Goal: Task Accomplishment & Management: Use online tool/utility

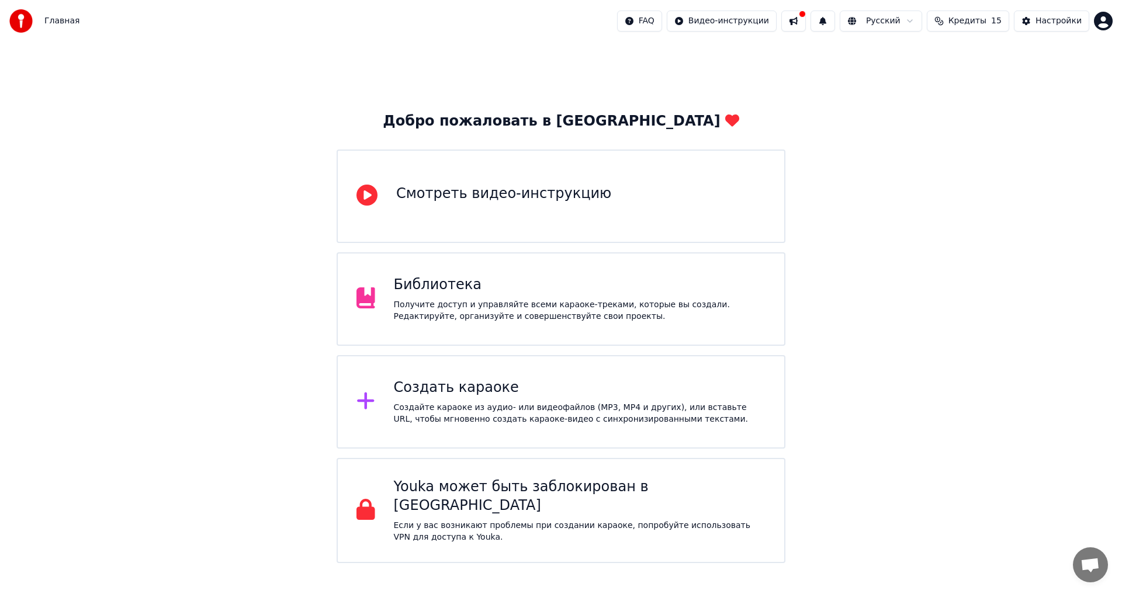
click at [467, 383] on div "Создать караоке" at bounding box center [580, 388] width 372 height 19
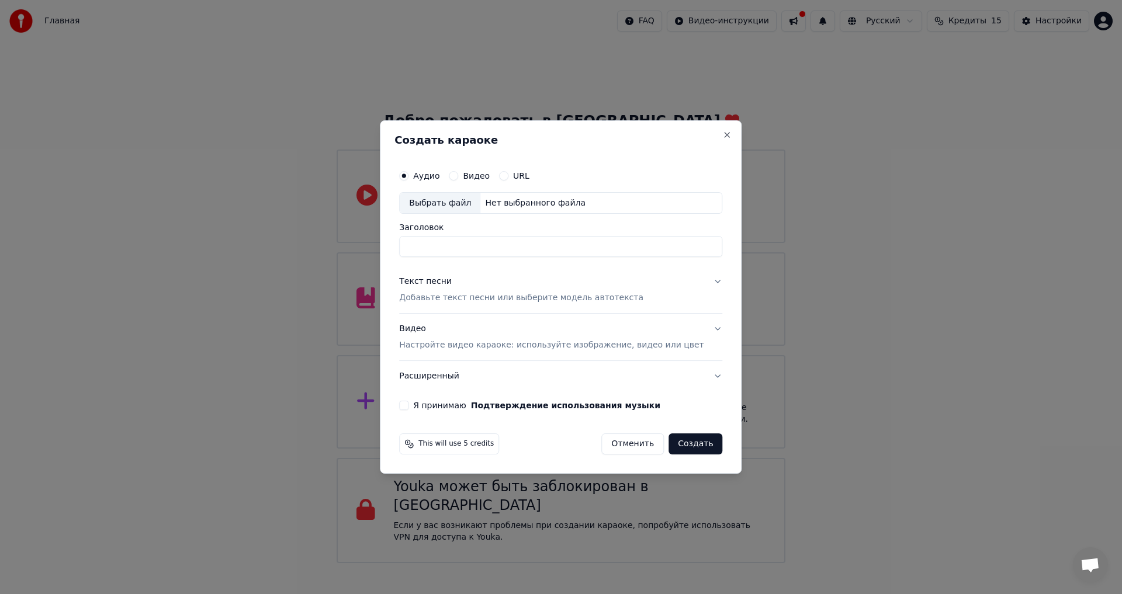
click at [469, 206] on div "Выбрать файл" at bounding box center [440, 203] width 81 height 21
type input "**********"
click at [479, 300] on p "Добавьте текст песни или выберите модель автотекста" at bounding box center [521, 299] width 244 height 12
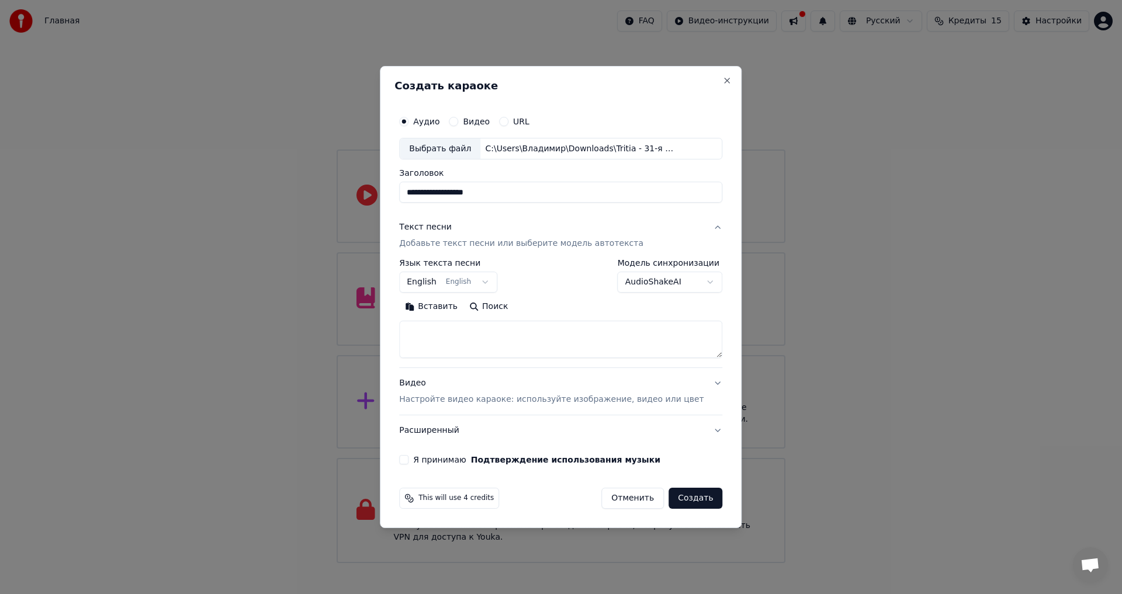
click at [447, 308] on button "Вставить" at bounding box center [431, 307] width 64 height 19
drag, startPoint x: 466, startPoint y: 333, endPoint x: 410, endPoint y: 330, distance: 56.8
click at [410, 330] on div "**********" at bounding box center [561, 297] width 362 height 463
drag, startPoint x: 517, startPoint y: 347, endPoint x: 521, endPoint y: 352, distance: 6.7
click at [521, 352] on textarea at bounding box center [543, 339] width 289 height 37
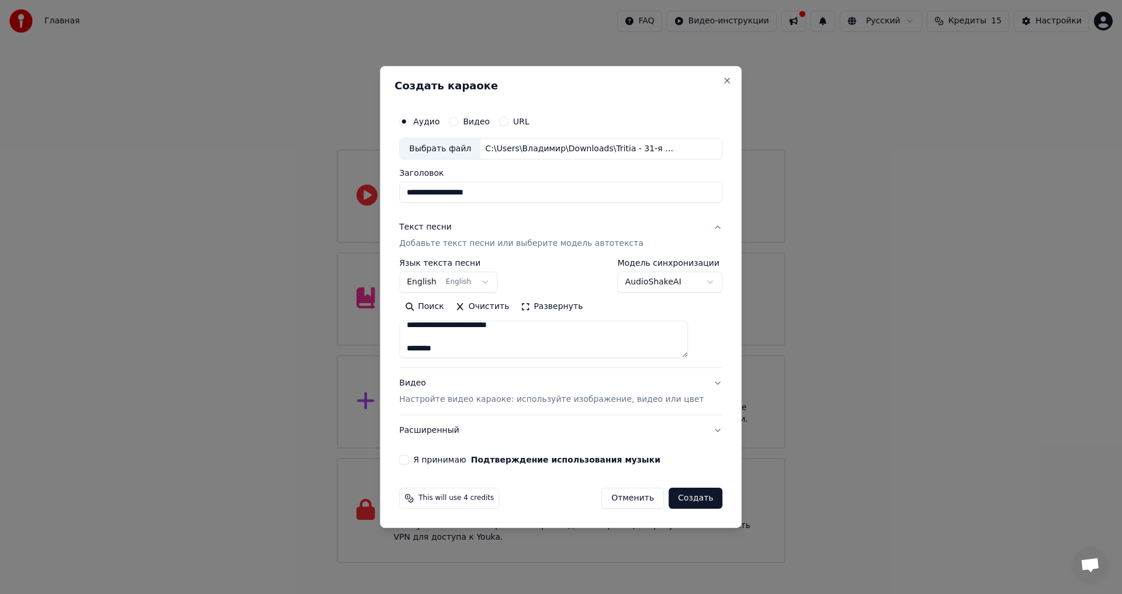
scroll to position [109, 0]
drag, startPoint x: 481, startPoint y: 333, endPoint x: 472, endPoint y: 330, distance: 9.1
click at [480, 333] on textarea at bounding box center [543, 339] width 289 height 37
click at [467, 329] on textarea at bounding box center [543, 339] width 289 height 37
click at [464, 326] on textarea at bounding box center [543, 339] width 289 height 37
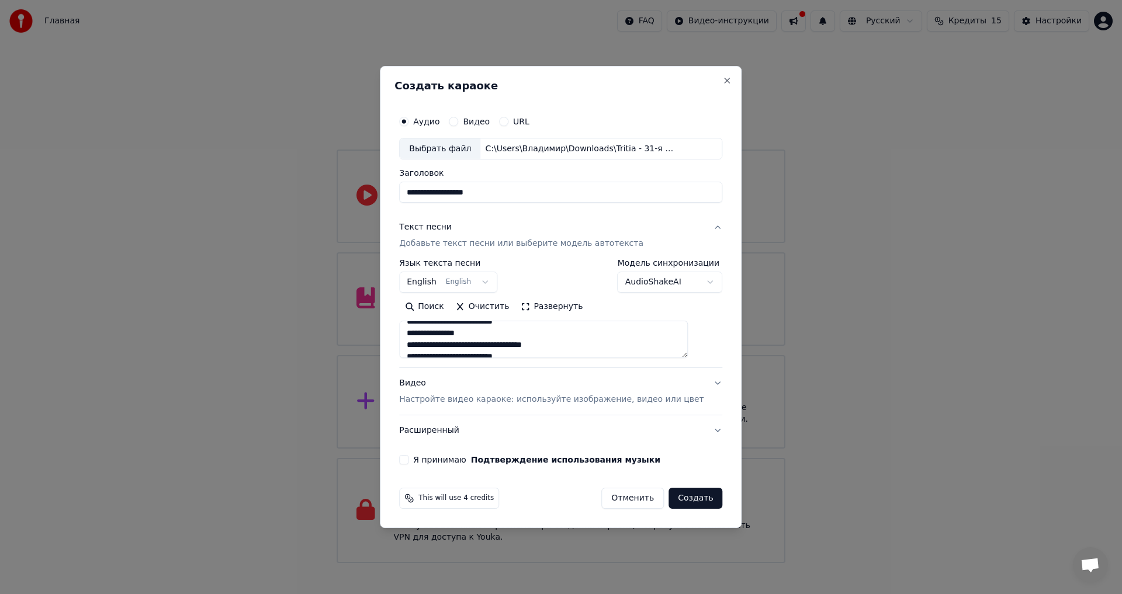
scroll to position [0, 0]
drag, startPoint x: 460, startPoint y: 327, endPoint x: 438, endPoint y: 331, distance: 22.5
click at [438, 331] on textarea at bounding box center [543, 339] width 289 height 37
drag, startPoint x: 460, startPoint y: 330, endPoint x: 430, endPoint y: 336, distance: 30.8
click at [458, 331] on textarea at bounding box center [543, 339] width 289 height 37
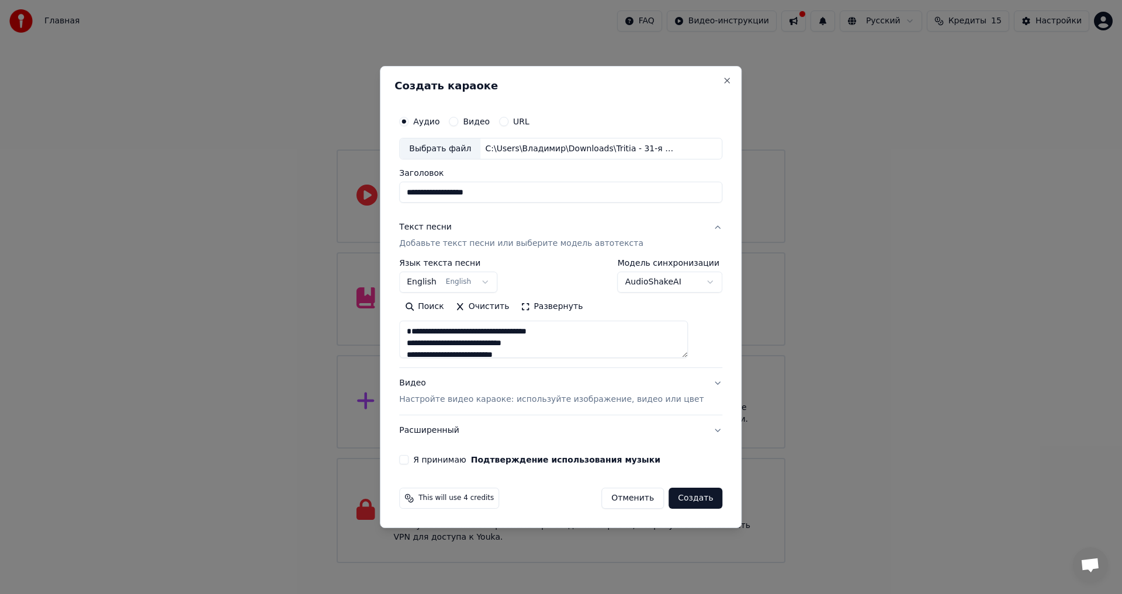
click at [423, 340] on textarea at bounding box center [543, 339] width 289 height 37
drag, startPoint x: 425, startPoint y: 347, endPoint x: 433, endPoint y: 350, distance: 8.1
click at [425, 347] on textarea at bounding box center [543, 339] width 289 height 37
drag, startPoint x: 442, startPoint y: 351, endPoint x: 554, endPoint y: 351, distance: 112.2
click at [443, 351] on textarea at bounding box center [543, 339] width 289 height 37
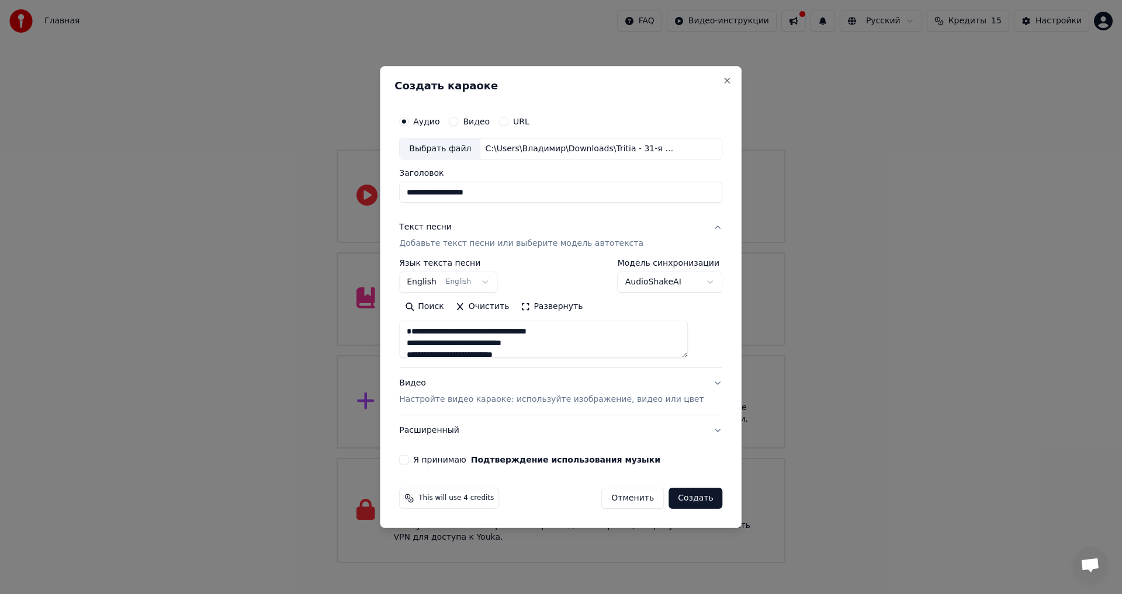
click at [583, 351] on textarea at bounding box center [543, 339] width 289 height 37
click at [422, 348] on textarea at bounding box center [543, 339] width 289 height 37
click at [458, 344] on textarea at bounding box center [543, 339] width 289 height 37
drag, startPoint x: 459, startPoint y: 344, endPoint x: 423, endPoint y: 344, distance: 36.8
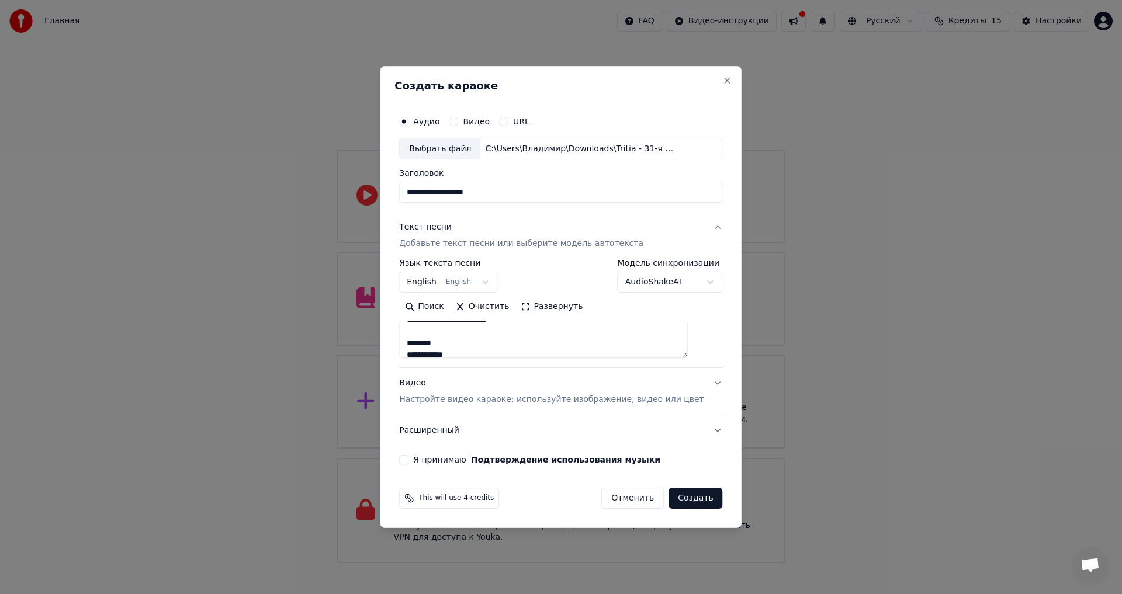
click at [423, 344] on textarea at bounding box center [543, 339] width 289 height 37
click at [505, 343] on textarea at bounding box center [543, 339] width 289 height 37
type textarea "**********"
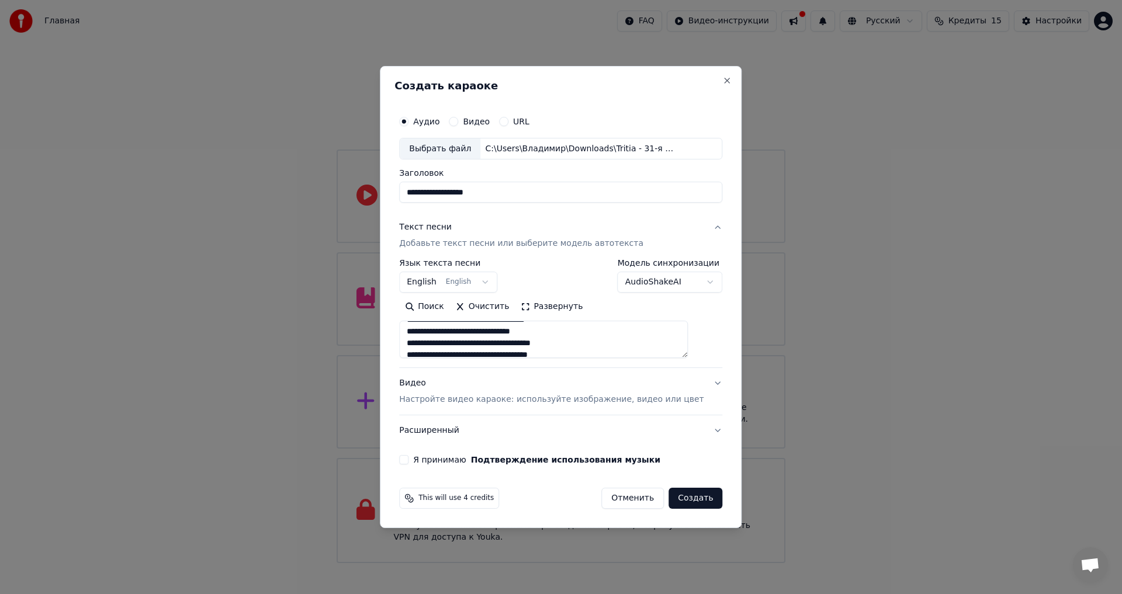
drag, startPoint x: 495, startPoint y: 310, endPoint x: 299, endPoint y: 422, distance: 224.9
click at [492, 310] on button "Очистить" at bounding box center [482, 307] width 65 height 19
click at [470, 330] on textarea at bounding box center [543, 339] width 289 height 37
click at [440, 300] on button "Вставить" at bounding box center [431, 307] width 64 height 19
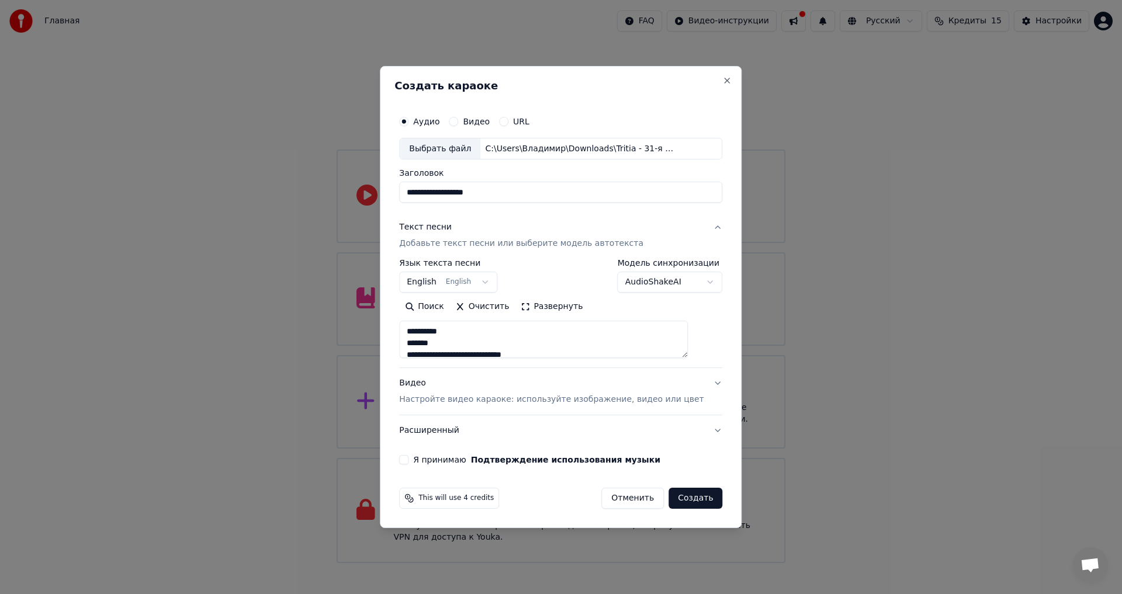
click at [427, 340] on textarea "**********" at bounding box center [543, 339] width 289 height 37
click at [469, 334] on textarea "**********" at bounding box center [543, 339] width 289 height 37
click at [478, 334] on textarea "**********" at bounding box center [543, 339] width 289 height 37
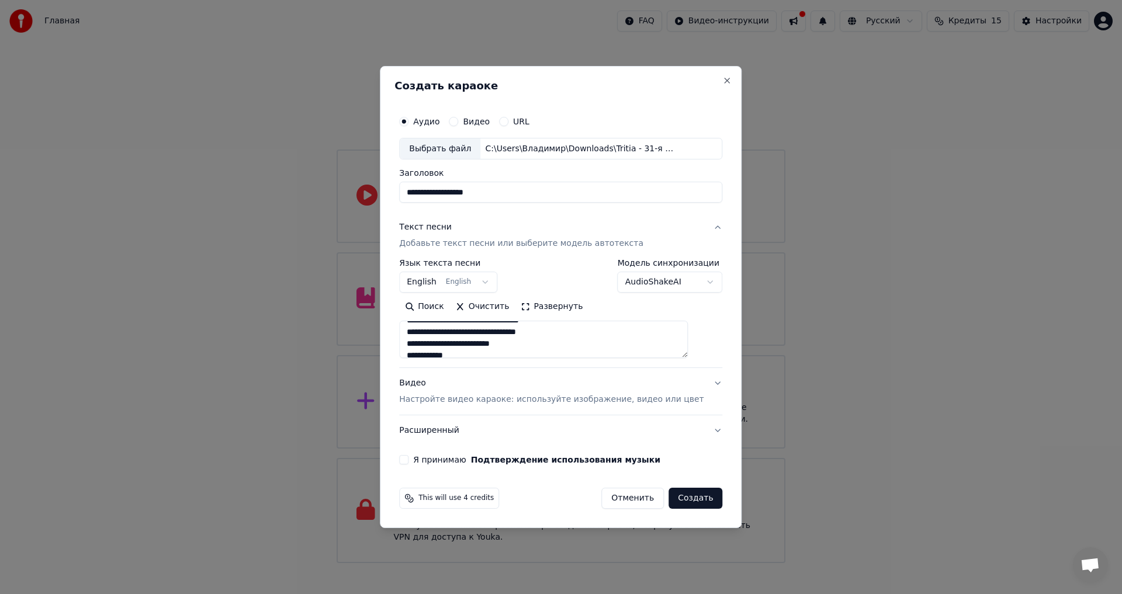
scroll to position [312, 0]
click at [533, 343] on textarea "**********" at bounding box center [543, 339] width 289 height 37
click at [495, 353] on textarea "**********" at bounding box center [543, 339] width 289 height 37
paste textarea "**********"
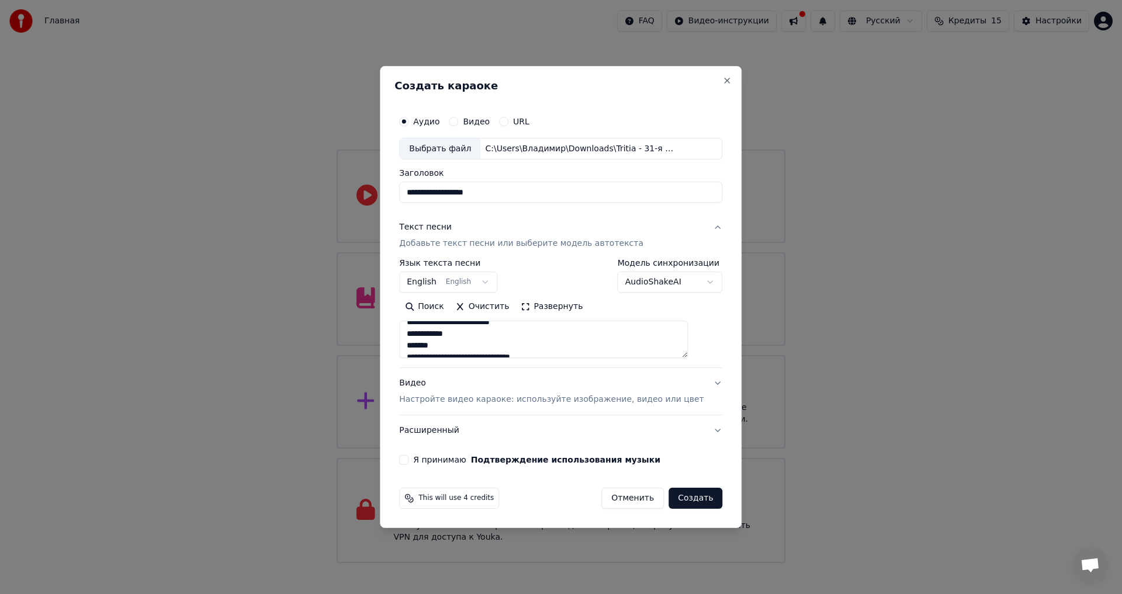
scroll to position [327, 0]
click at [524, 341] on textarea at bounding box center [543, 339] width 289 height 37
click at [507, 334] on textarea at bounding box center [543, 339] width 289 height 37
click at [479, 334] on textarea at bounding box center [543, 339] width 289 height 37
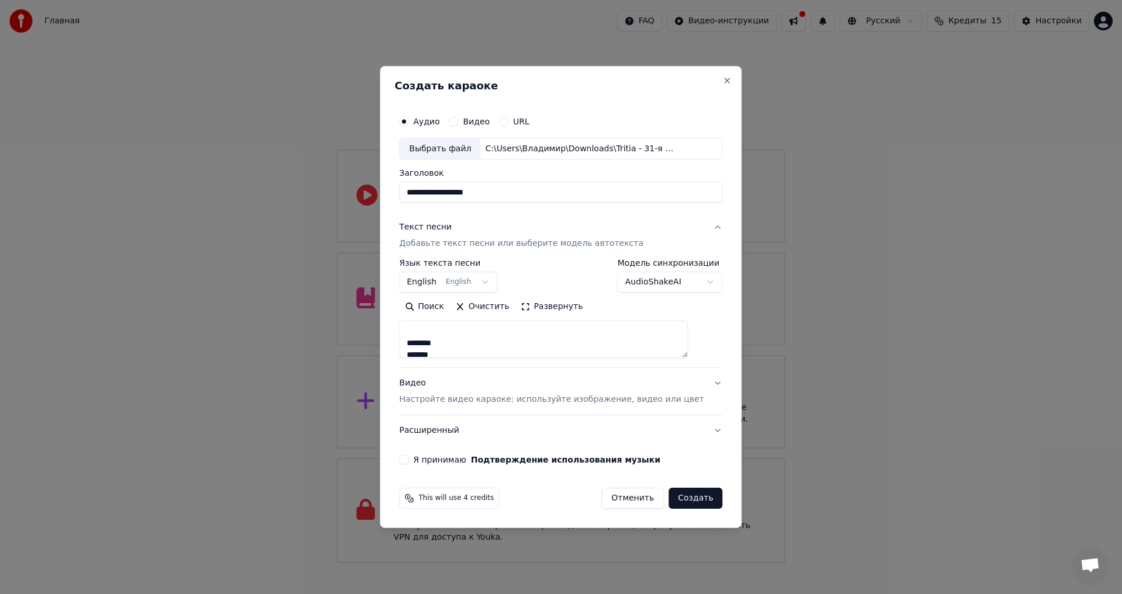
scroll to position [460, 0]
click at [460, 354] on textarea at bounding box center [543, 339] width 289 height 37
click at [455, 329] on textarea at bounding box center [543, 339] width 289 height 37
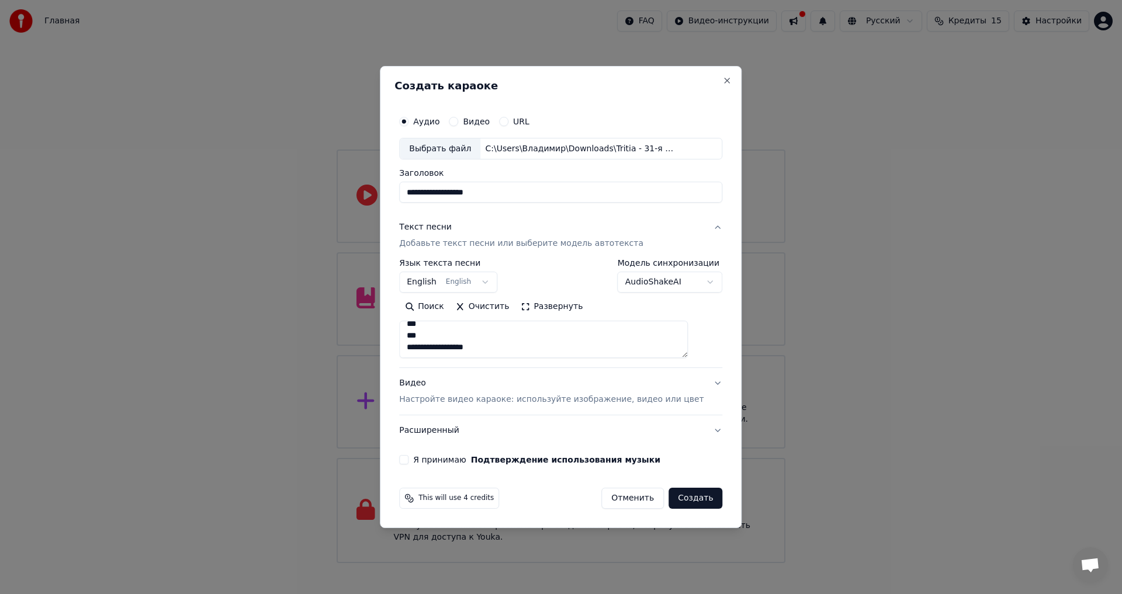
type textarea "**********"
click at [476, 306] on button "Очистить" at bounding box center [482, 307] width 65 height 19
click at [439, 301] on button "Вставить" at bounding box center [431, 307] width 64 height 19
drag, startPoint x: 422, startPoint y: 333, endPoint x: 403, endPoint y: 333, distance: 18.7
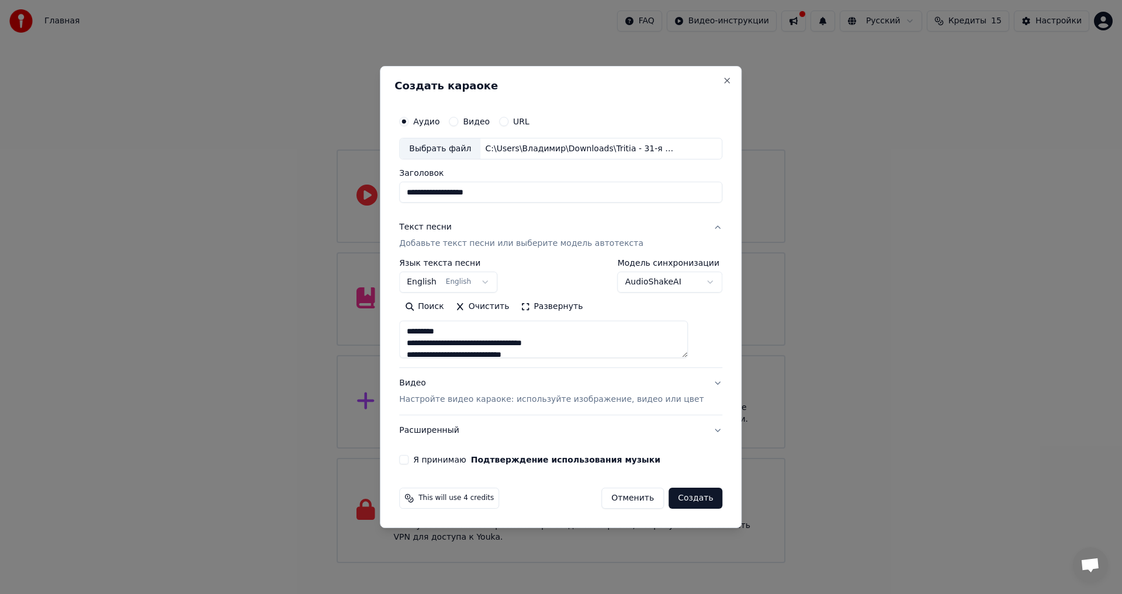
click at [403, 333] on div "**********" at bounding box center [561, 297] width 362 height 463
click at [425, 341] on textarea "**********" at bounding box center [543, 339] width 289 height 37
click at [458, 333] on textarea "**********" at bounding box center [543, 339] width 289 height 37
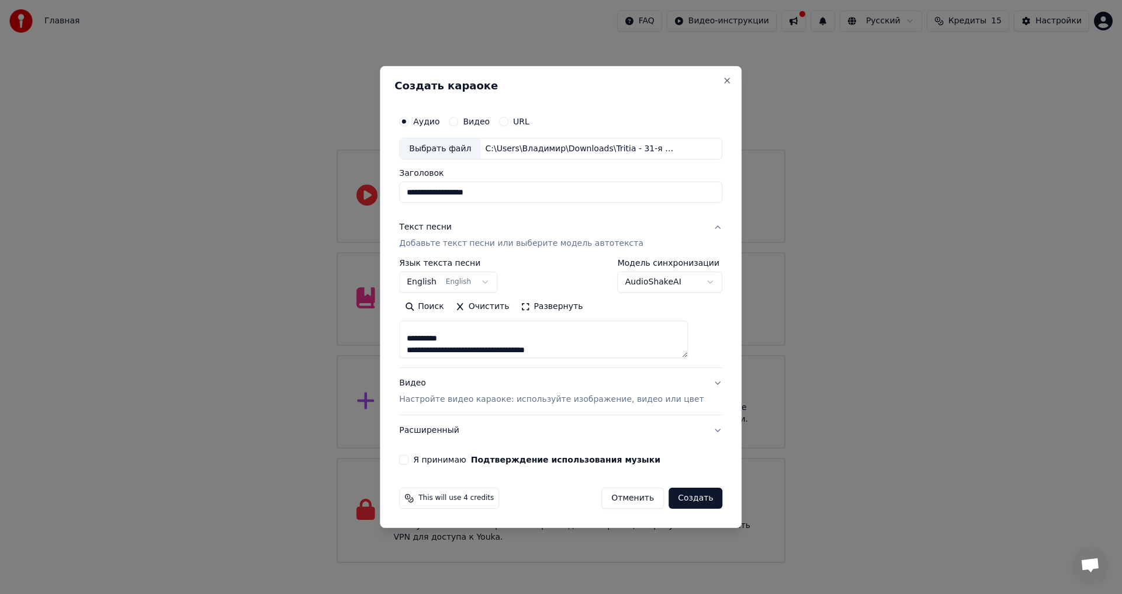
click at [469, 342] on textarea "**********" at bounding box center [543, 339] width 289 height 37
click at [631, 347] on textarea "**********" at bounding box center [543, 339] width 289 height 37
click at [424, 334] on textarea "**********" at bounding box center [543, 339] width 289 height 37
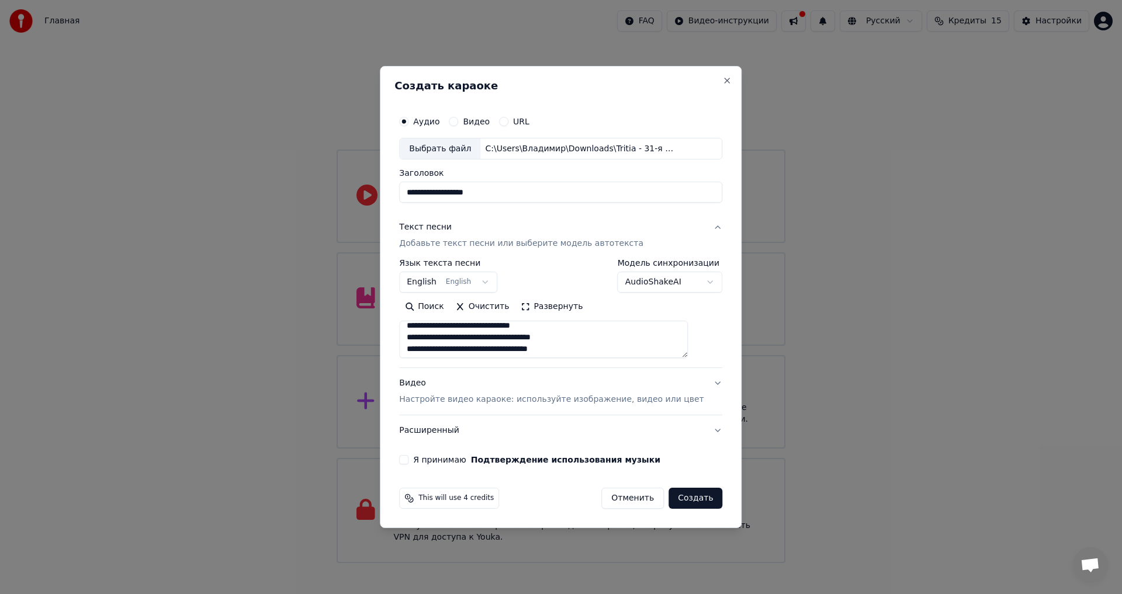
scroll to position [242, 0]
click at [613, 347] on textarea "**********" at bounding box center [543, 339] width 289 height 37
click at [569, 348] on textarea "**********" at bounding box center [543, 339] width 289 height 37
paste textarea "**********"
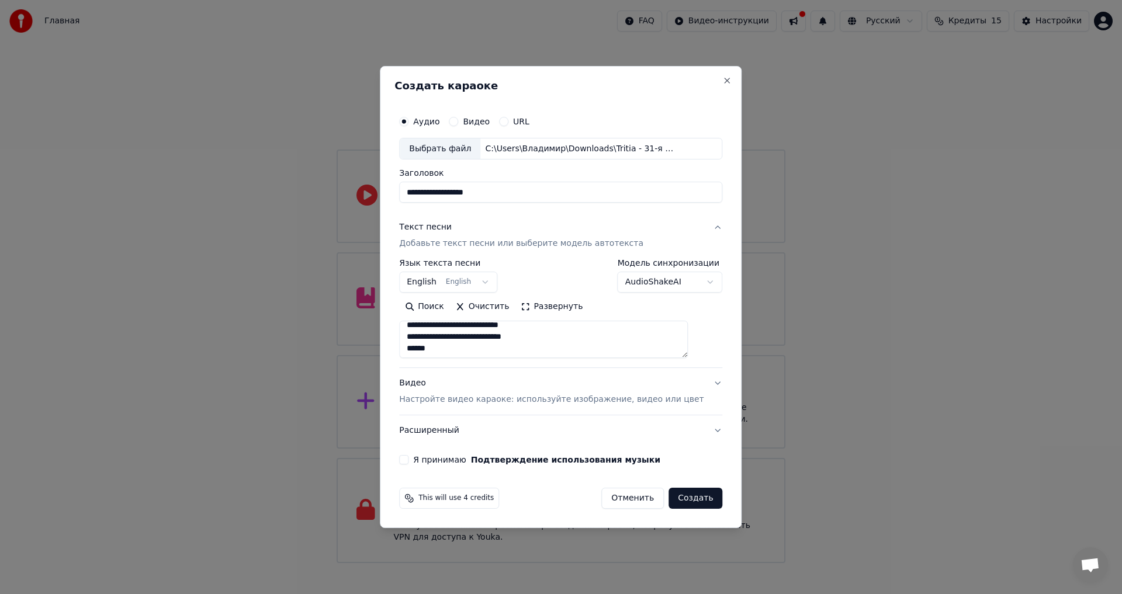
scroll to position [405, 0]
type textarea "**********"
click at [471, 396] on p "Настройте видео караоке: используйте изображение, видео или цвет" at bounding box center [551, 400] width 305 height 12
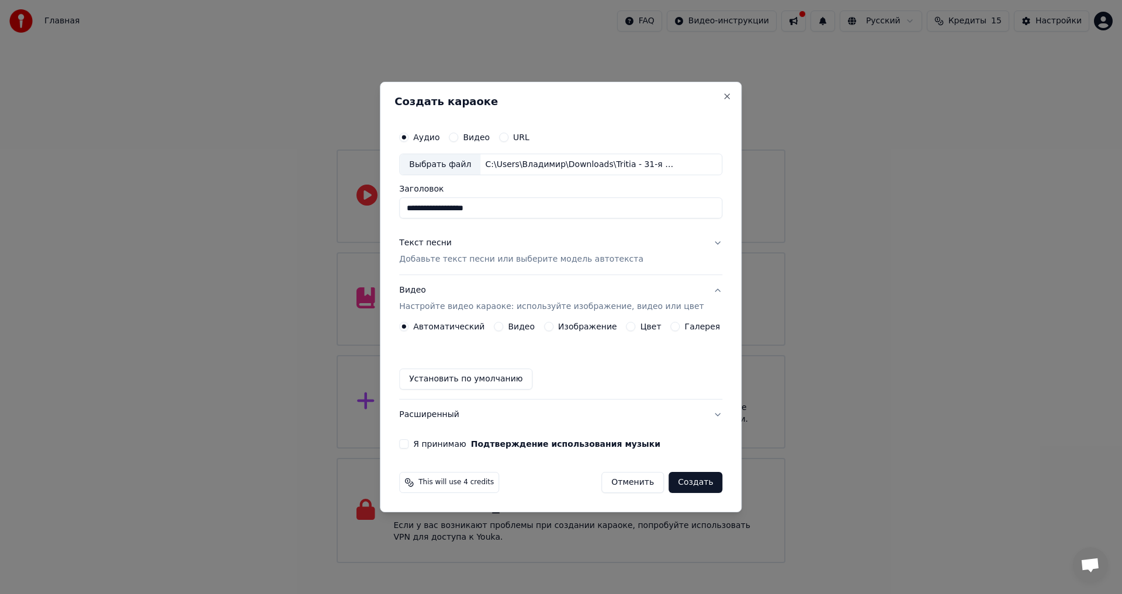
click at [524, 326] on label "Видео" at bounding box center [521, 327] width 27 height 8
click at [503, 326] on button "Видео" at bounding box center [498, 326] width 9 height 9
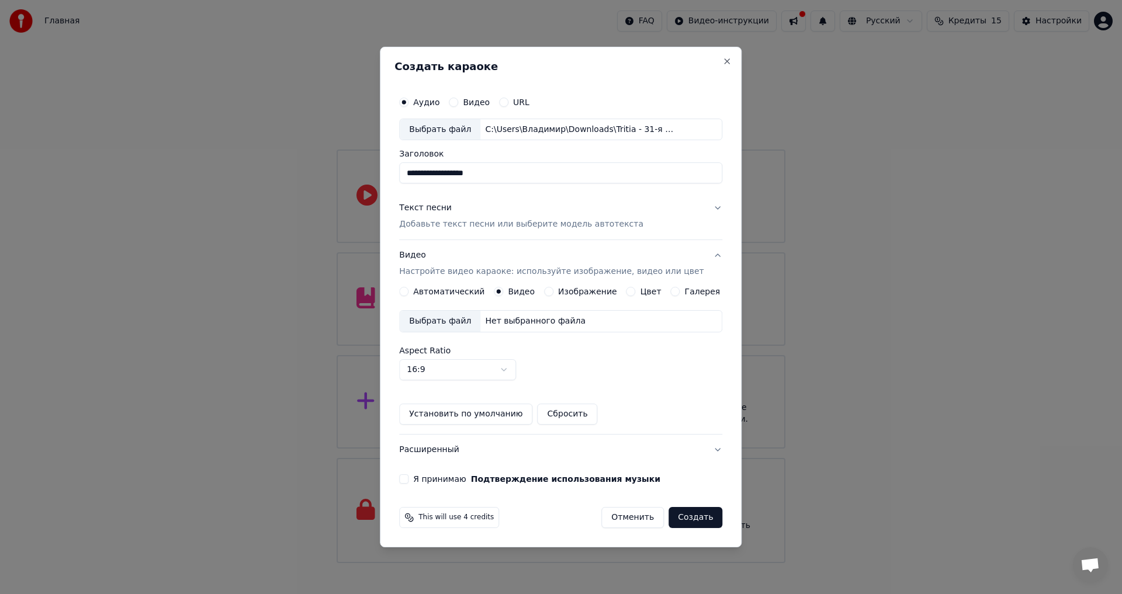
click at [514, 325] on div "Нет выбранного файла" at bounding box center [535, 322] width 110 height 12
click at [447, 491] on form "**********" at bounding box center [561, 310] width 333 height 448
click at [505, 319] on div "Нет выбранного файла" at bounding box center [535, 322] width 110 height 12
click at [437, 488] on div "**********" at bounding box center [561, 287] width 333 height 403
click at [435, 480] on label "Я принимаю Подтверждение использования музыки" at bounding box center [536, 479] width 247 height 8
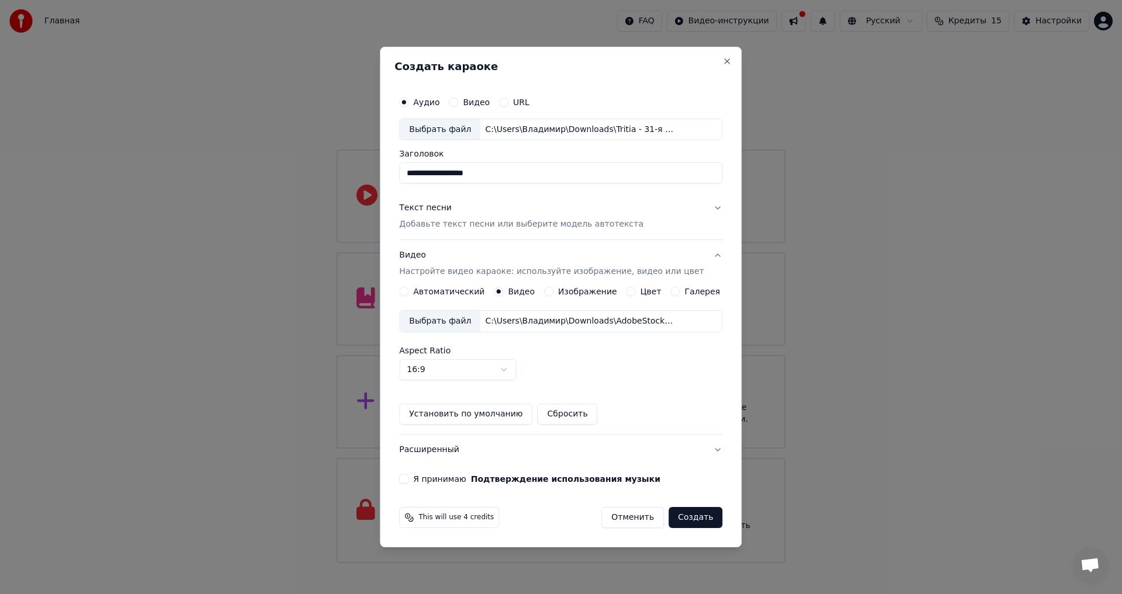
click at [409, 480] on button "Я принимаю Подтверждение использования музыки" at bounding box center [403, 479] width 9 height 9
click at [684, 518] on button "Создать" at bounding box center [696, 517] width 54 height 21
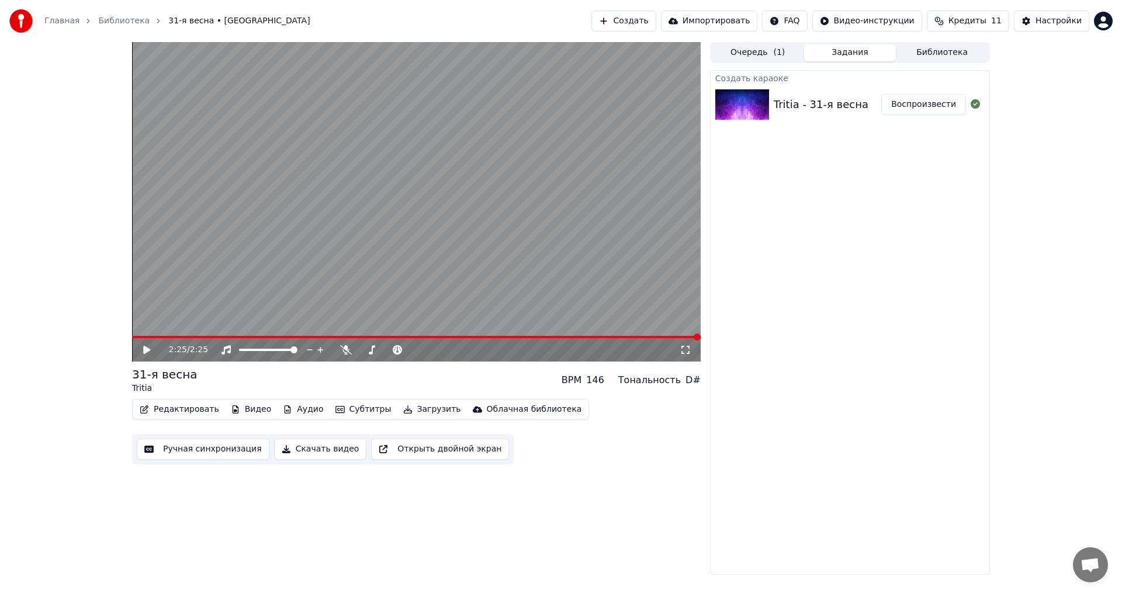
click at [146, 353] on icon at bounding box center [146, 350] width 7 height 8
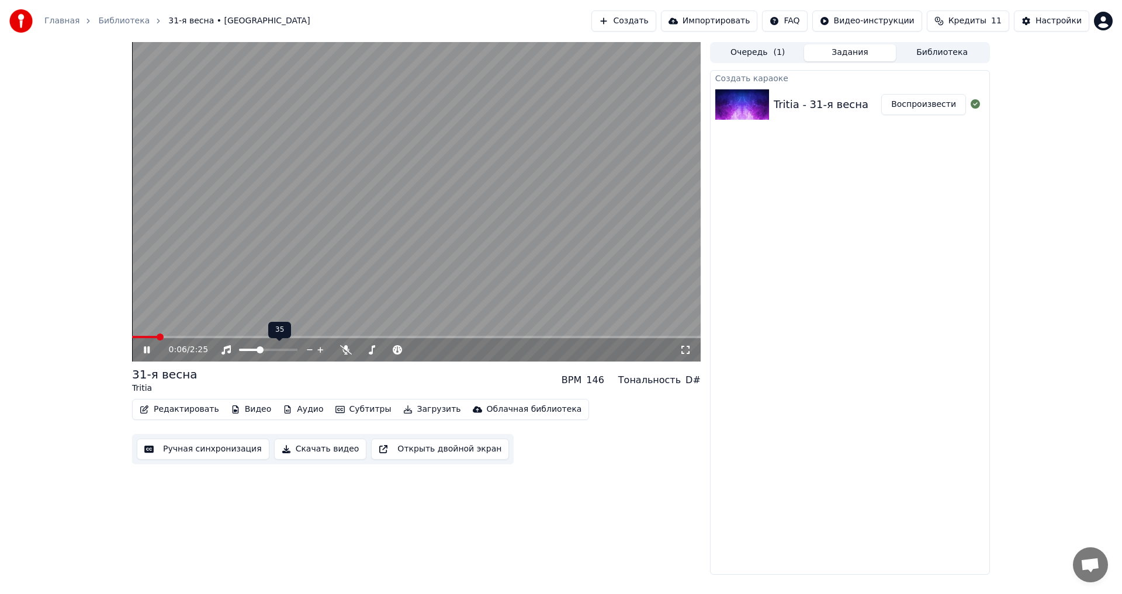
click at [260, 349] on span at bounding box center [249, 350] width 20 height 2
click at [246, 350] on div at bounding box center [279, 350] width 94 height 12
click at [252, 352] on div at bounding box center [279, 350] width 94 height 12
click at [245, 351] on span at bounding box center [242, 350] width 6 height 2
click at [546, 261] on video at bounding box center [416, 202] width 569 height 320
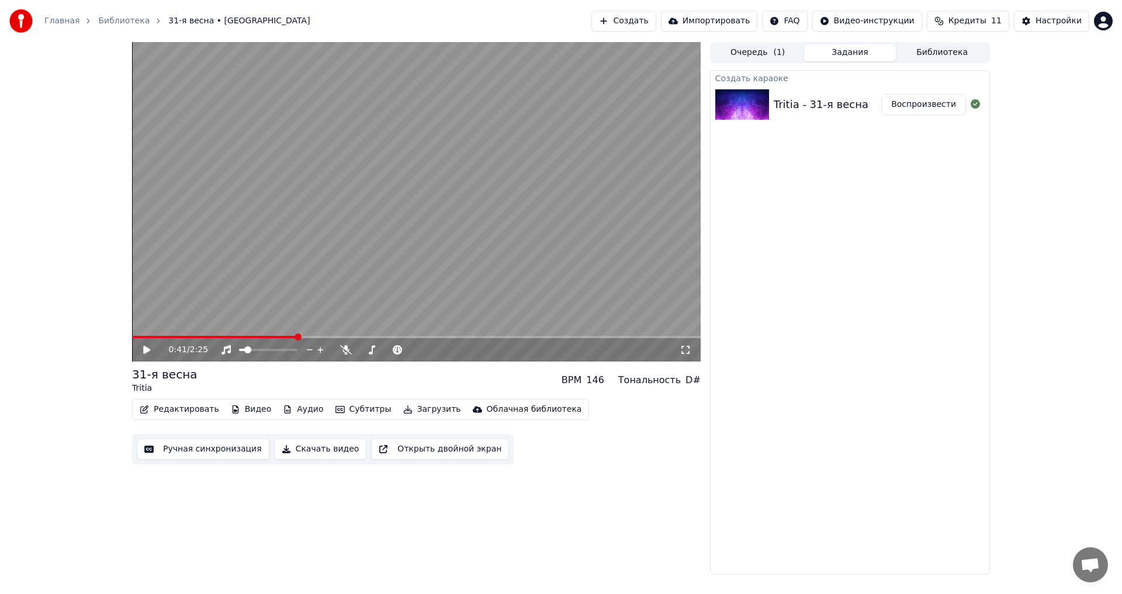
click at [178, 412] on button "Редактировать" at bounding box center [179, 410] width 89 height 16
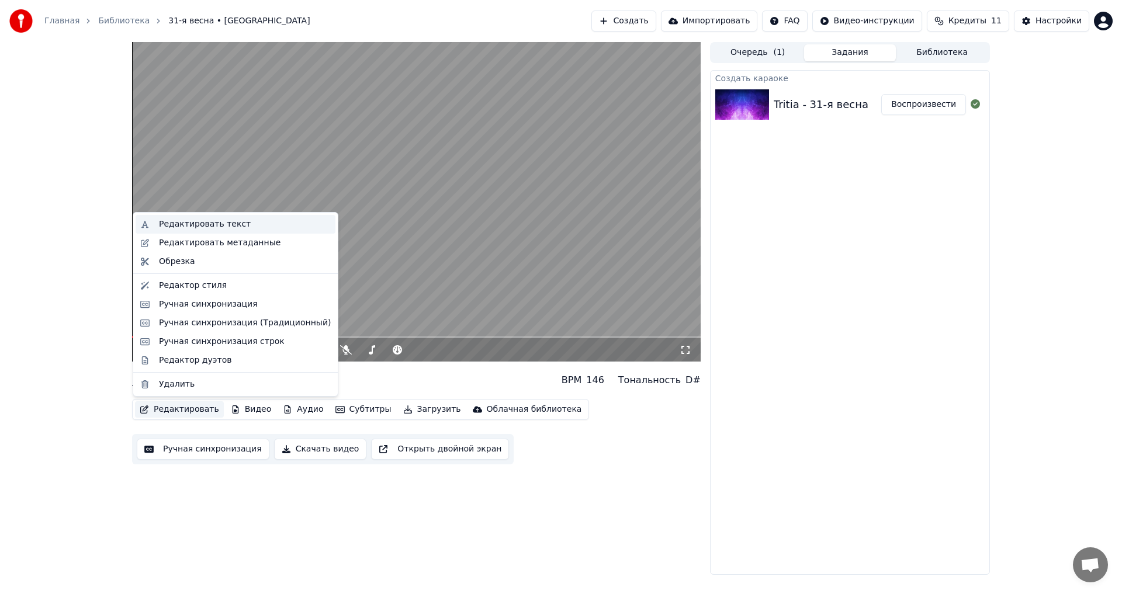
click at [210, 229] on div "Редактировать текст" at bounding box center [205, 225] width 92 height 12
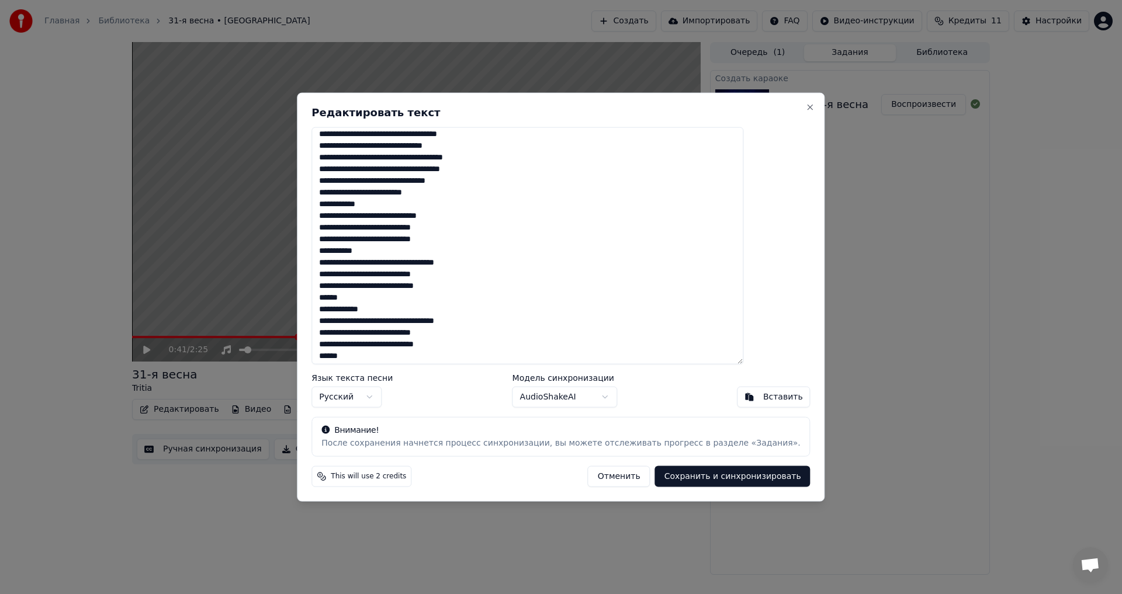
scroll to position [193, 0]
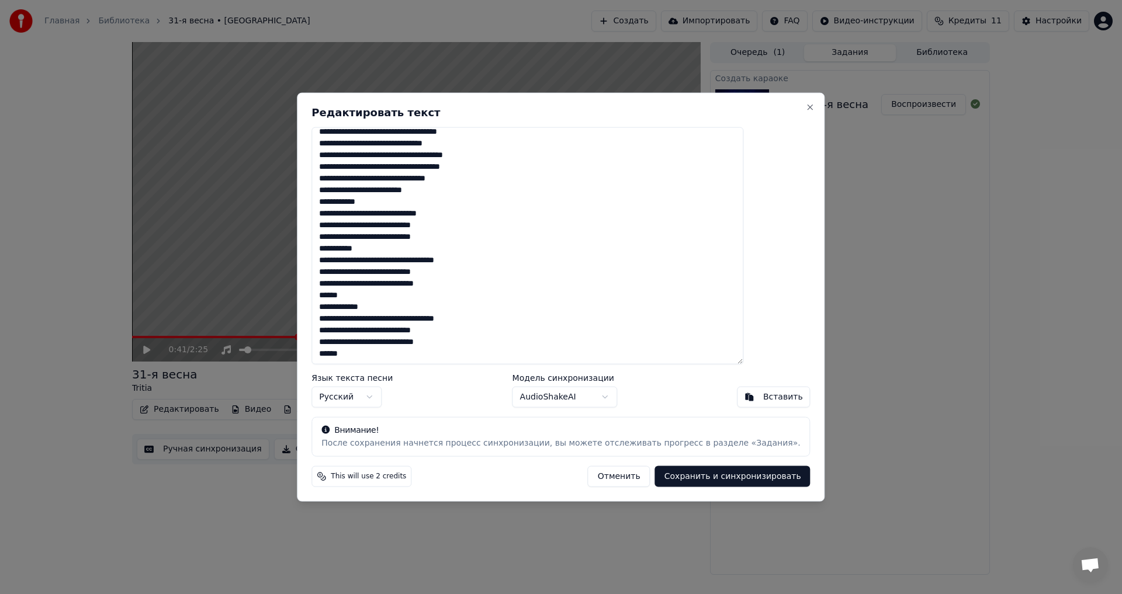
click at [591, 478] on button "Отменить" at bounding box center [619, 476] width 63 height 21
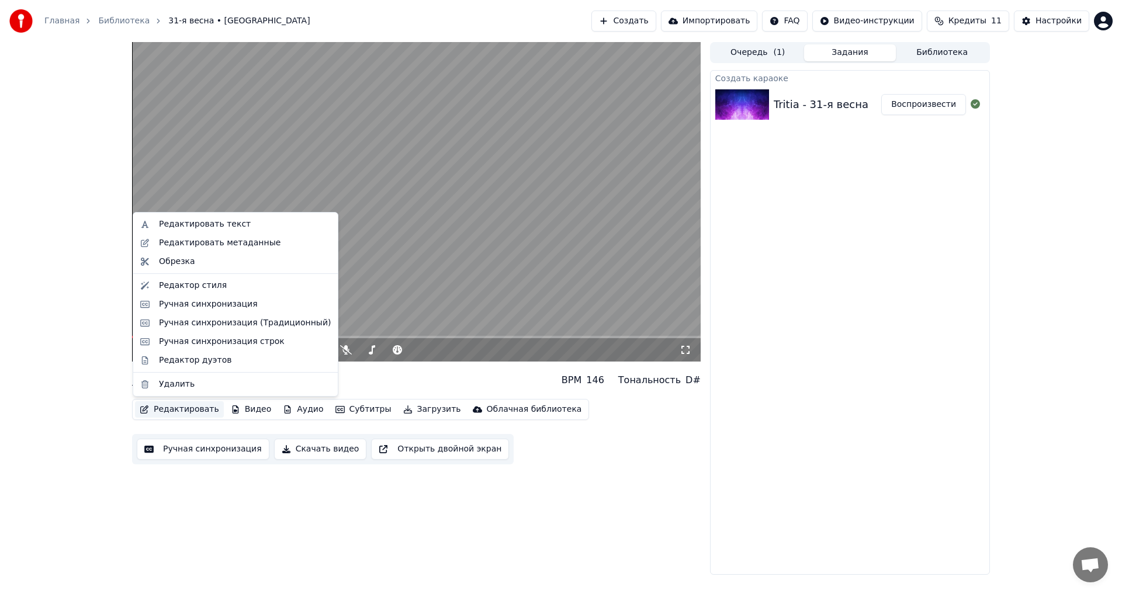
click at [185, 412] on button "Редактировать" at bounding box center [179, 410] width 89 height 16
click at [216, 286] on div "Редактор стиля" at bounding box center [193, 286] width 68 height 12
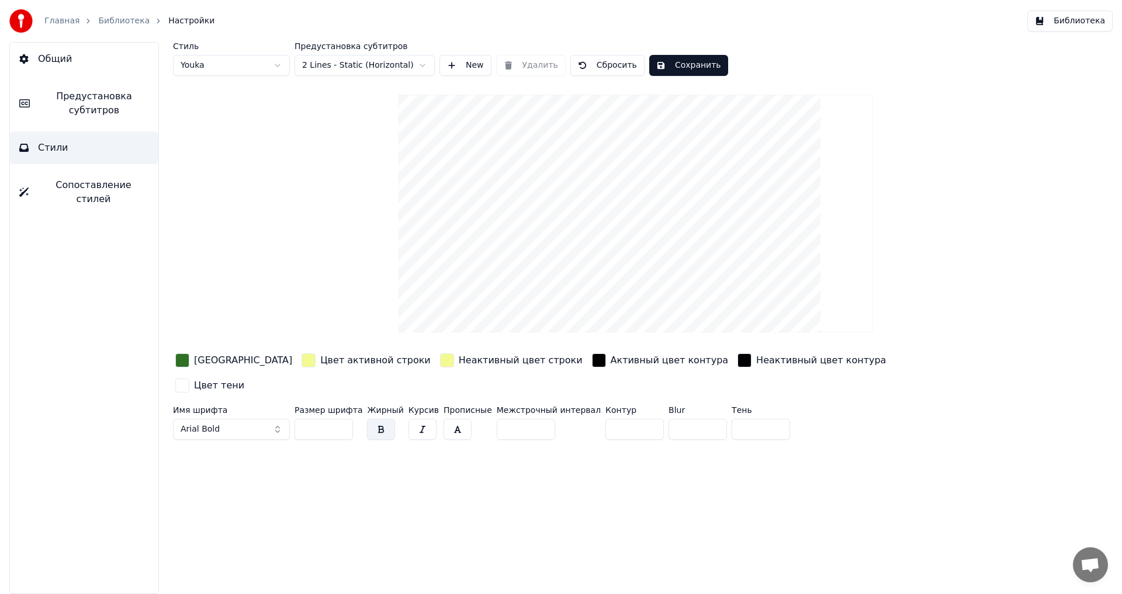
click at [84, 110] on span "Предустановка субтитров" at bounding box center [94, 103] width 110 height 28
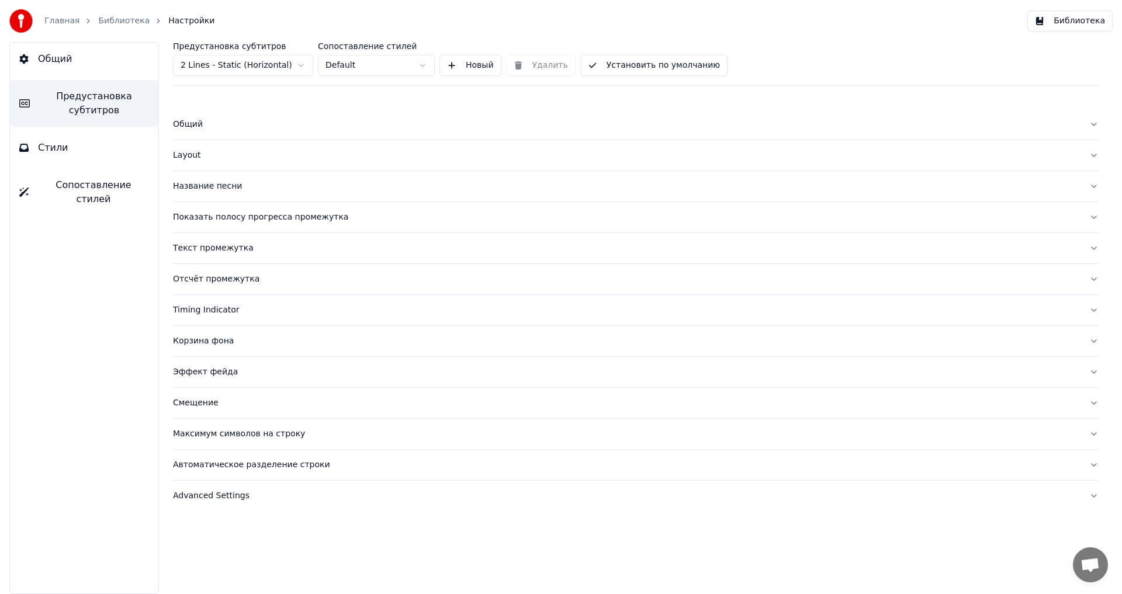
click at [202, 157] on div "Layout" at bounding box center [626, 156] width 907 height 12
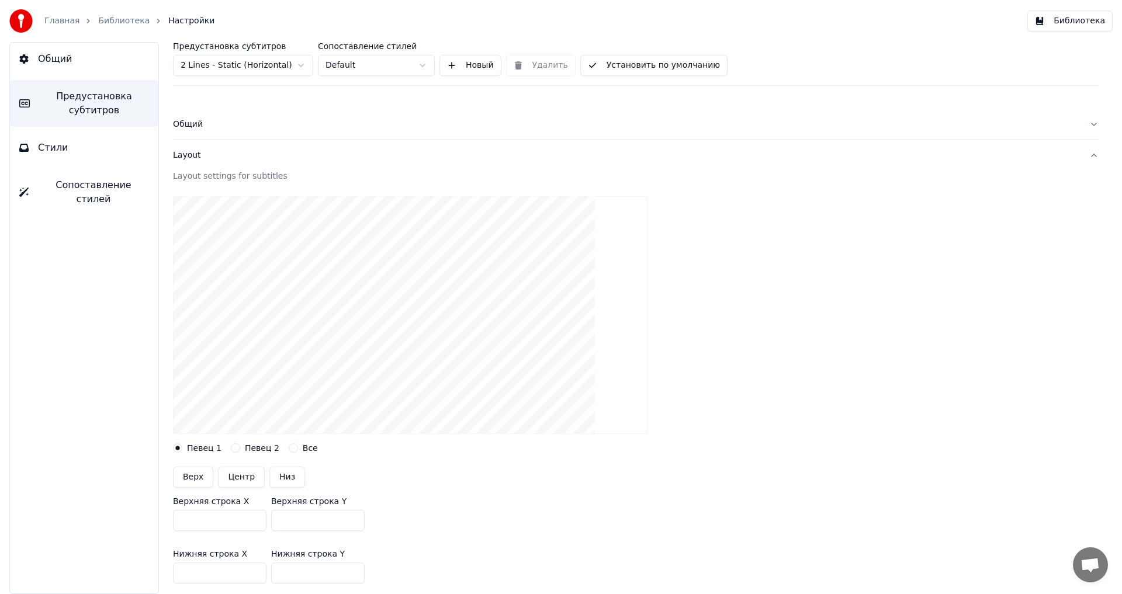
click at [101, 149] on button "Стили" at bounding box center [84, 148] width 148 height 33
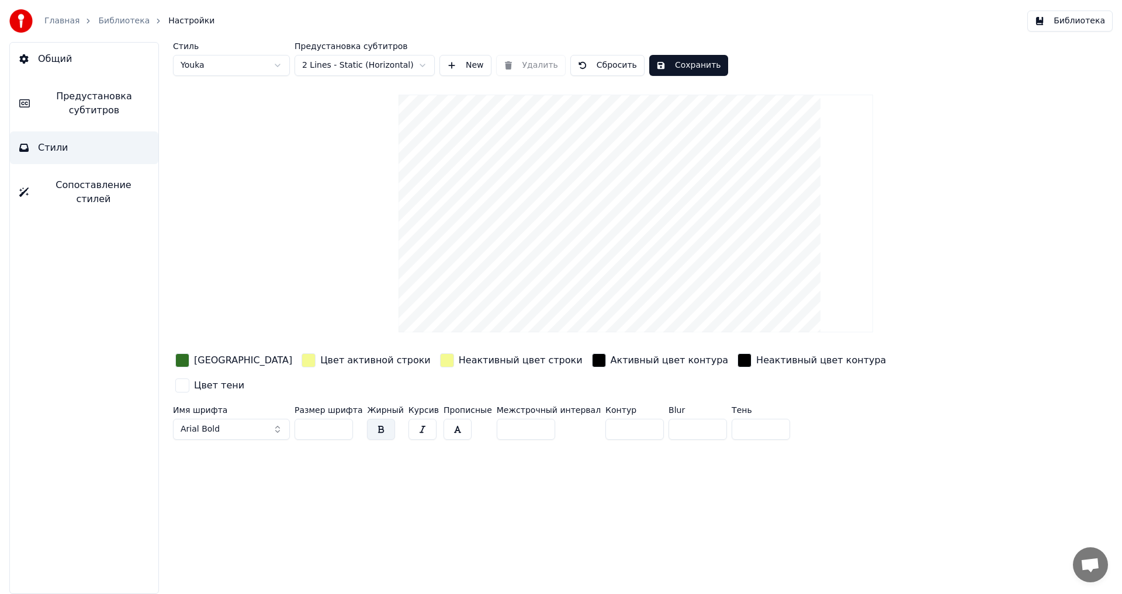
click at [97, 186] on span "Сопоставление стилей" at bounding box center [93, 192] width 111 height 28
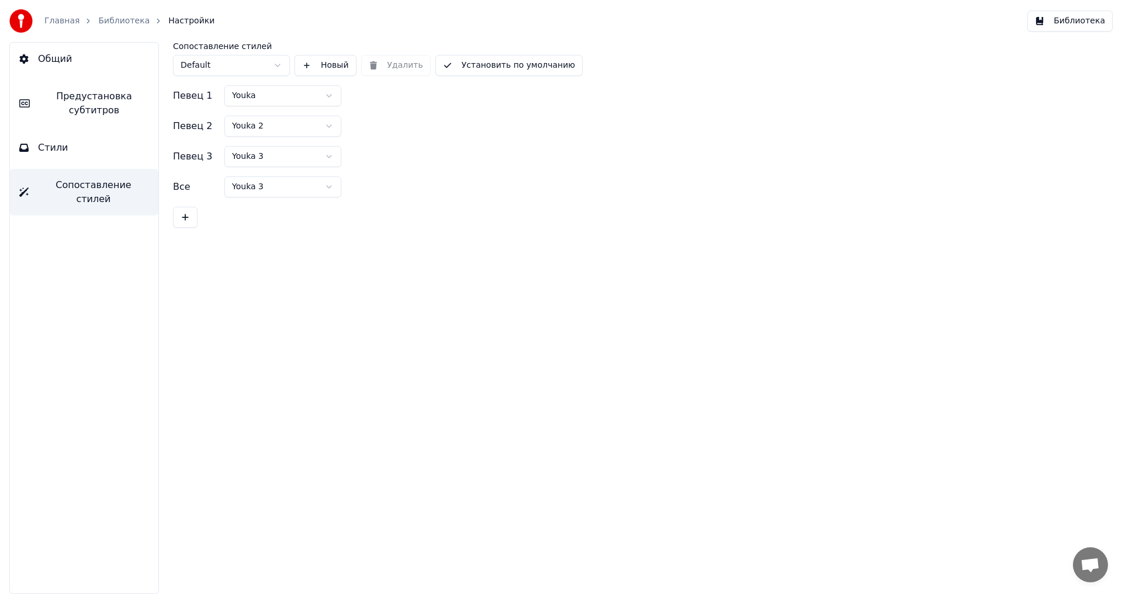
click at [104, 105] on span "Предустановка субтитров" at bounding box center [94, 103] width 110 height 28
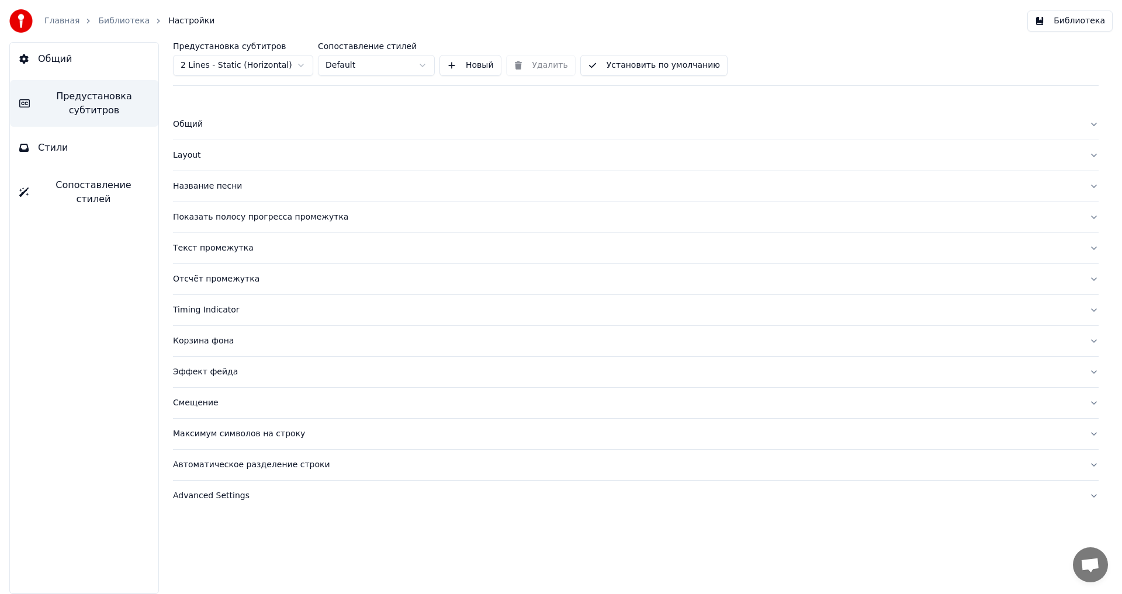
click at [203, 179] on button "Название песни" at bounding box center [636, 186] width 926 height 30
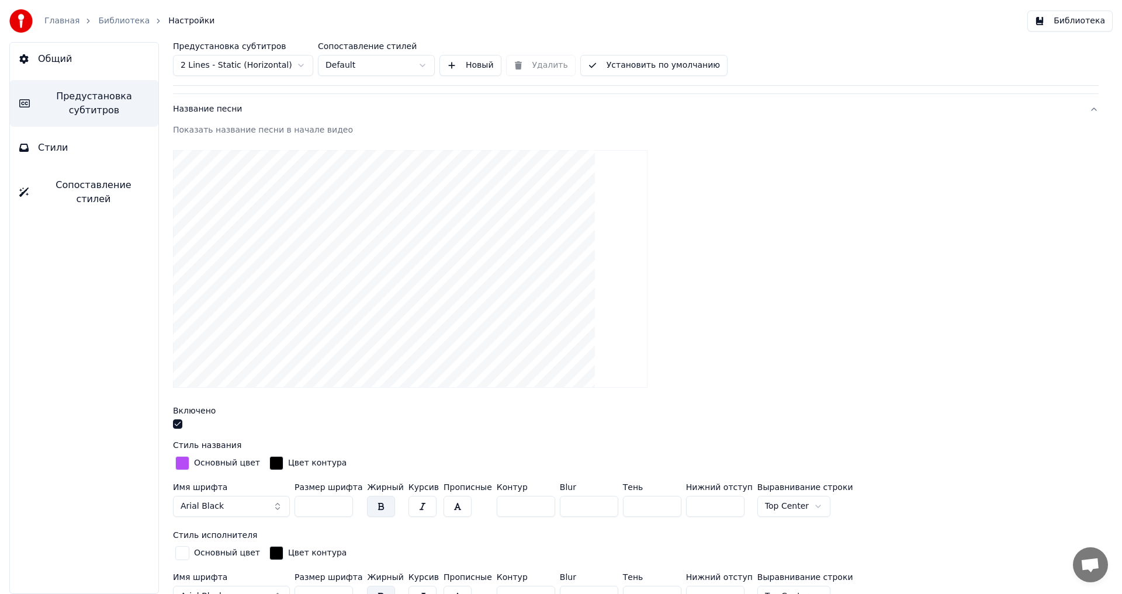
scroll to position [117, 0]
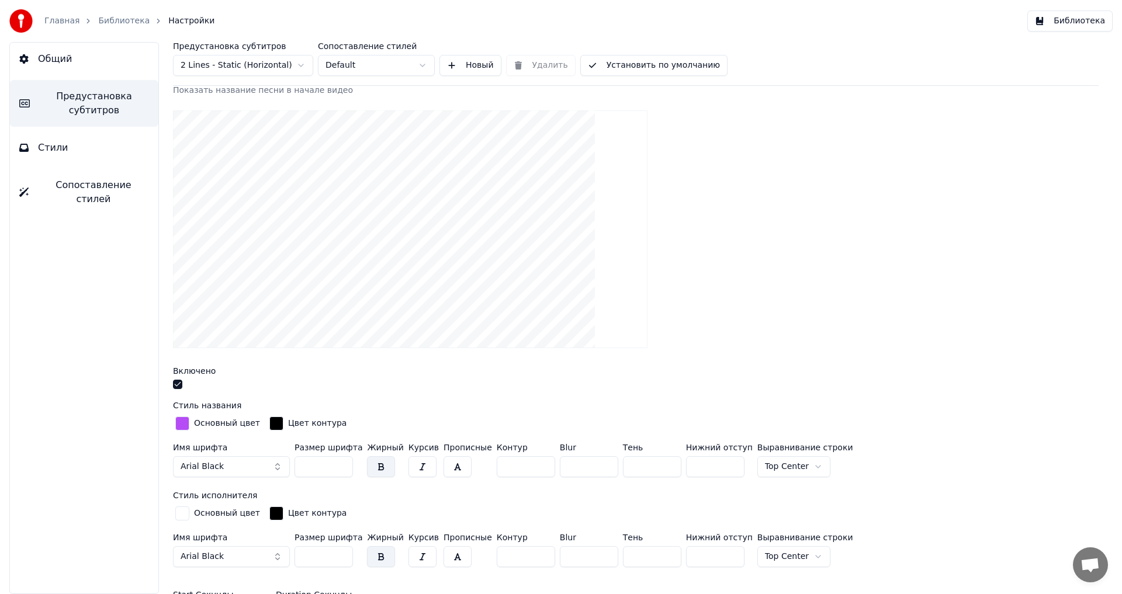
click at [223, 425] on div "Основный цвет" at bounding box center [227, 424] width 66 height 12
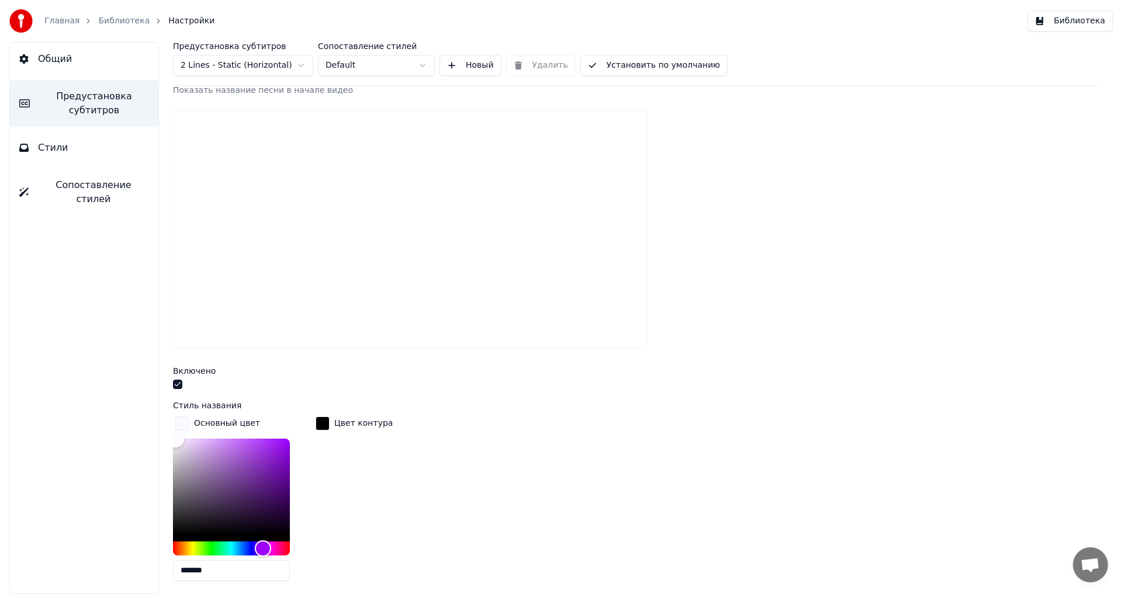
type input "*******"
drag, startPoint x: 187, startPoint y: 439, endPoint x: 150, endPoint y: 428, distance: 38.9
click at [150, 428] on div "Предустановка субтитров 2 Lines - Static (Horizontal) Сопоставление стилей Defa…" at bounding box center [636, 318] width 973 height 552
click at [115, 100] on span "Предустановка субтитров" at bounding box center [94, 103] width 110 height 28
click at [71, 144] on button "Стили" at bounding box center [84, 148] width 148 height 33
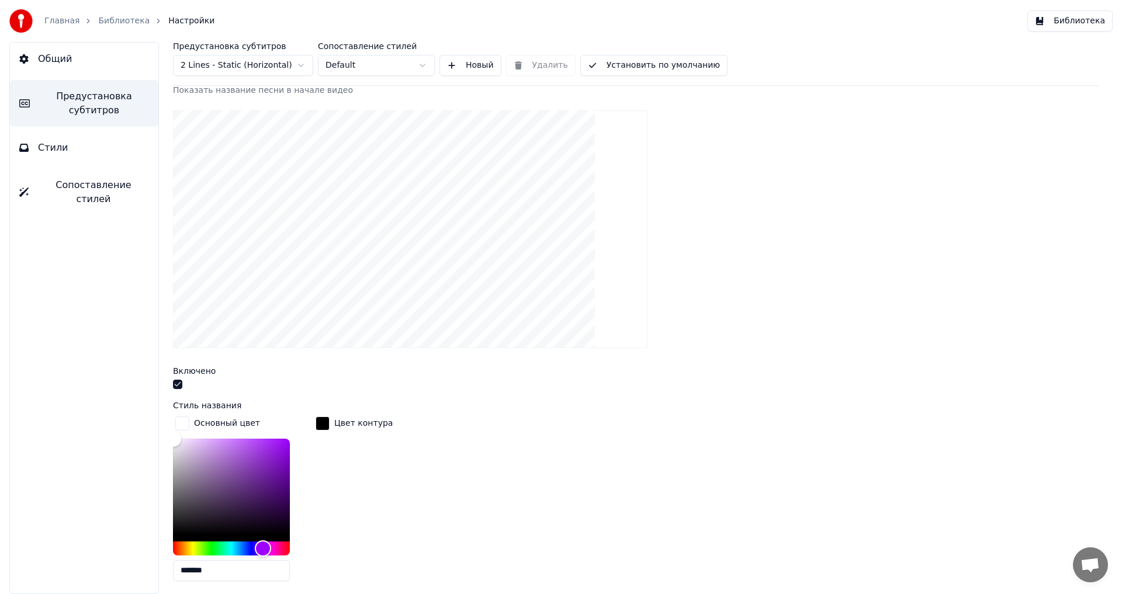
scroll to position [0, 0]
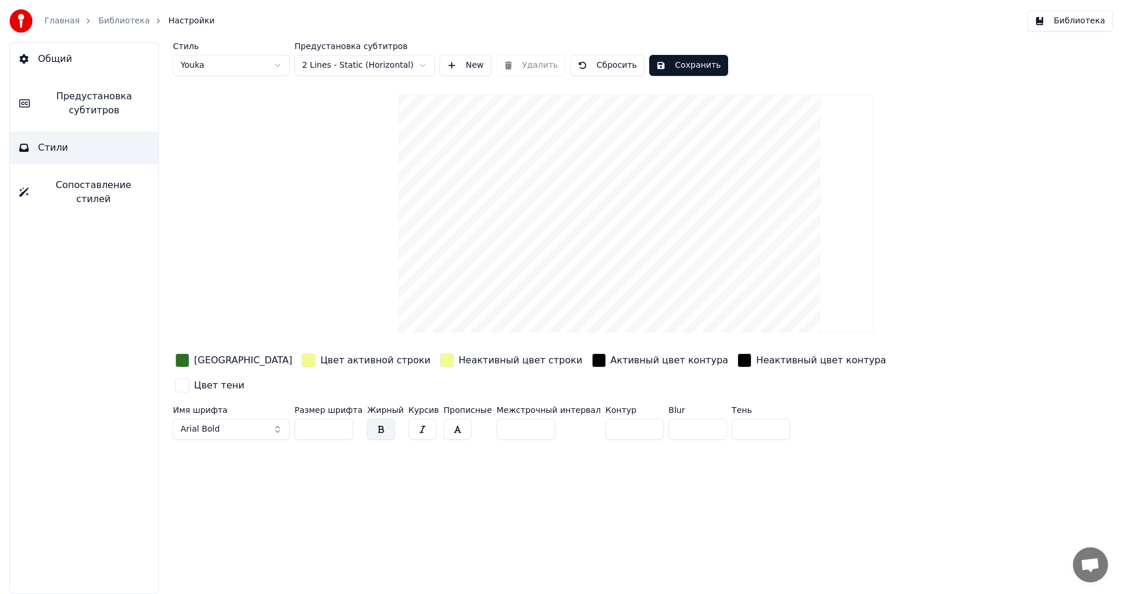
click at [75, 126] on button "Предустановка субтитров" at bounding box center [84, 103] width 148 height 47
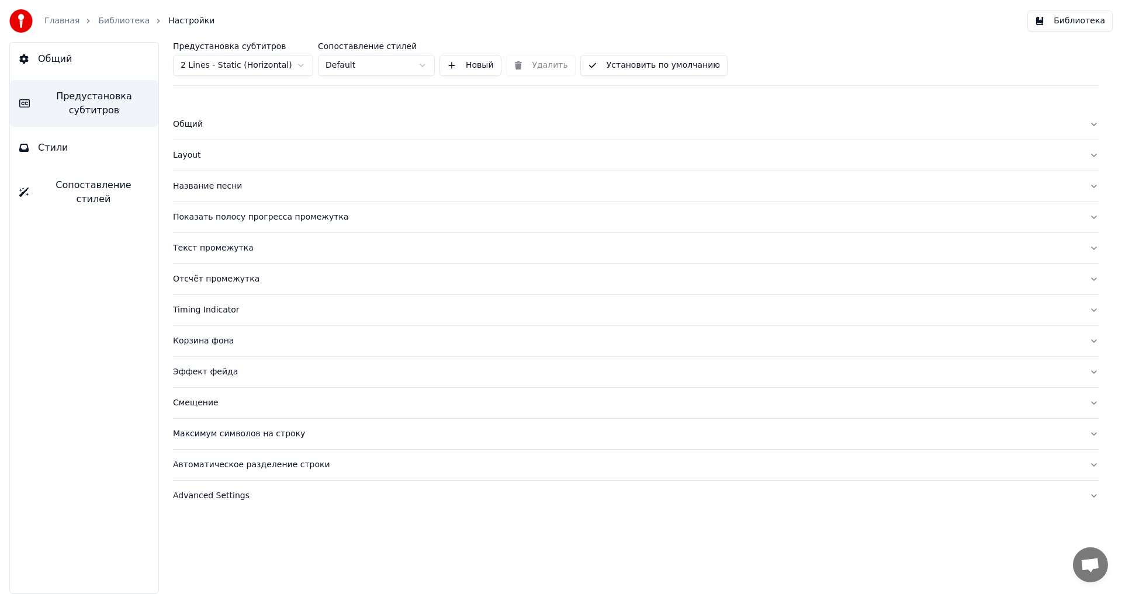
click at [221, 192] on div "Название песни" at bounding box center [626, 187] width 907 height 12
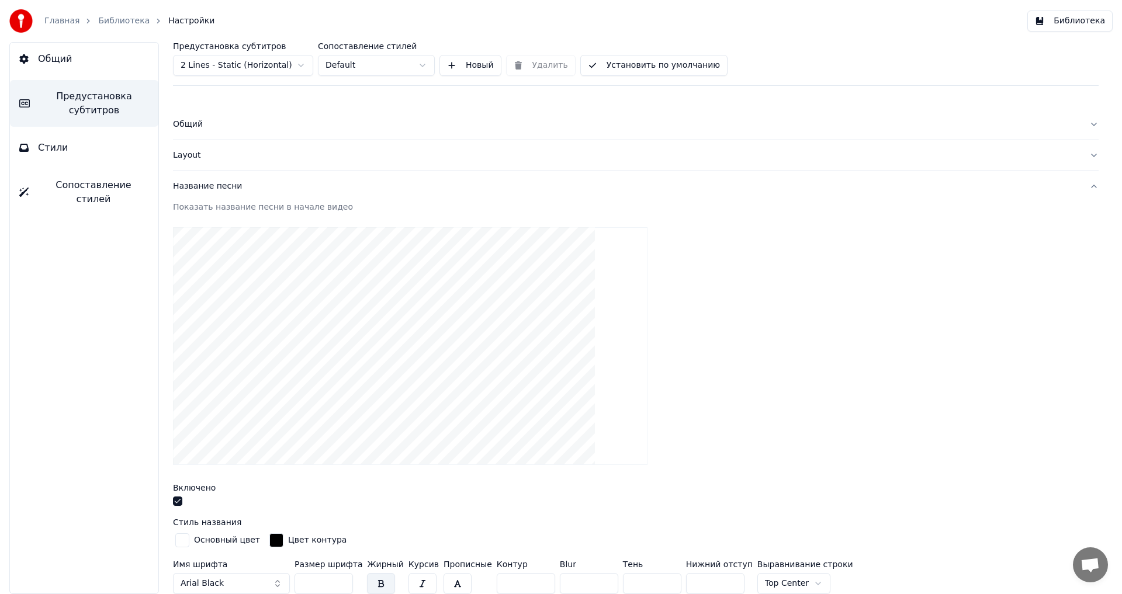
click at [81, 109] on span "Предустановка субтитров" at bounding box center [94, 103] width 110 height 28
click at [219, 184] on div "Название песни" at bounding box center [626, 187] width 907 height 12
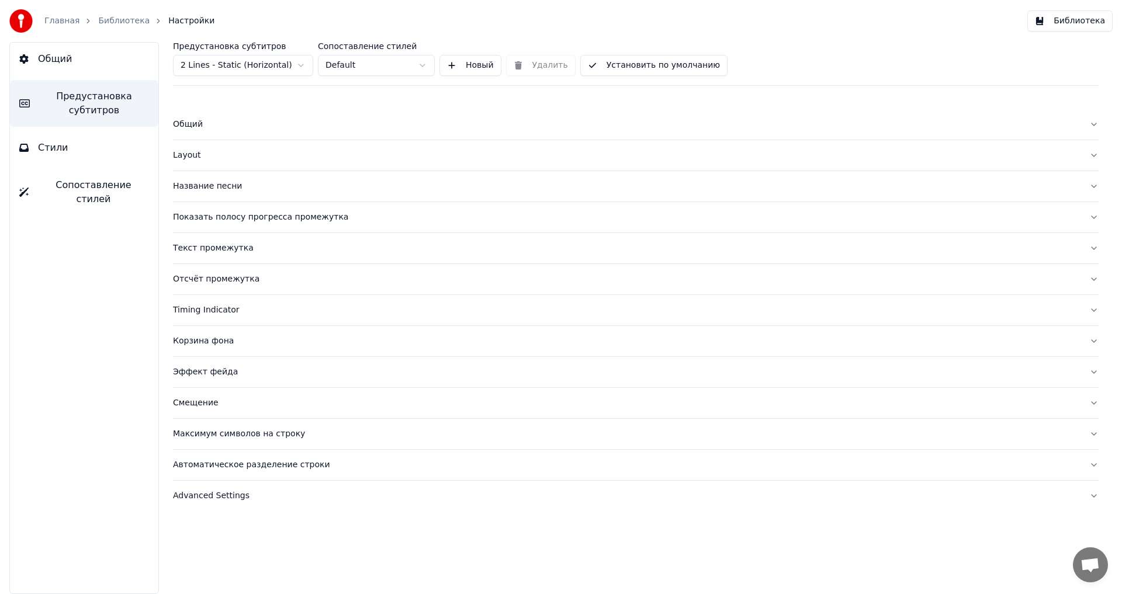
click at [56, 150] on span "Стили" at bounding box center [53, 148] width 30 height 14
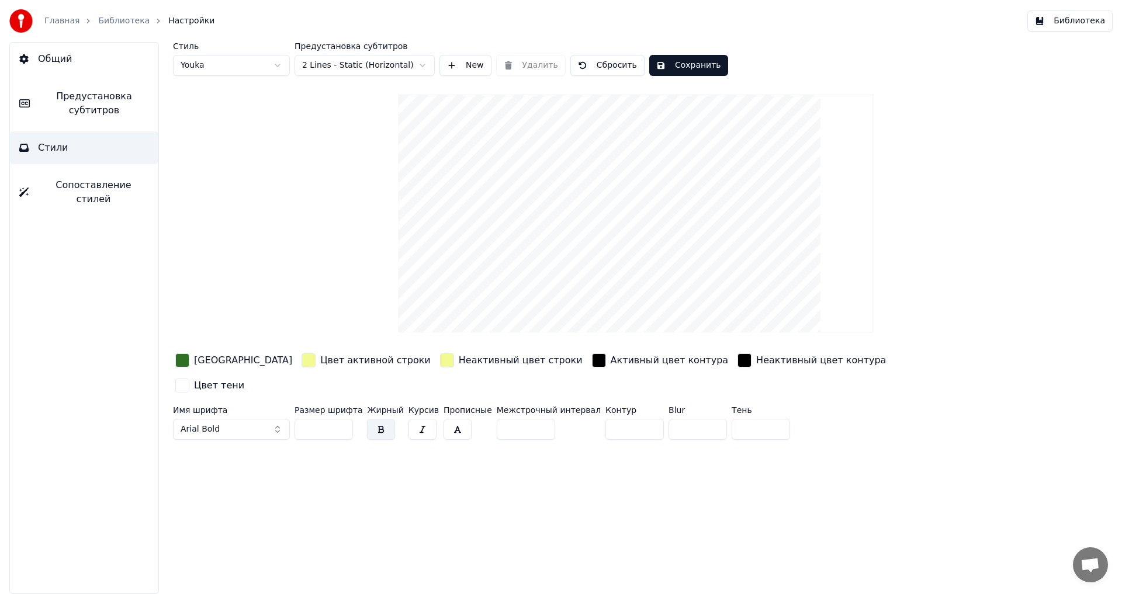
click at [676, 64] on button "Сохранить" at bounding box center [688, 65] width 79 height 21
click at [116, 22] on link "Библиотека" at bounding box center [123, 21] width 51 height 12
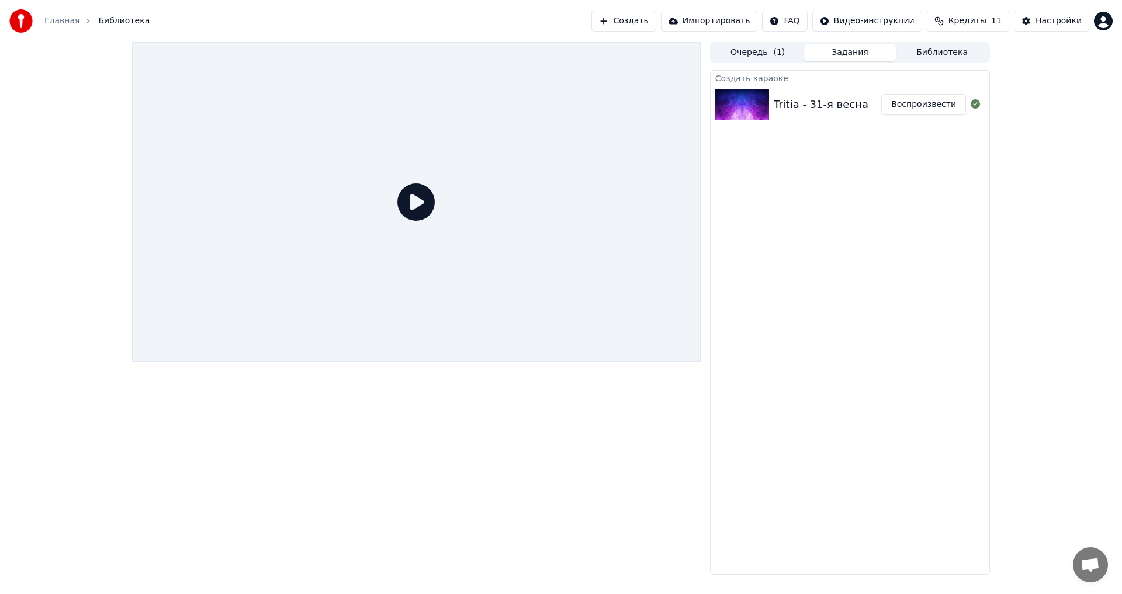
click at [934, 103] on button "Воспроизвести" at bounding box center [923, 104] width 85 height 21
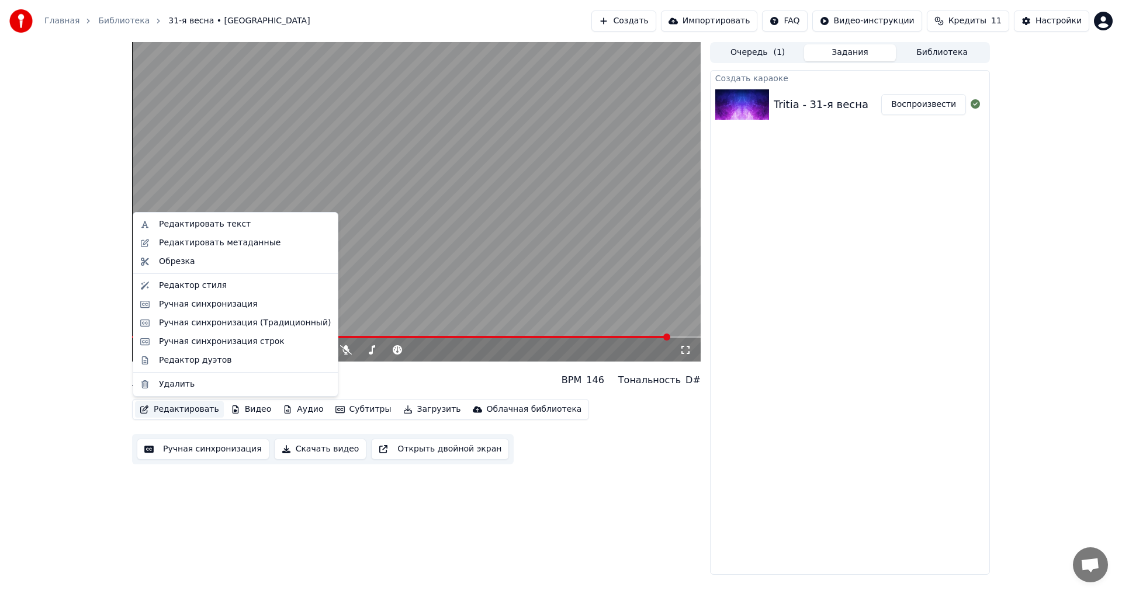
click at [175, 414] on button "Редактировать" at bounding box center [179, 410] width 89 height 16
click at [186, 286] on div "Редактор стиля" at bounding box center [193, 286] width 68 height 12
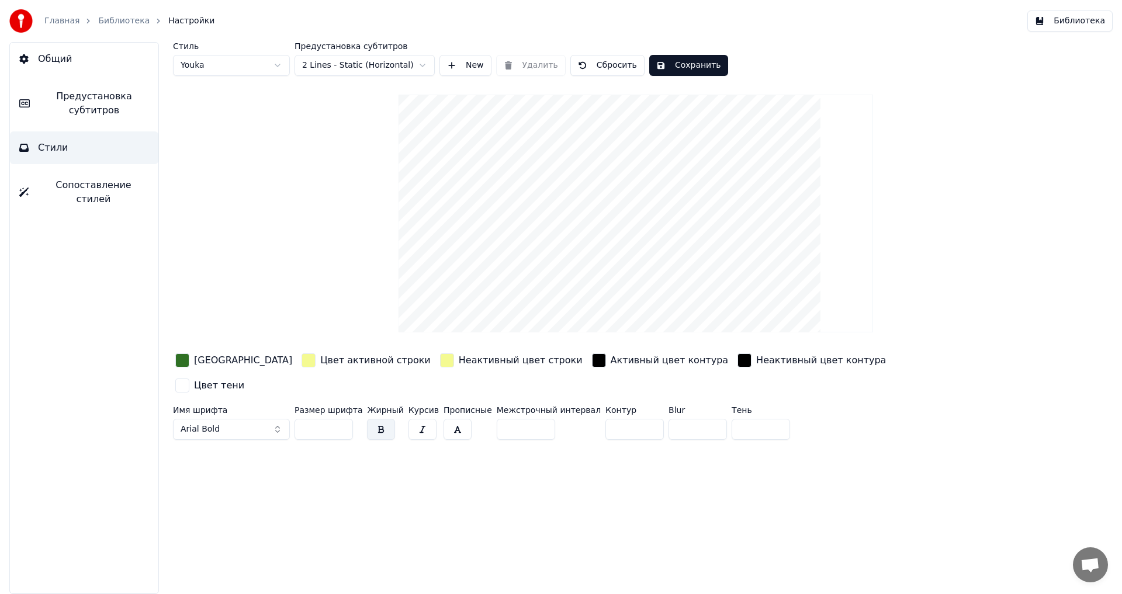
click at [224, 362] on div "[GEOGRAPHIC_DATA]" at bounding box center [243, 361] width 98 height 14
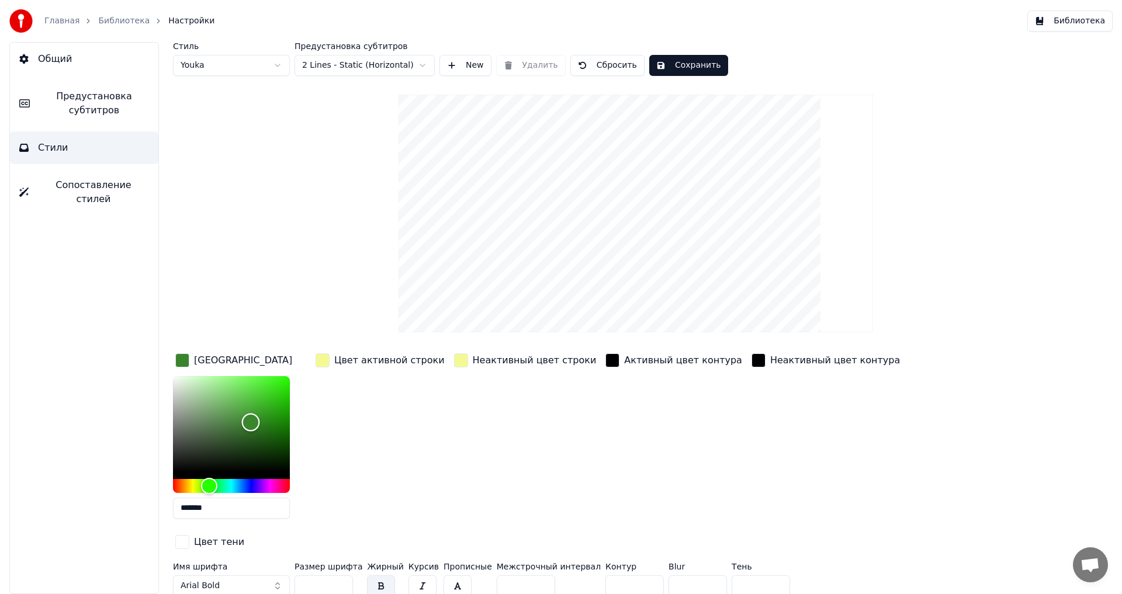
click at [251, 422] on div "Color" at bounding box center [251, 423] width 18 height 18
drag, startPoint x: 251, startPoint y: 422, endPoint x: 252, endPoint y: 415, distance: 7.1
click at [252, 415] on div "Color" at bounding box center [252, 416] width 18 height 18
click at [250, 415] on div "Color" at bounding box center [250, 416] width 18 height 18
click at [253, 411] on div "Color" at bounding box center [252, 413] width 18 height 18
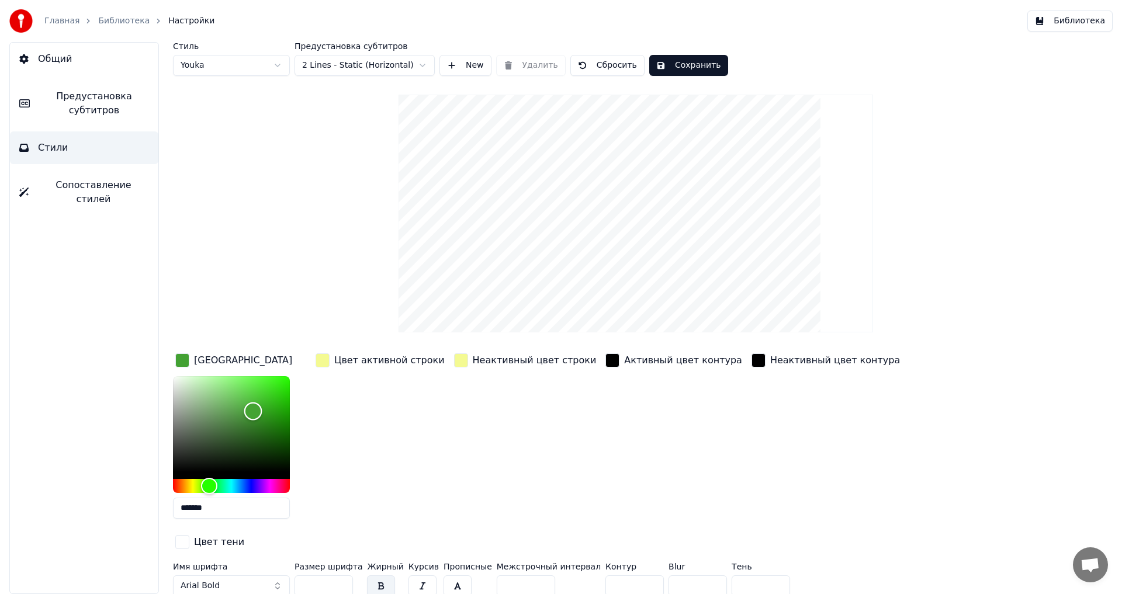
type input "*******"
click at [248, 411] on div "Color" at bounding box center [249, 412] width 18 height 18
click at [661, 71] on button "Сохранить" at bounding box center [688, 65] width 79 height 21
click at [60, 61] on span "Общий" at bounding box center [55, 59] width 34 height 14
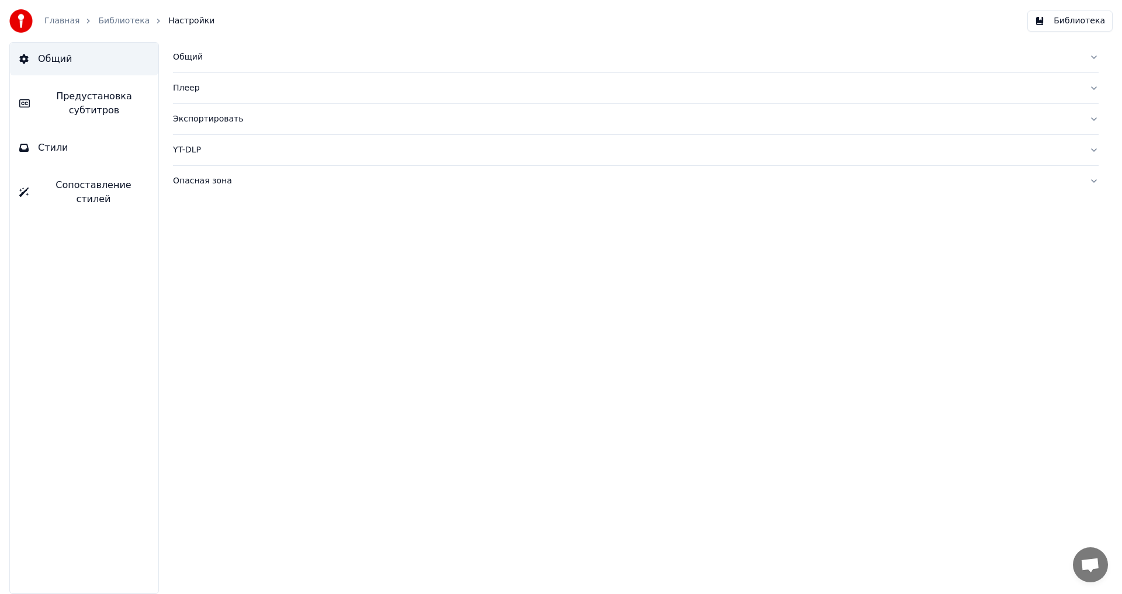
click at [125, 20] on link "Библиотека" at bounding box center [123, 21] width 51 height 12
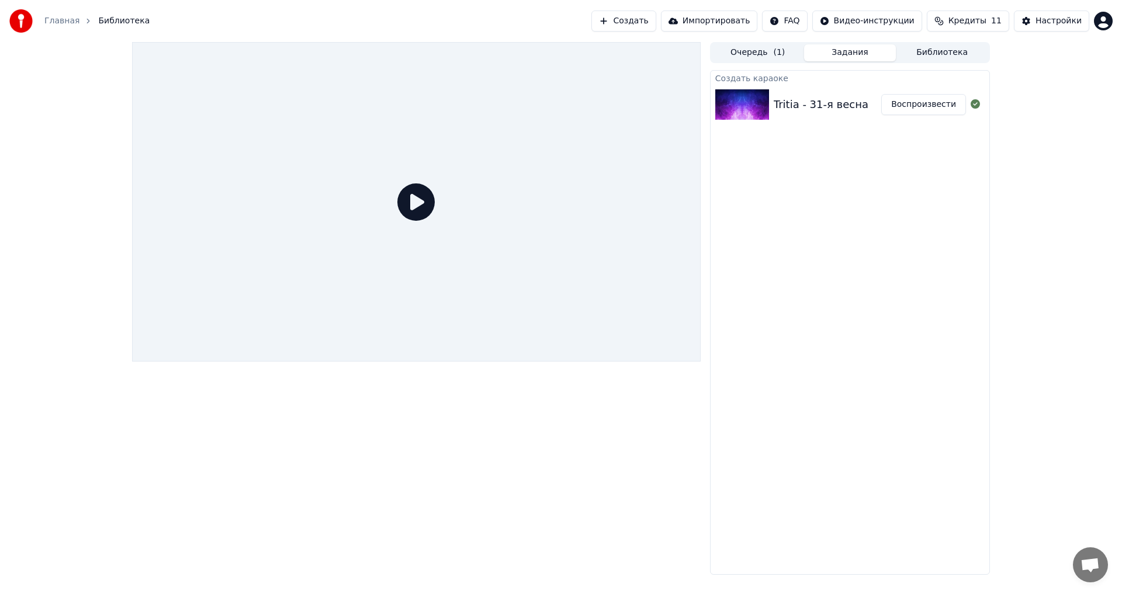
click at [421, 199] on icon at bounding box center [415, 202] width 37 height 37
click at [940, 100] on button "Воспроизвести" at bounding box center [923, 104] width 85 height 21
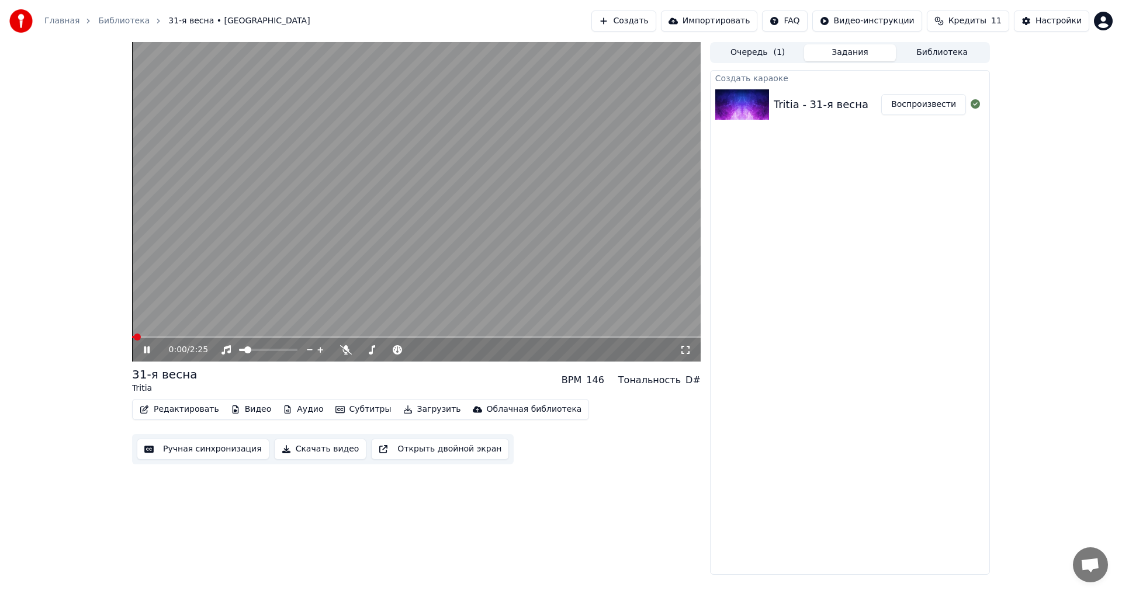
click at [177, 340] on div "0:00 / 2:25" at bounding box center [416, 349] width 569 height 23
click at [176, 338] on span at bounding box center [416, 337] width 569 height 2
click at [504, 247] on video at bounding box center [416, 202] width 569 height 320
click at [414, 410] on button "Загрузить" at bounding box center [432, 410] width 67 height 16
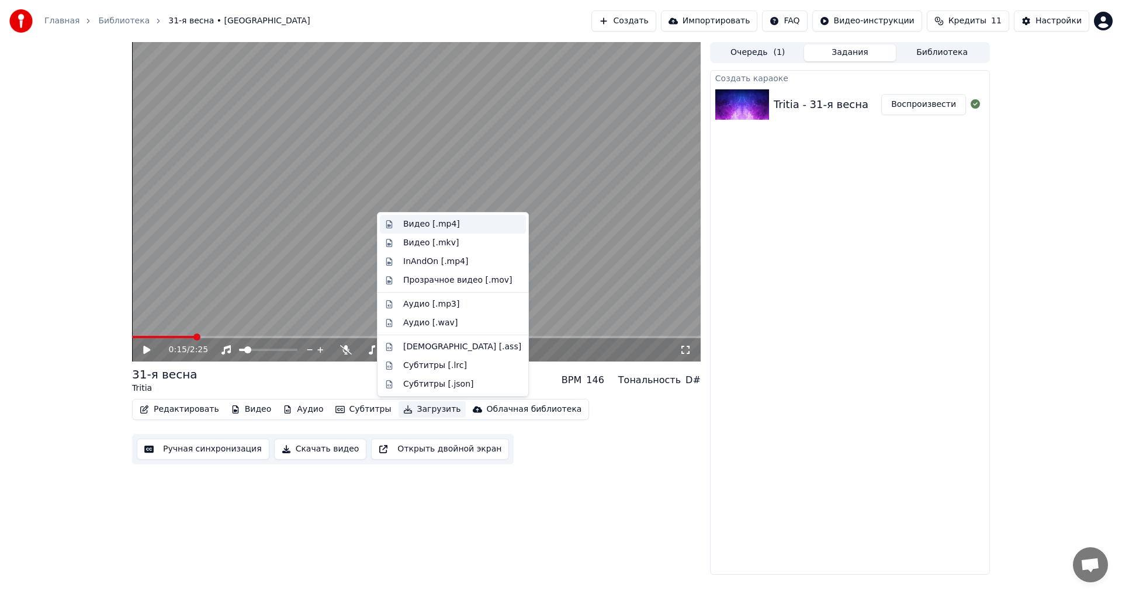
click at [439, 226] on div "Видео [.mp4]" at bounding box center [431, 225] width 57 height 12
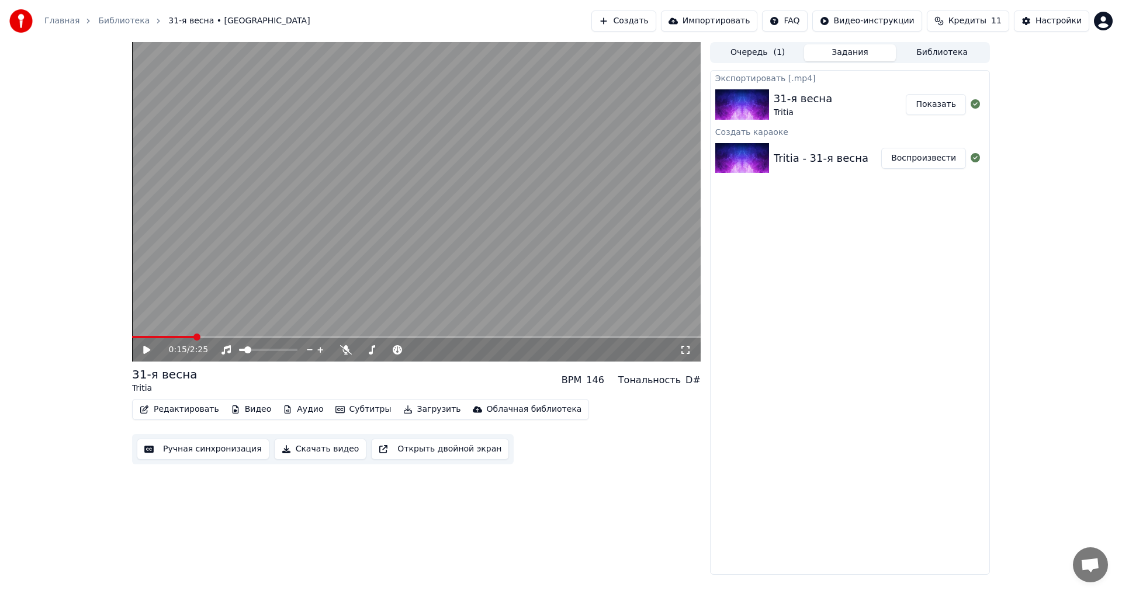
click at [928, 109] on button "Показать" at bounding box center [936, 104] width 60 height 21
click at [656, 20] on button "Создать" at bounding box center [624, 21] width 64 height 21
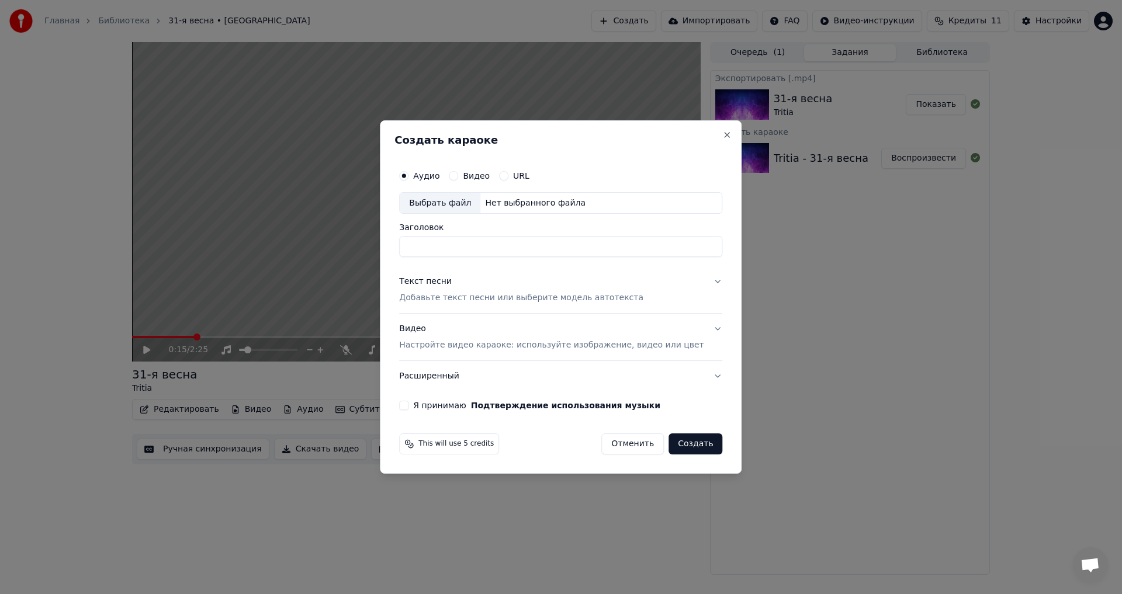
click at [467, 205] on div "Выбрать файл" at bounding box center [440, 203] width 81 height 21
type input "**********"
click at [504, 300] on p "Добавьте текст песни или выберите модель автотекста" at bounding box center [521, 299] width 244 height 12
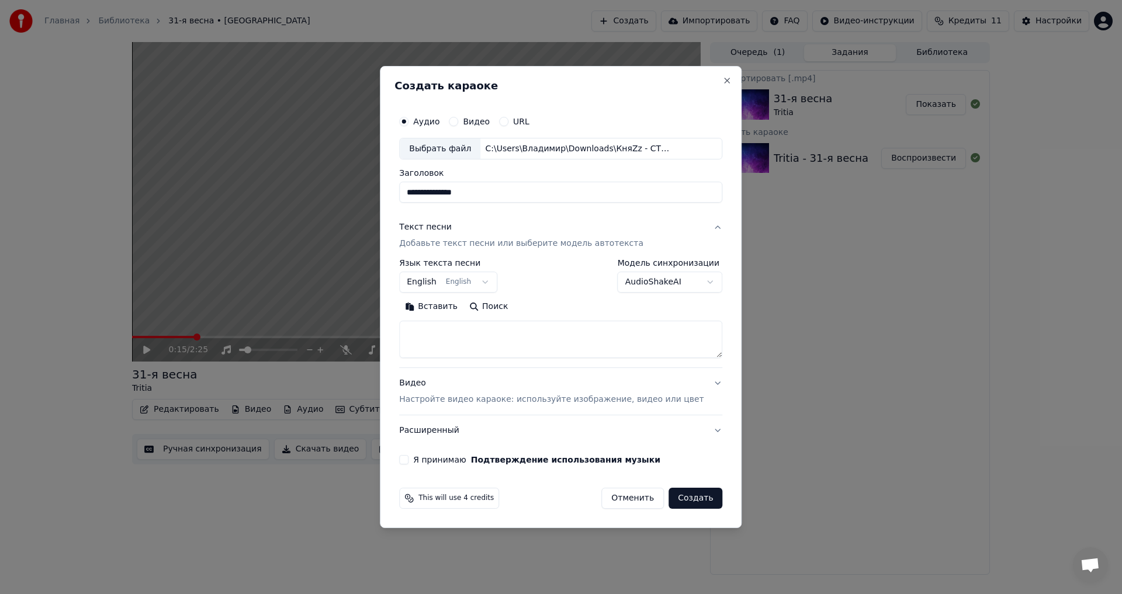
click at [466, 338] on textarea at bounding box center [560, 339] width 323 height 37
click at [448, 330] on textarea at bounding box center [560, 339] width 323 height 37
paste textarea "**********"
type textarea "**********"
click at [504, 402] on p "Настройте видео караоке: используйте изображение, видео или цвет" at bounding box center [551, 400] width 305 height 12
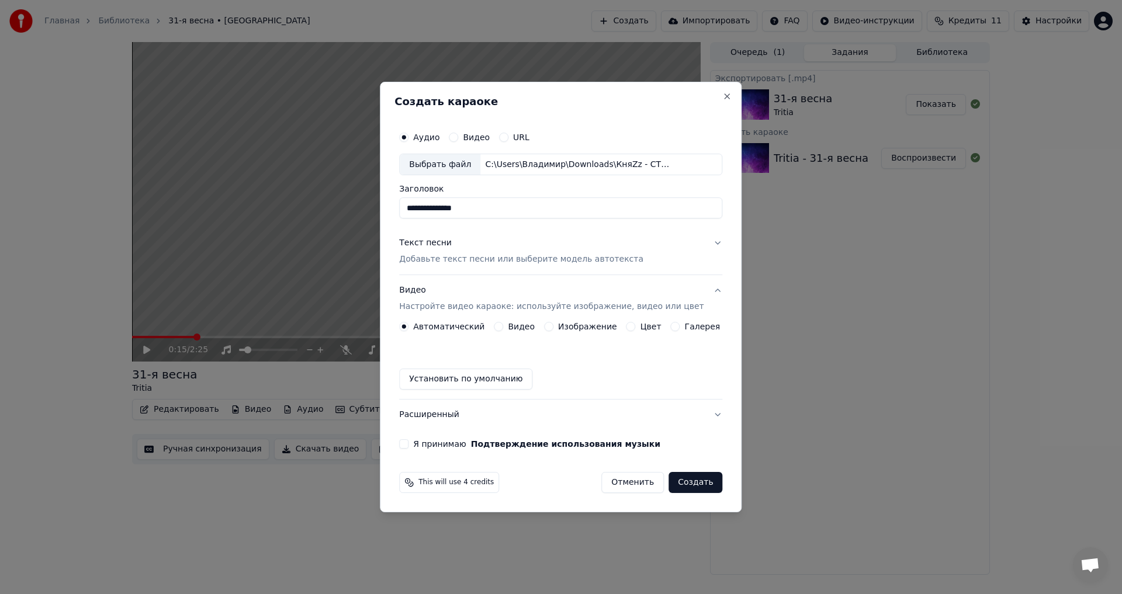
click at [529, 328] on label "Видео" at bounding box center [521, 327] width 27 height 8
click at [503, 328] on button "Видео" at bounding box center [498, 326] width 9 height 9
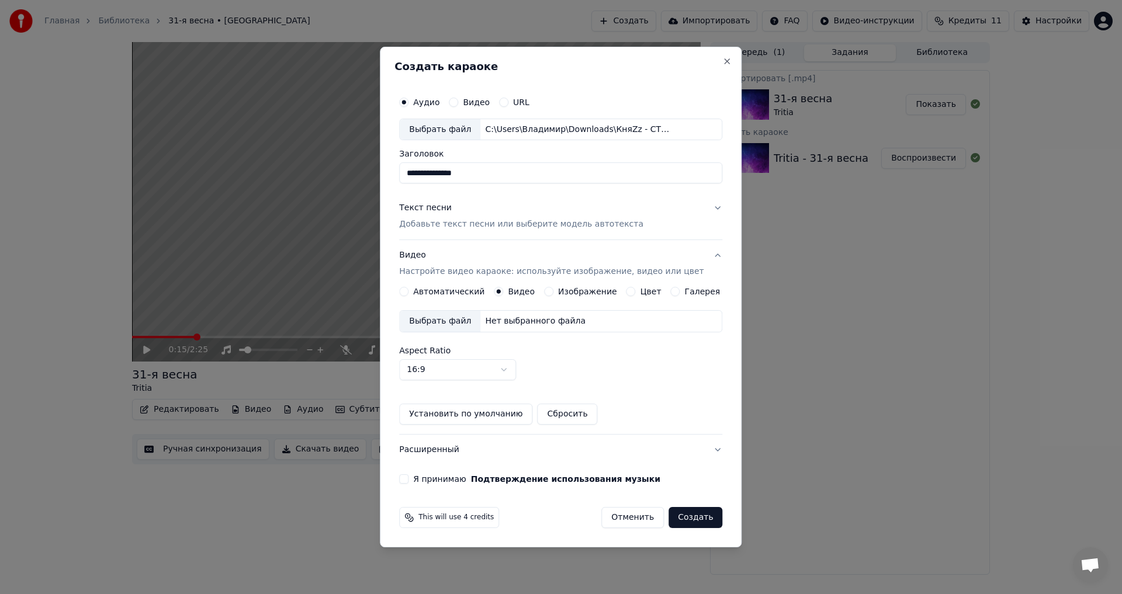
click at [497, 326] on div "Нет выбранного файла" at bounding box center [535, 322] width 110 height 12
click at [444, 480] on label "Я принимаю Подтверждение использования музыки" at bounding box center [536, 479] width 247 height 8
click at [409, 480] on button "Я принимаю Подтверждение использования музыки" at bounding box center [403, 479] width 9 height 9
click at [682, 520] on button "Создать" at bounding box center [696, 517] width 54 height 21
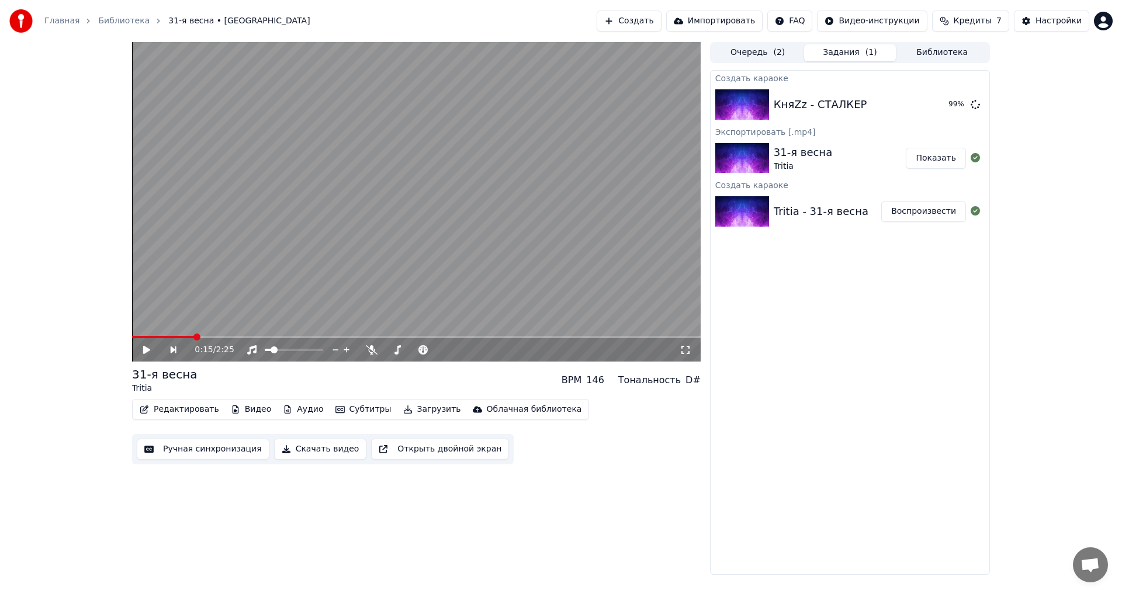
click at [887, 323] on div "Создать караоке КняZz - СТАЛКЕР 99 % Экспортировать [.mp4] 31-я весна Tritia По…" at bounding box center [850, 322] width 280 height 505
click at [904, 106] on button "Воспроизвести" at bounding box center [923, 104] width 85 height 21
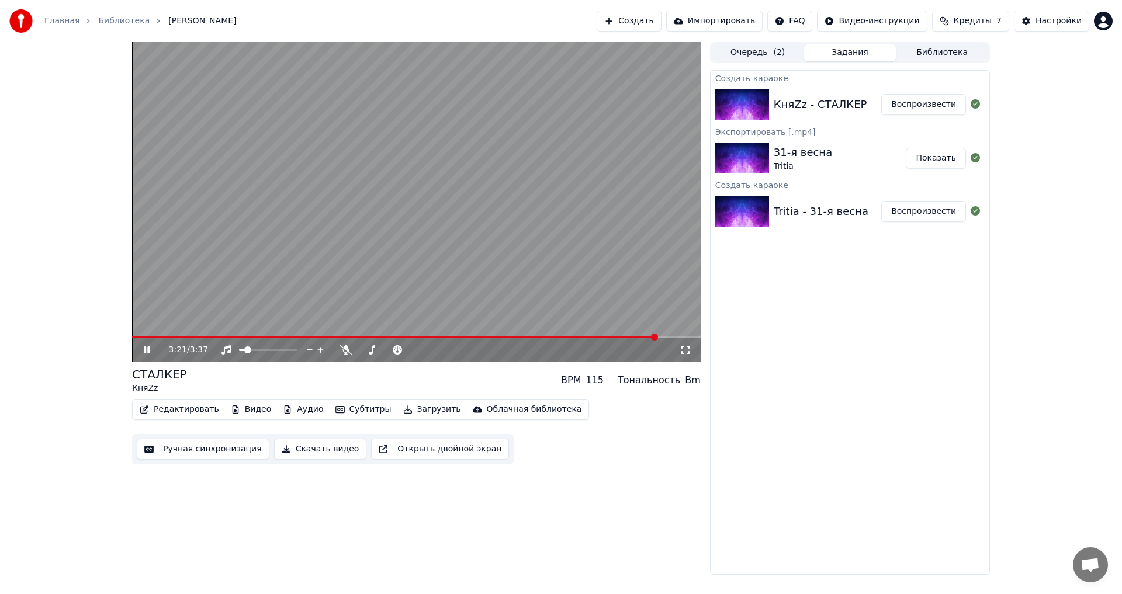
click at [171, 413] on button "Редактировать" at bounding box center [179, 410] width 89 height 16
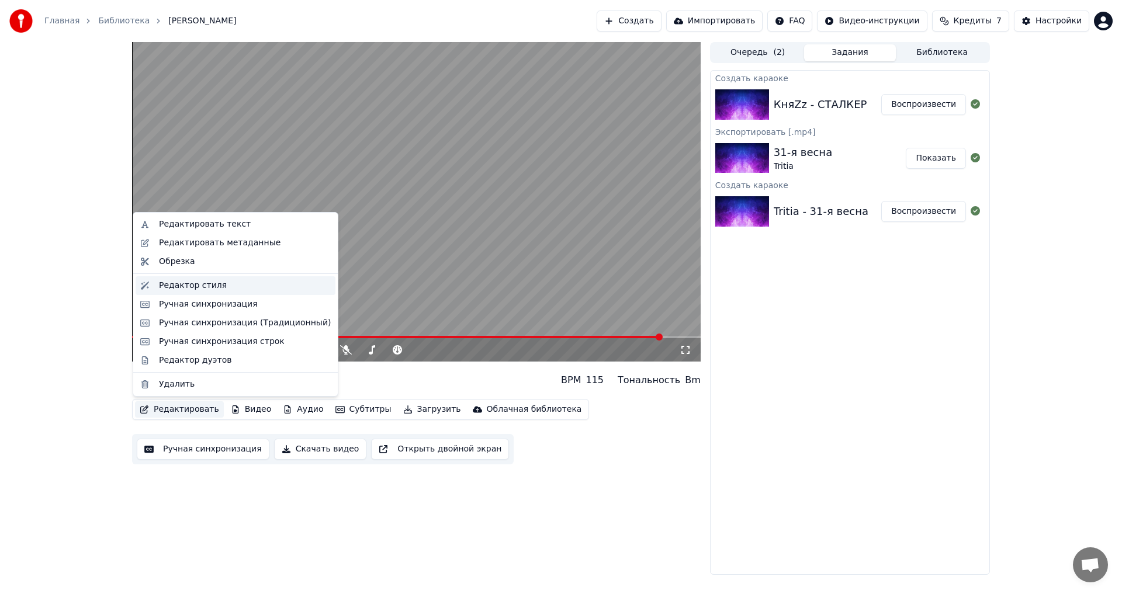
click at [215, 281] on div "Редактор стиля" at bounding box center [193, 286] width 68 height 12
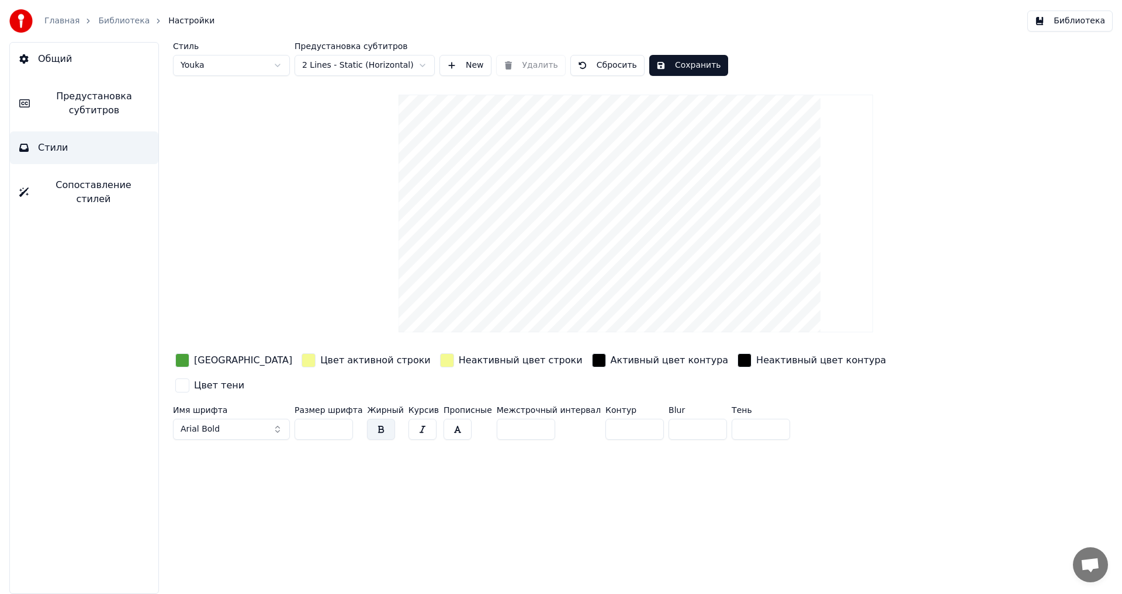
click at [223, 361] on div "[GEOGRAPHIC_DATA]" at bounding box center [243, 361] width 98 height 14
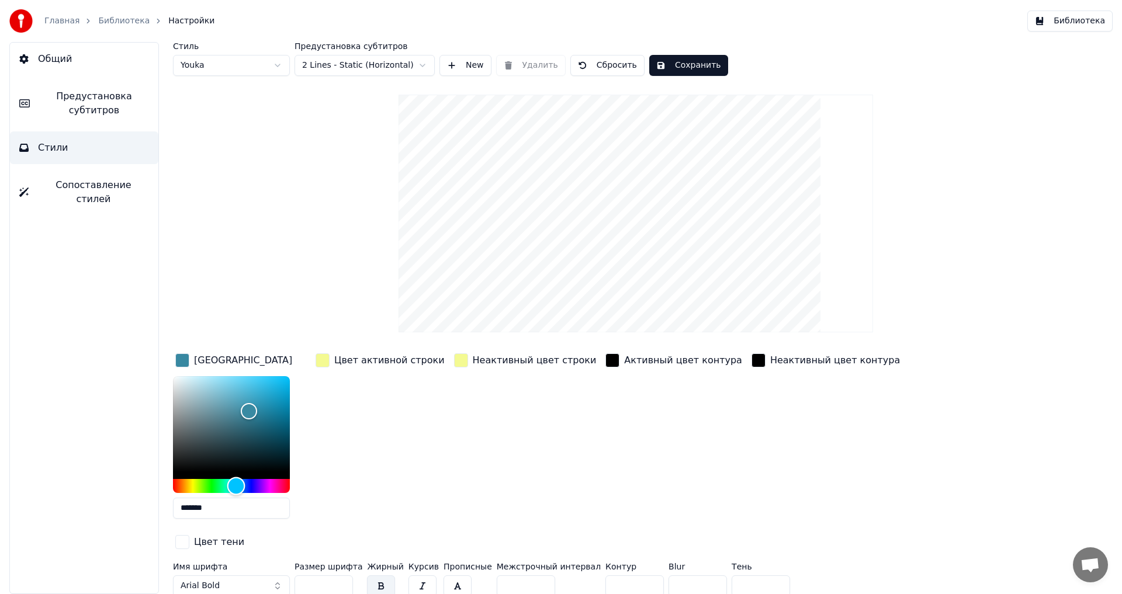
click at [236, 487] on div "Hue" at bounding box center [231, 486] width 117 height 14
drag, startPoint x: 251, startPoint y: 405, endPoint x: 248, endPoint y: 396, distance: 9.6
click at [248, 396] on div "Color" at bounding box center [249, 399] width 18 height 18
drag, startPoint x: 248, startPoint y: 395, endPoint x: 243, endPoint y: 411, distance: 16.6
click at [243, 411] on div "Color" at bounding box center [243, 412] width 18 height 18
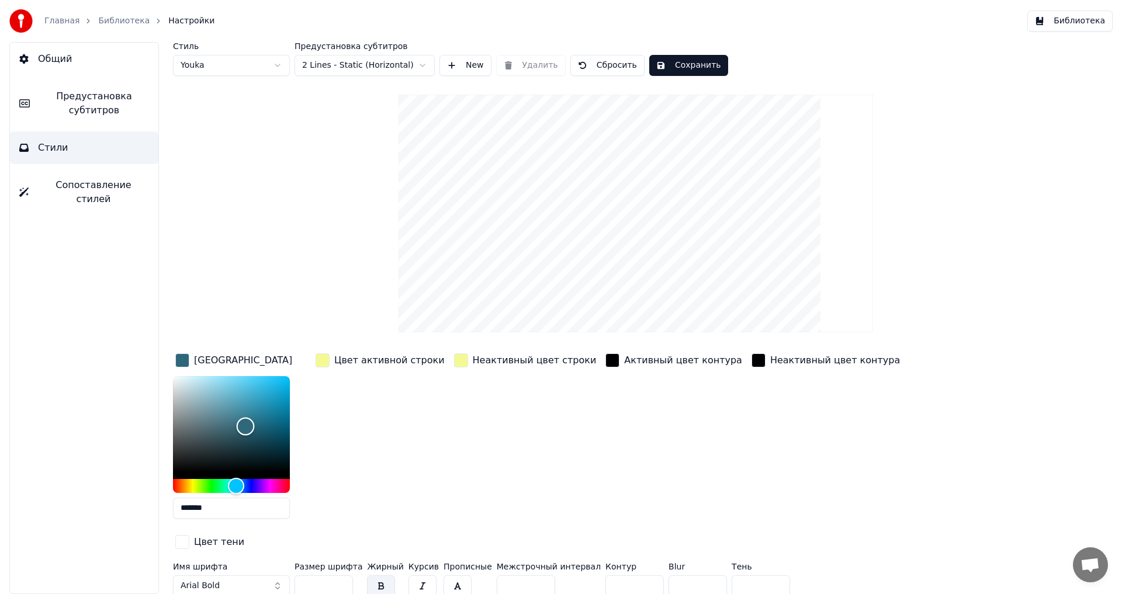
drag, startPoint x: 243, startPoint y: 411, endPoint x: 246, endPoint y: 427, distance: 16.1
click at [246, 427] on div "Color" at bounding box center [246, 427] width 18 height 18
type input "*******"
drag, startPoint x: 253, startPoint y: 428, endPoint x: 253, endPoint y: 420, distance: 8.2
click at [253, 420] on div "Color" at bounding box center [253, 421] width 18 height 18
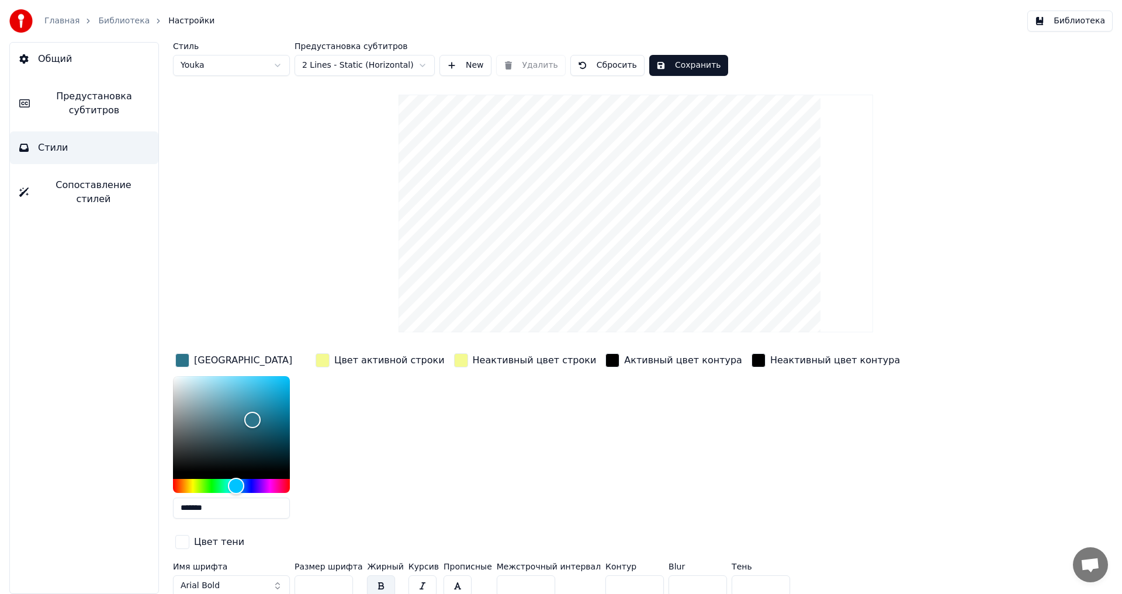
click at [344, 358] on div "Цвет активной строки" at bounding box center [389, 361] width 110 height 14
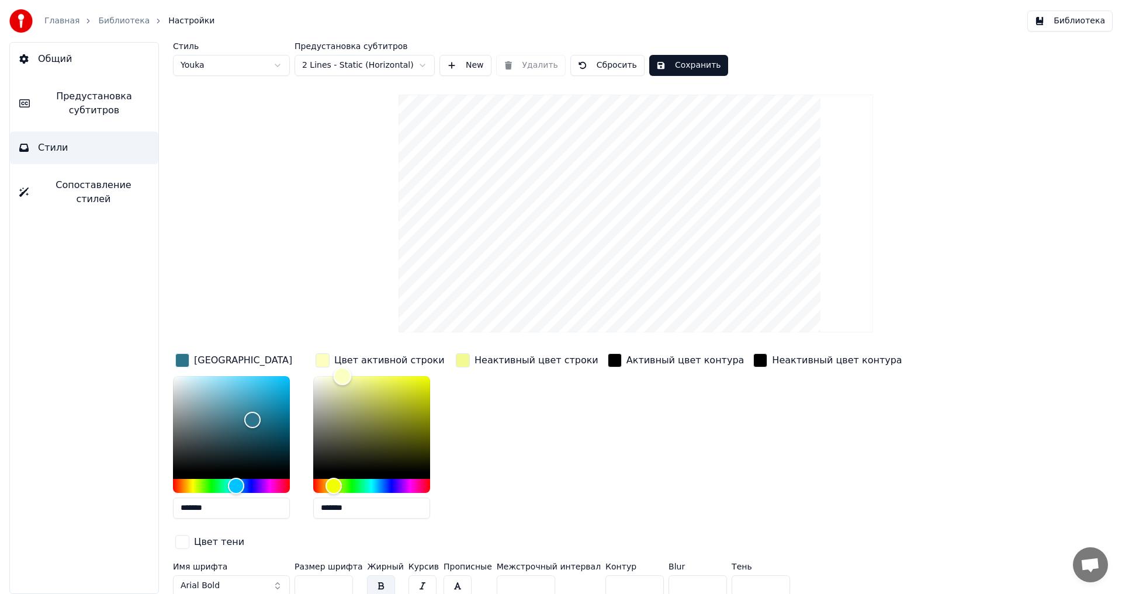
type input "*******"
drag, startPoint x: 362, startPoint y: 374, endPoint x: 294, endPoint y: 372, distance: 67.8
click at [294, 372] on div "Цвет заливки ******* Цвет активной строки ******* Неактивный цвет строки Активн…" at bounding box center [566, 452] width 786 height 202
click at [475, 360] on div "Неактивный цвет строки" at bounding box center [537, 361] width 124 height 14
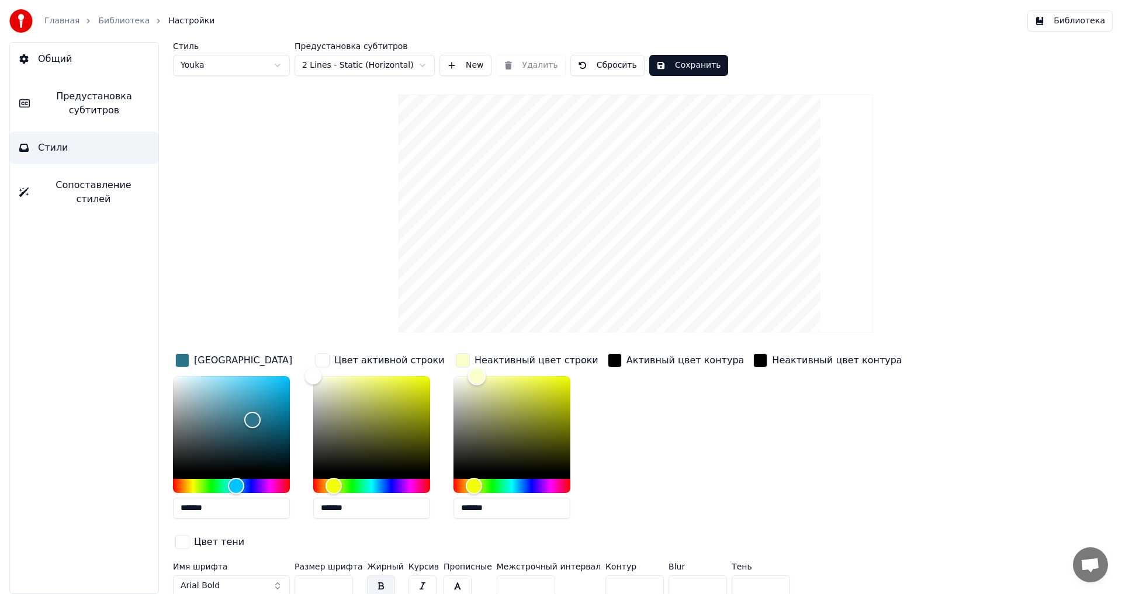
type input "*******"
drag, startPoint x: 504, startPoint y: 375, endPoint x: 444, endPoint y: 374, distance: 60.2
click at [449, 374] on div "Color" at bounding box center [454, 376] width 18 height 18
click at [350, 305] on div "Стиль Youka Предустановка субтитров 2 Lines - Static (Horizontal) New Удалить С…" at bounding box center [636, 321] width 926 height 559
click at [663, 72] on button "Сохранить" at bounding box center [688, 65] width 79 height 21
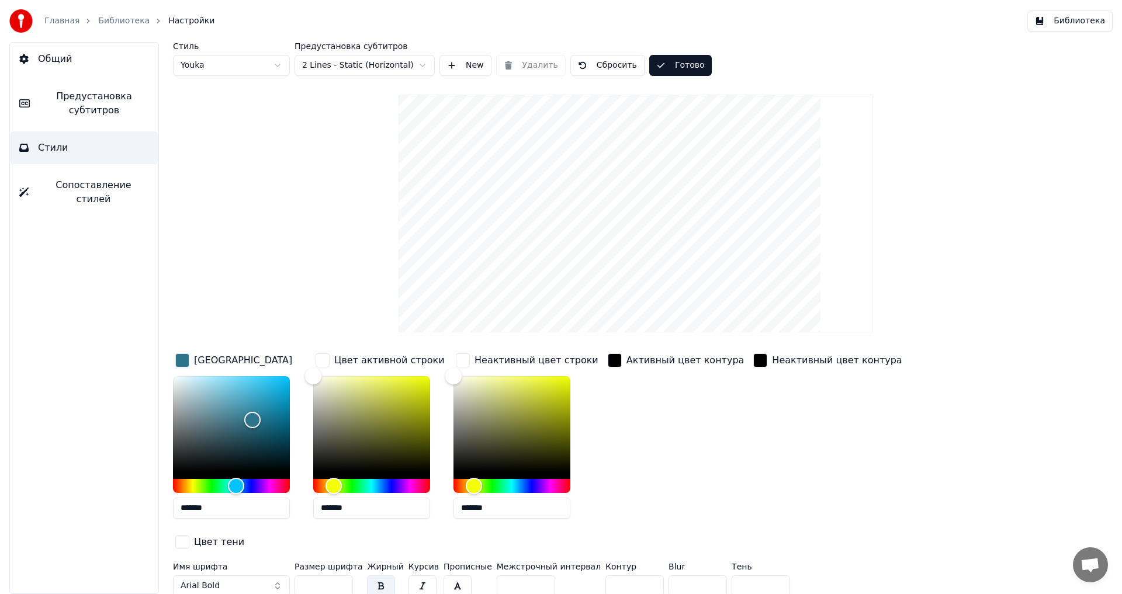
click at [110, 16] on link "Библиотека" at bounding box center [123, 21] width 51 height 12
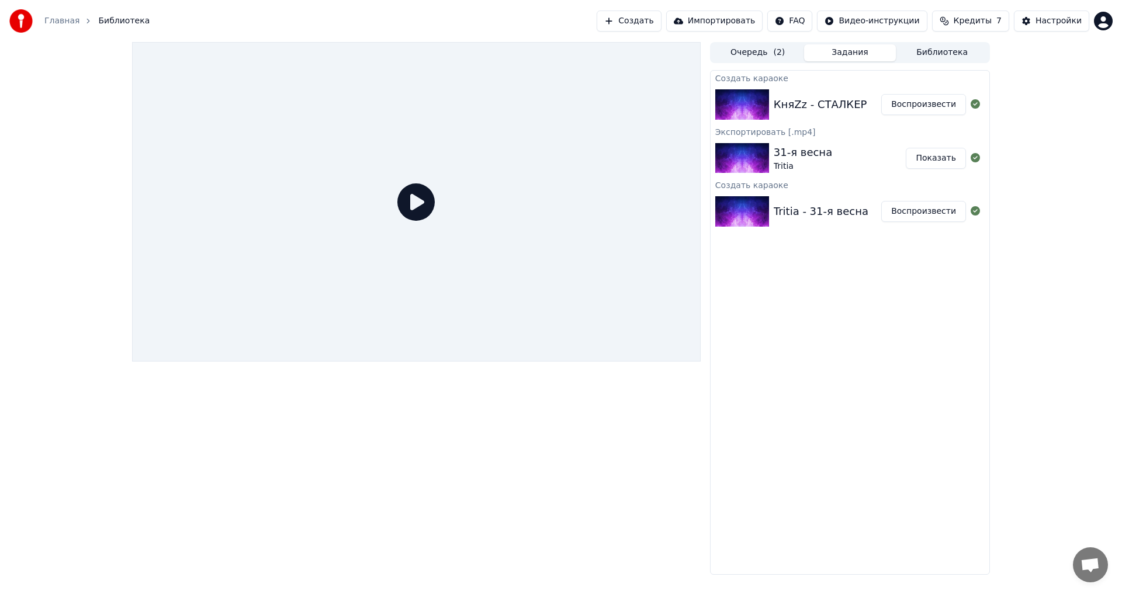
drag, startPoint x: 902, startPoint y: 103, endPoint x: 710, endPoint y: 151, distance: 198.2
click at [897, 105] on button "Воспроизвести" at bounding box center [923, 104] width 85 height 21
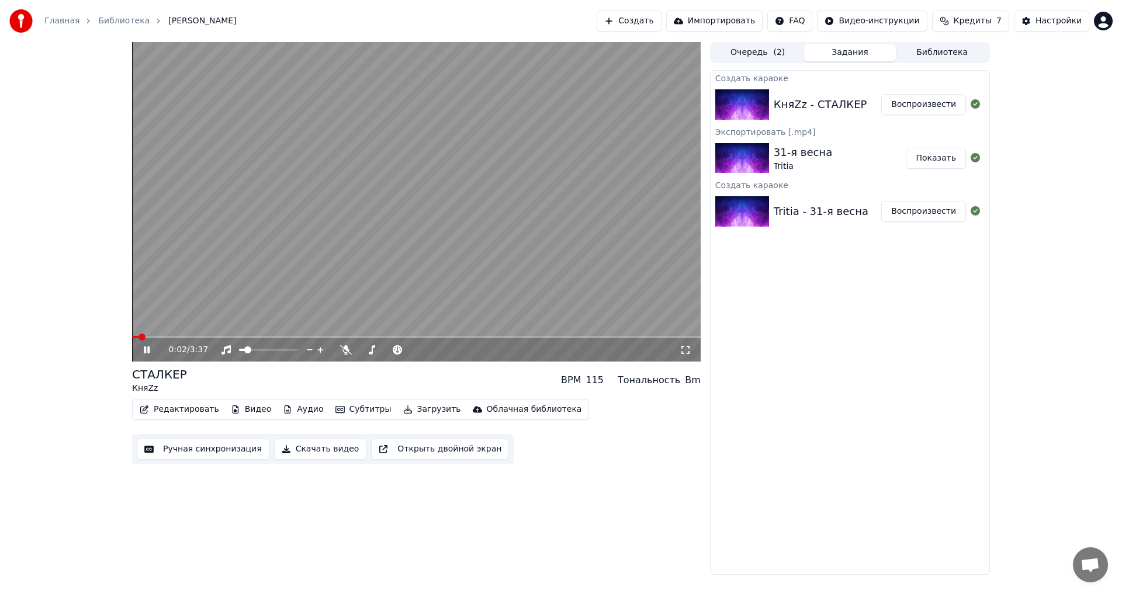
click at [171, 340] on div "0:02 / 3:37" at bounding box center [416, 349] width 569 height 23
click at [172, 337] on span at bounding box center [416, 337] width 569 height 2
click at [147, 350] on icon at bounding box center [154, 349] width 27 height 9
click at [421, 408] on button "Загрузить" at bounding box center [432, 410] width 67 height 16
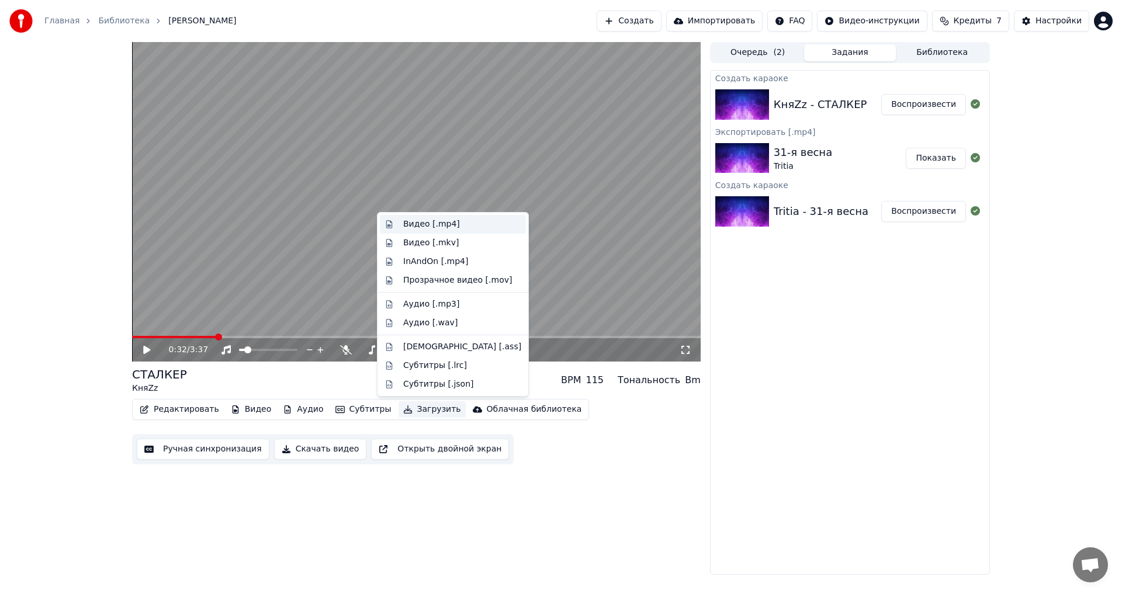
click at [440, 227] on div "Видео [.mp4]" at bounding box center [431, 225] width 57 height 12
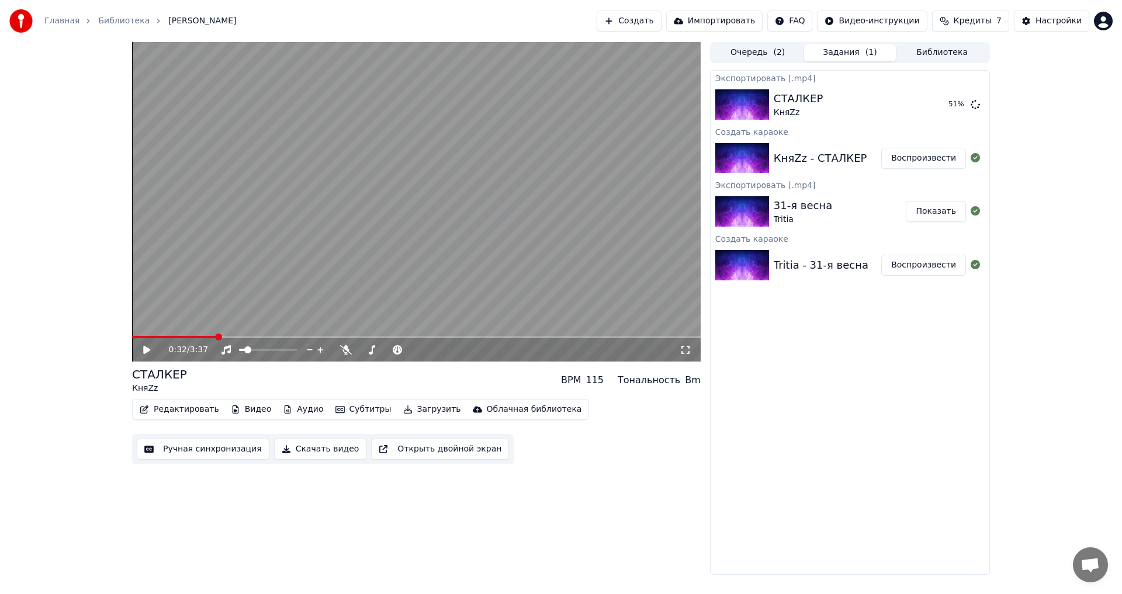
click at [645, 26] on button "Создать" at bounding box center [629, 21] width 64 height 21
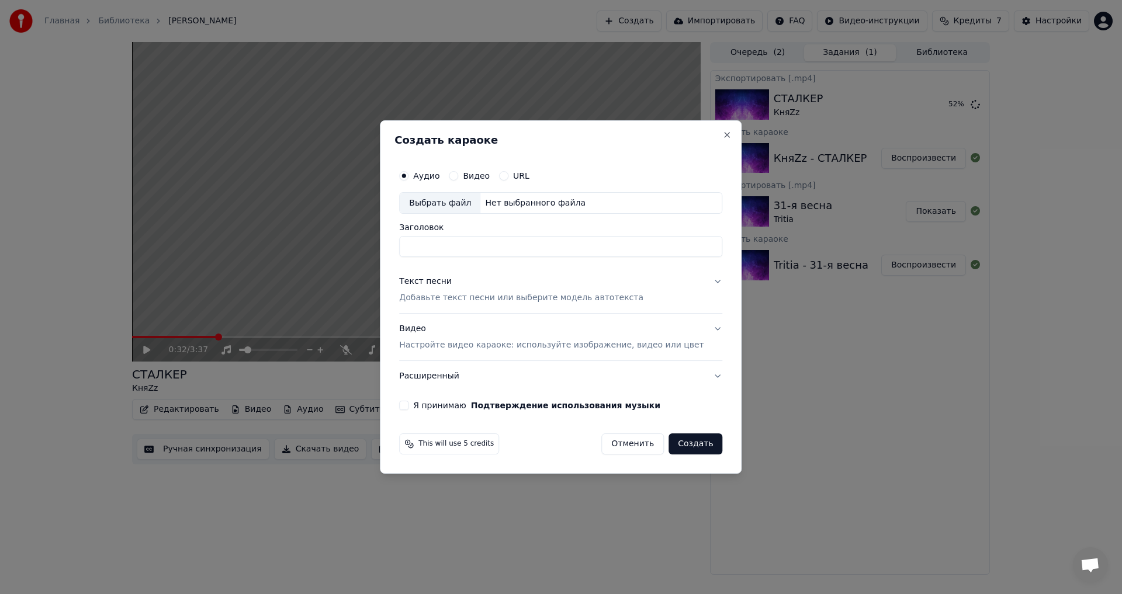
click at [471, 198] on div "Выбрать файл" at bounding box center [440, 203] width 81 height 21
type input "**********"
click at [514, 293] on p "Добавьте текст песни или выберите модель автотекста" at bounding box center [521, 299] width 244 height 12
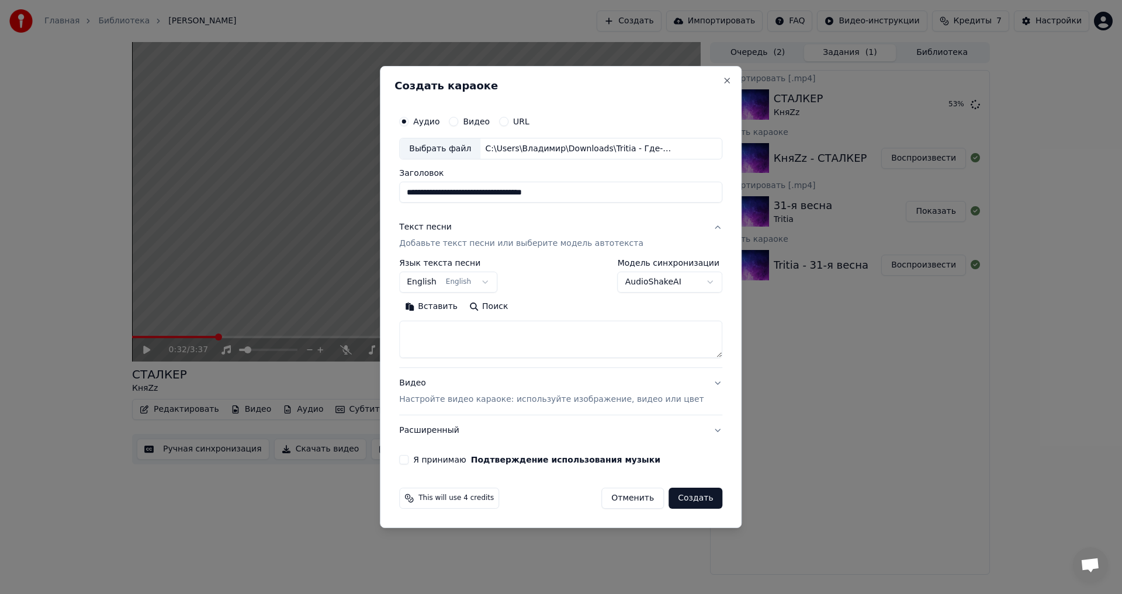
click at [445, 309] on button "Вставить" at bounding box center [431, 307] width 64 height 19
click at [475, 397] on p "Настройте видео караоке: используйте изображение, видео или цвет" at bounding box center [551, 400] width 305 height 12
type textarea "**********"
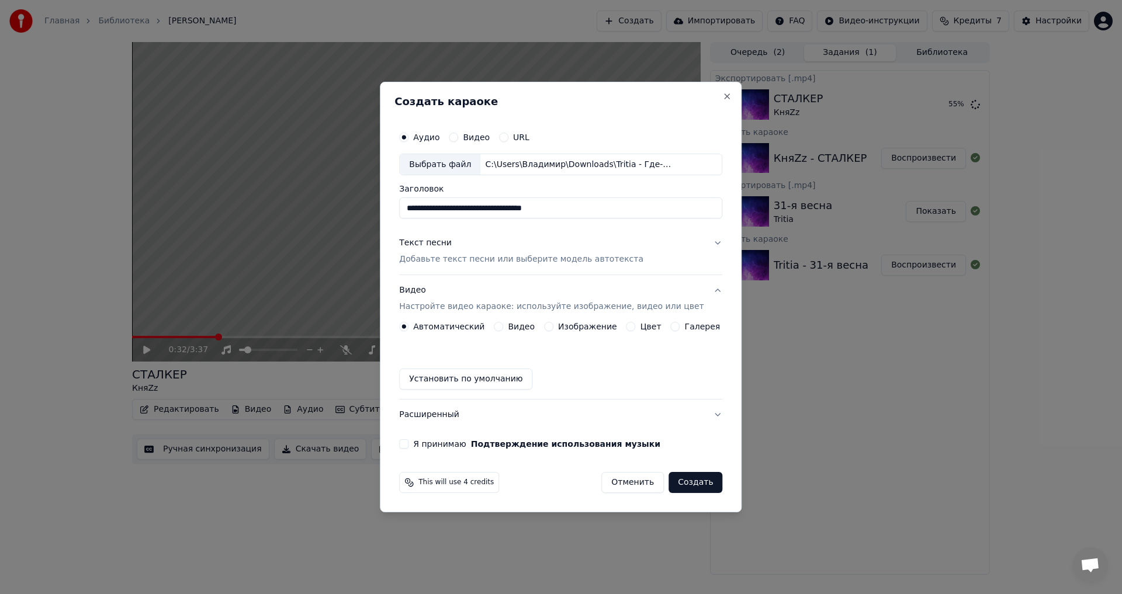
click at [513, 327] on label "Видео" at bounding box center [521, 327] width 27 height 8
click at [503, 327] on button "Видео" at bounding box center [498, 326] width 9 height 9
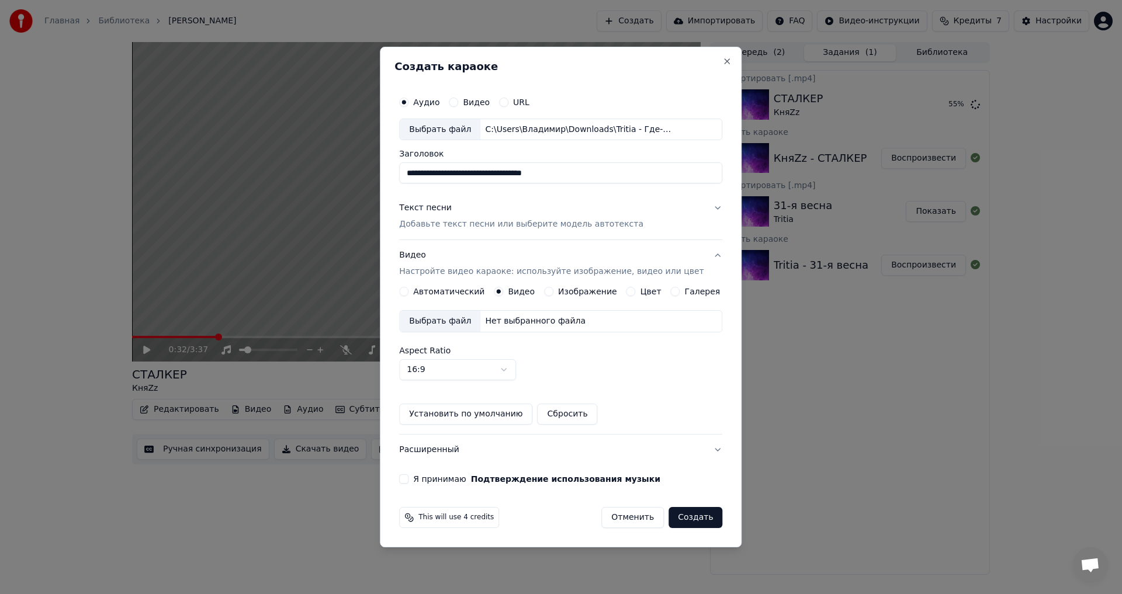
click at [511, 320] on div "Нет выбранного файла" at bounding box center [535, 322] width 110 height 12
click at [451, 482] on label "Я принимаю Подтверждение использования музыки" at bounding box center [536, 479] width 247 height 8
click at [409, 482] on button "Я принимаю Подтверждение использования музыки" at bounding box center [403, 479] width 9 height 9
click at [690, 520] on button "Создать" at bounding box center [696, 517] width 54 height 21
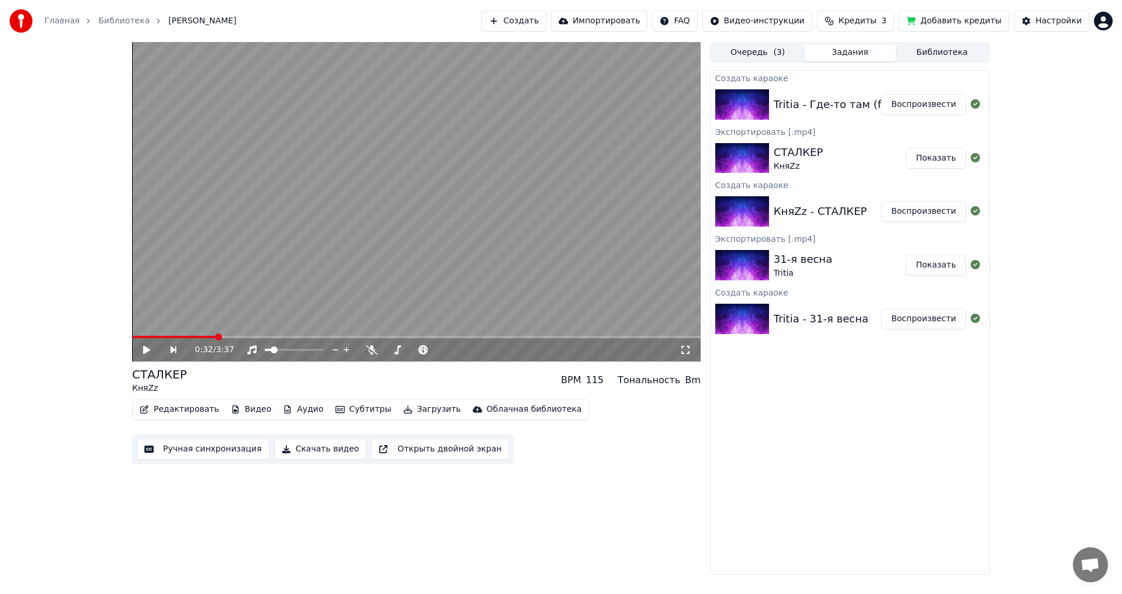
click at [929, 156] on button "Показать" at bounding box center [936, 158] width 60 height 21
click at [901, 105] on button "Воспроизвести" at bounding box center [923, 104] width 85 height 21
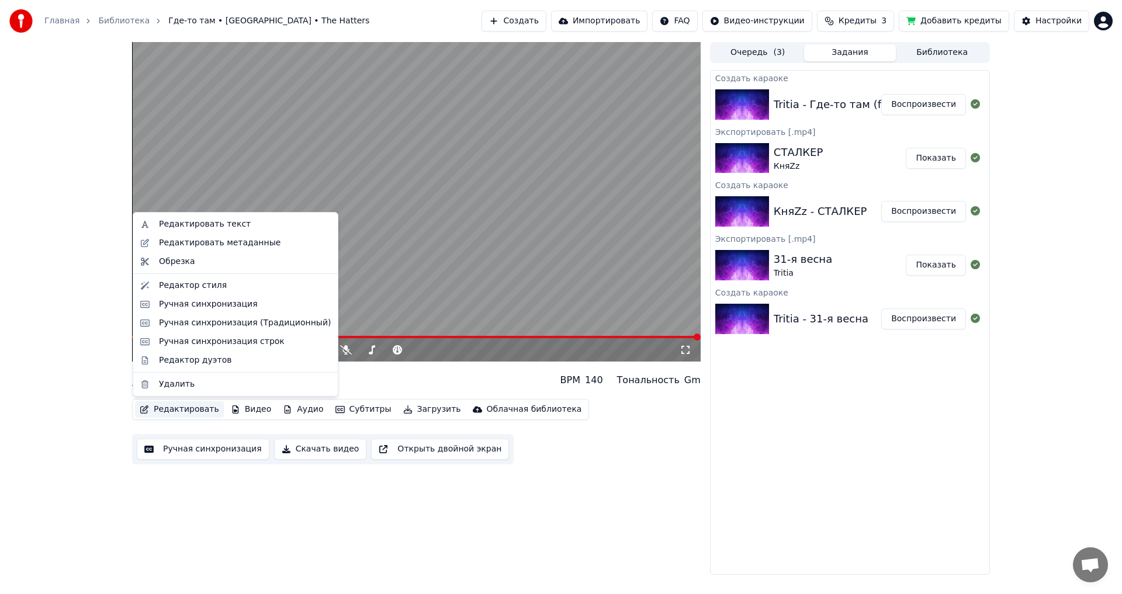
click at [177, 410] on button "Редактировать" at bounding box center [179, 410] width 89 height 16
click at [212, 286] on div "Редактор стиля" at bounding box center [193, 286] width 68 height 12
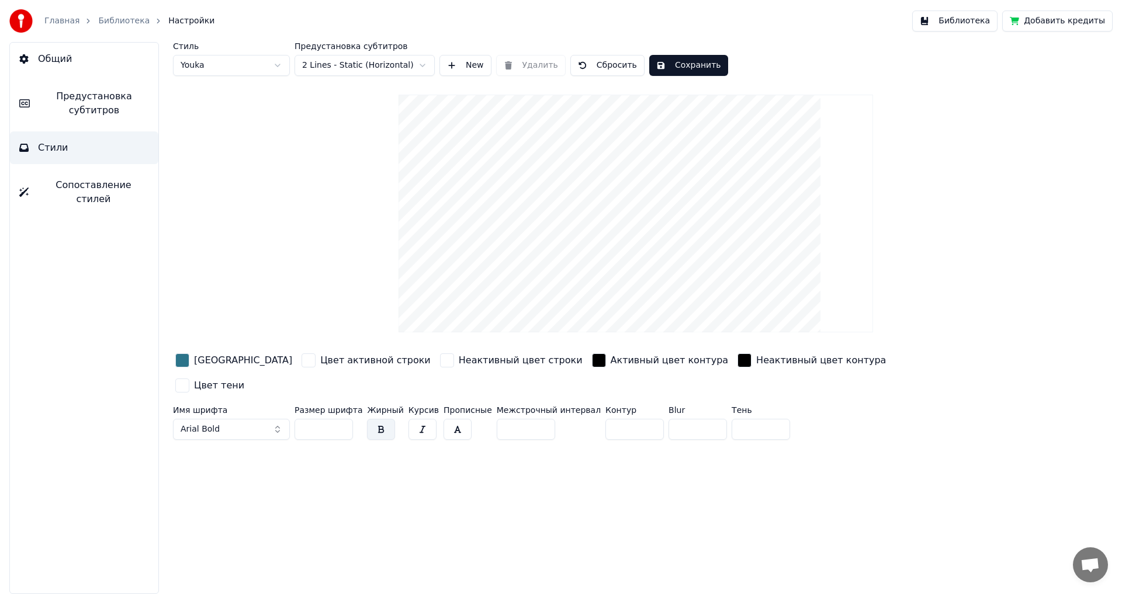
click at [69, 103] on span "Предустановка субтитров" at bounding box center [94, 103] width 110 height 28
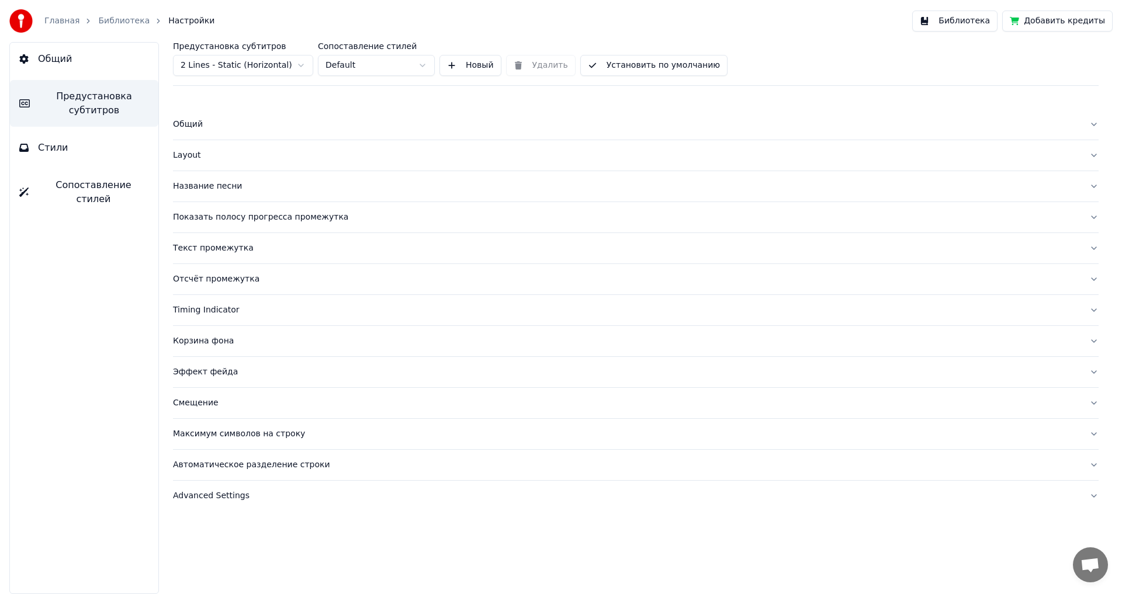
click at [179, 130] on button "Общий" at bounding box center [636, 124] width 926 height 30
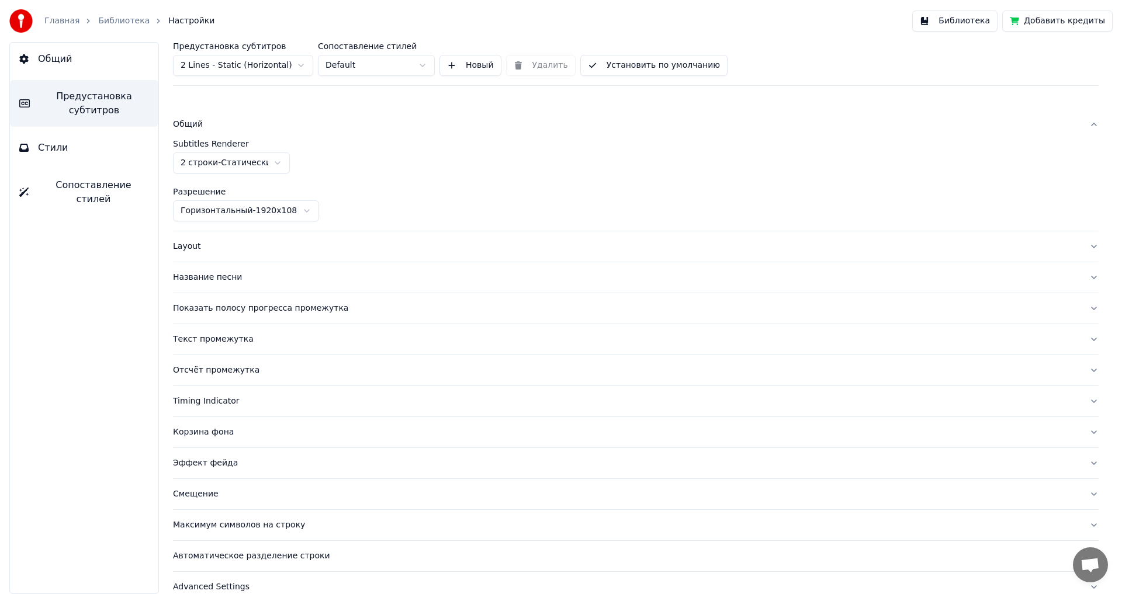
click at [192, 249] on div "Layout" at bounding box center [626, 247] width 907 height 12
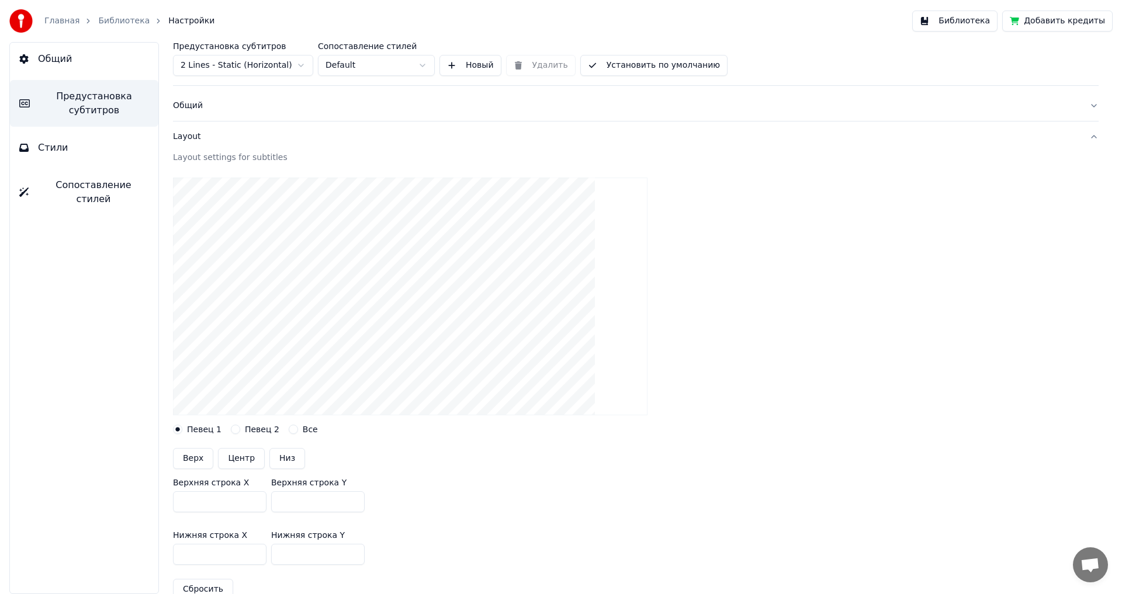
scroll to position [58, 0]
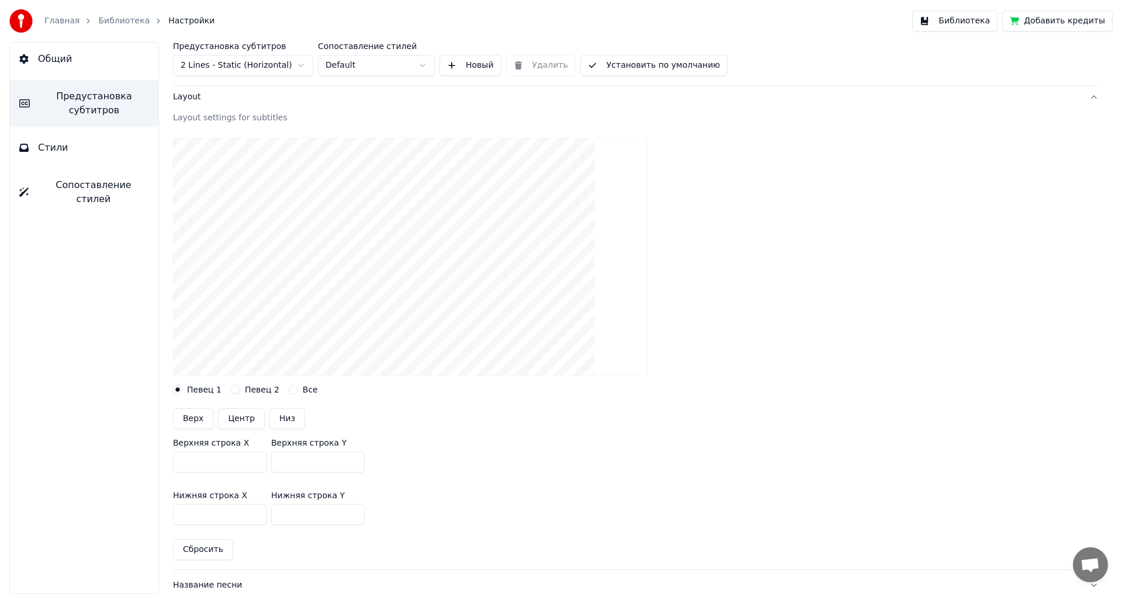
click at [234, 392] on button "Певец 2" at bounding box center [235, 389] width 9 height 9
click at [197, 389] on label "Певец 1" at bounding box center [204, 390] width 34 height 8
click at [182, 389] on button "Певец 1" at bounding box center [177, 389] width 9 height 9
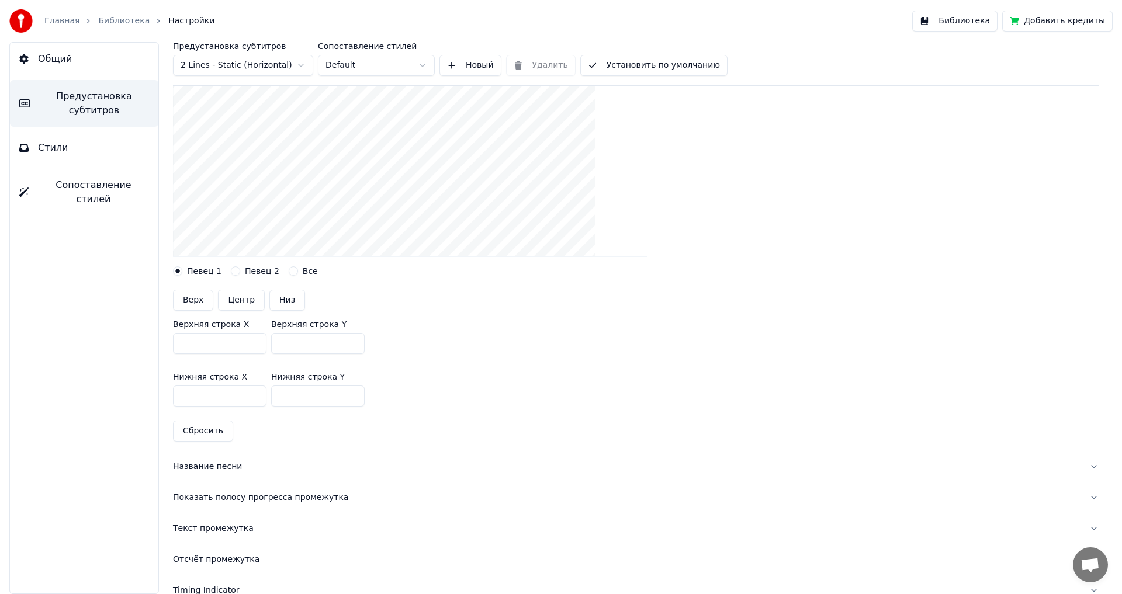
scroll to position [175, 0]
click at [303, 273] on label "Все" at bounding box center [310, 273] width 15 height 8
click at [295, 273] on button "Все" at bounding box center [293, 272] width 9 height 9
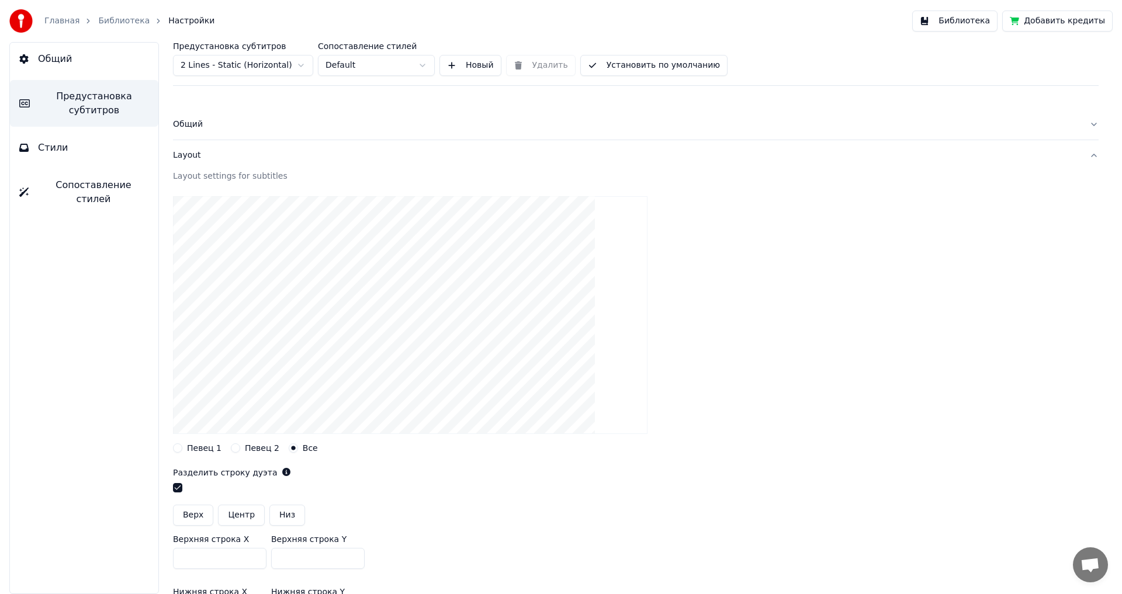
scroll to position [58, 0]
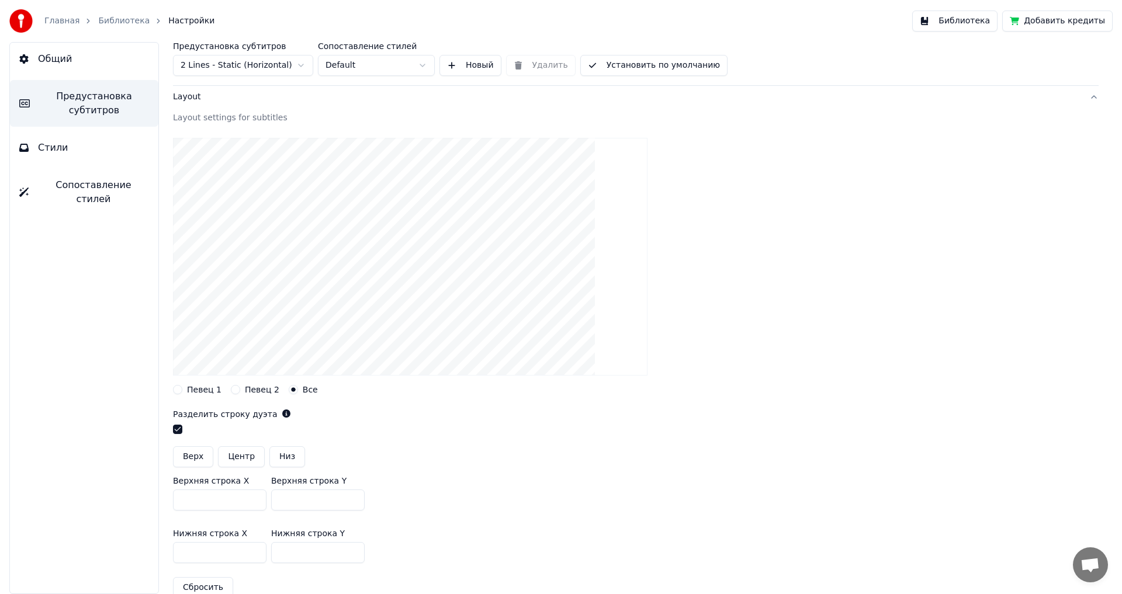
click at [245, 391] on label "Певец 2" at bounding box center [262, 390] width 34 height 8
click at [240, 391] on button "Певец 2" at bounding box center [235, 389] width 9 height 9
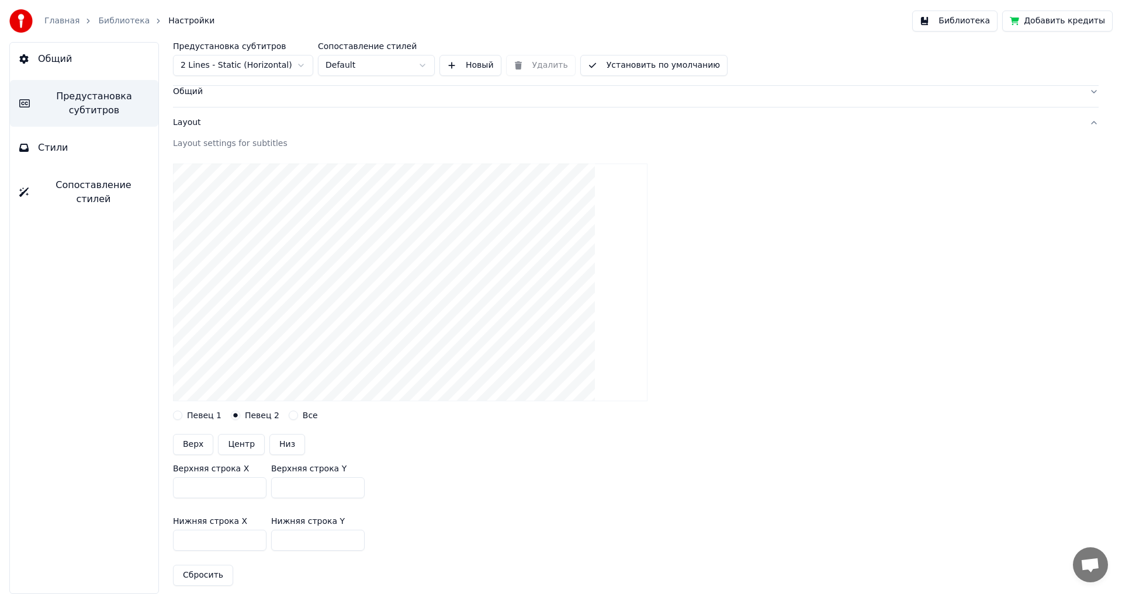
scroll to position [0, 0]
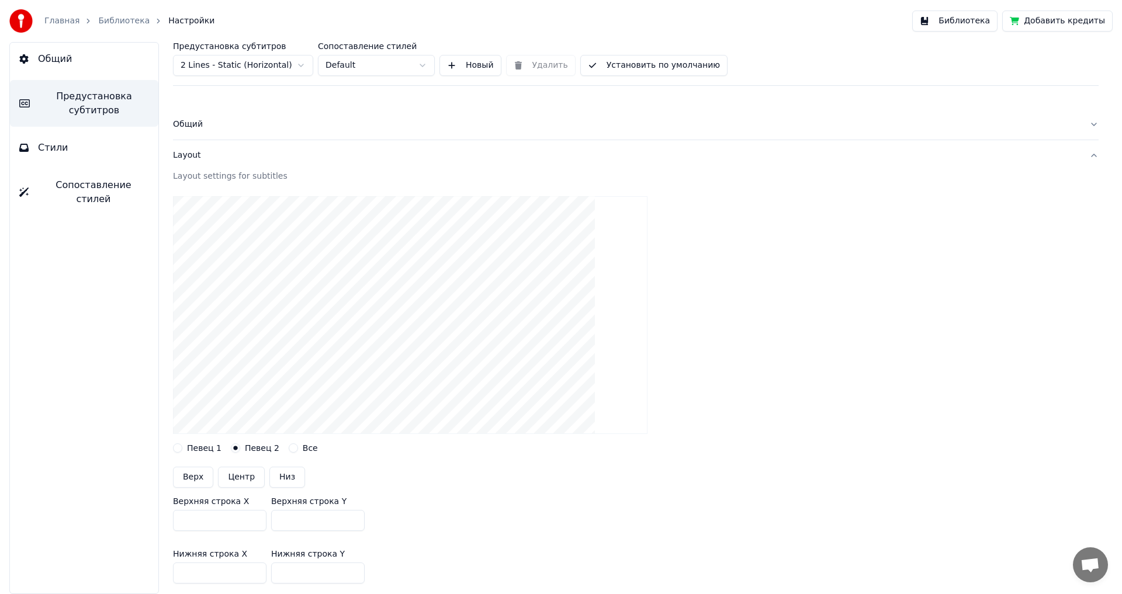
click at [289, 445] on button "Все" at bounding box center [293, 448] width 9 height 9
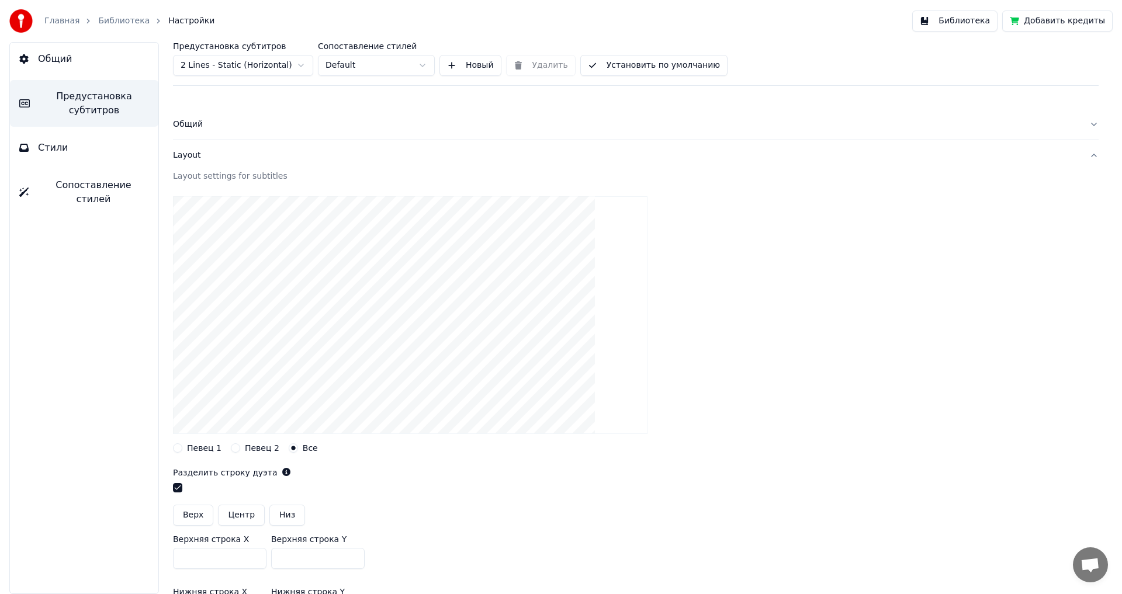
click at [178, 489] on button "button" at bounding box center [177, 487] width 9 height 9
click at [301, 64] on html "Главная Библиотека Настройки Библиотека Добавить кредиты Общий Предустановка су…" at bounding box center [561, 297] width 1122 height 594
click at [300, 64] on html "Главная Библиотека Настройки Библиотека Добавить кредиты Общий Предустановка су…" at bounding box center [561, 297] width 1122 height 594
click at [58, 138] on button "Стили" at bounding box center [84, 148] width 148 height 33
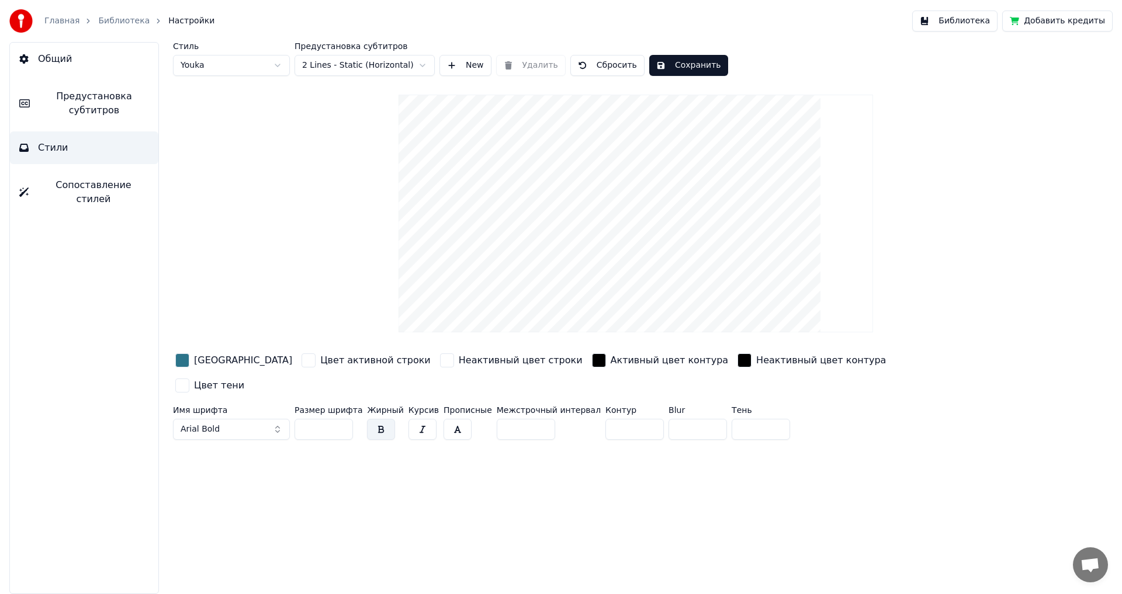
click at [116, 107] on span "Предустановка субтитров" at bounding box center [94, 103] width 110 height 28
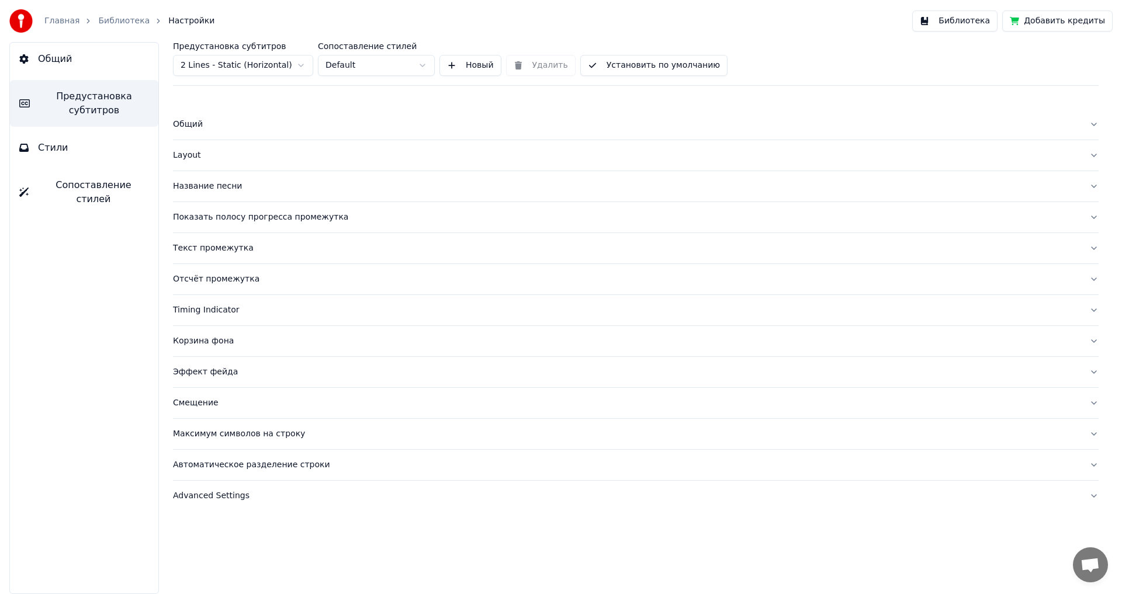
click at [199, 157] on div "Layout" at bounding box center [626, 156] width 907 height 12
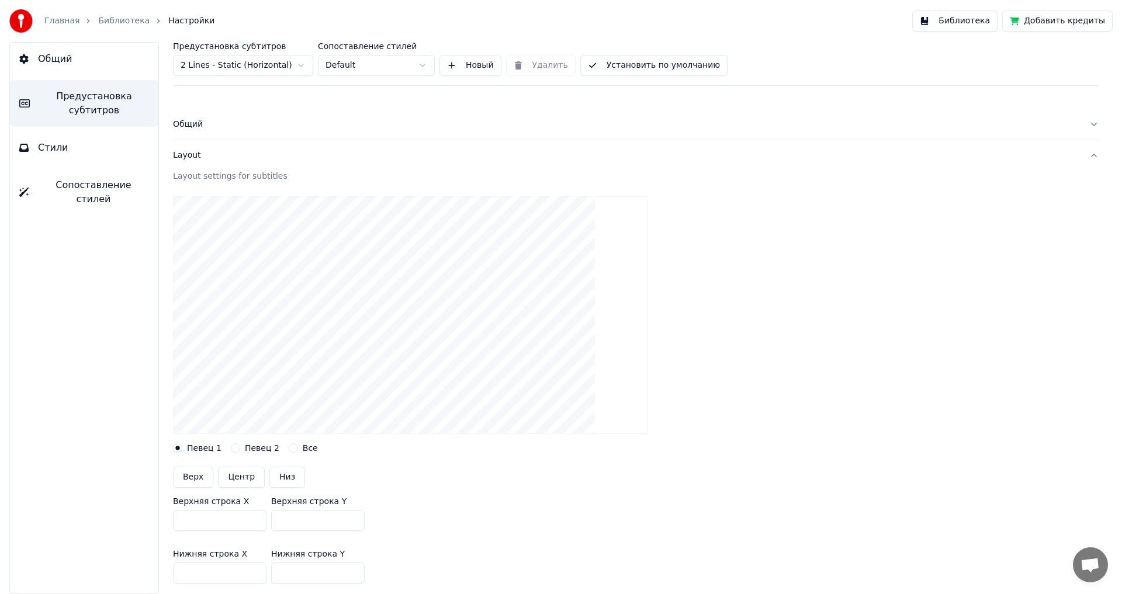
click at [303, 451] on label "Все" at bounding box center [310, 448] width 15 height 8
click at [297, 451] on button "Все" at bounding box center [293, 448] width 9 height 9
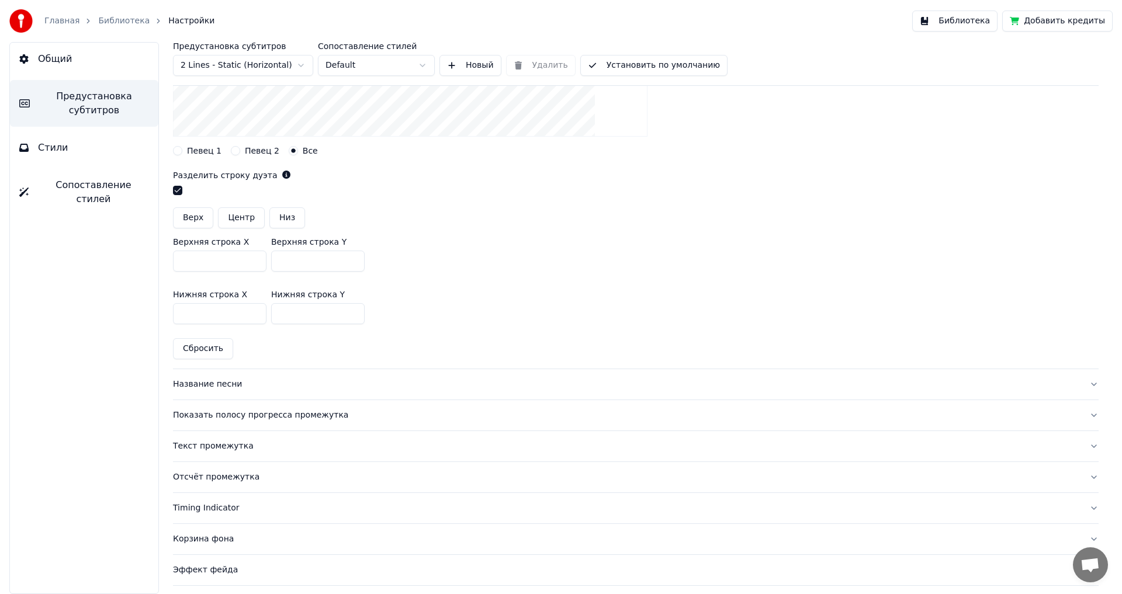
scroll to position [351, 0]
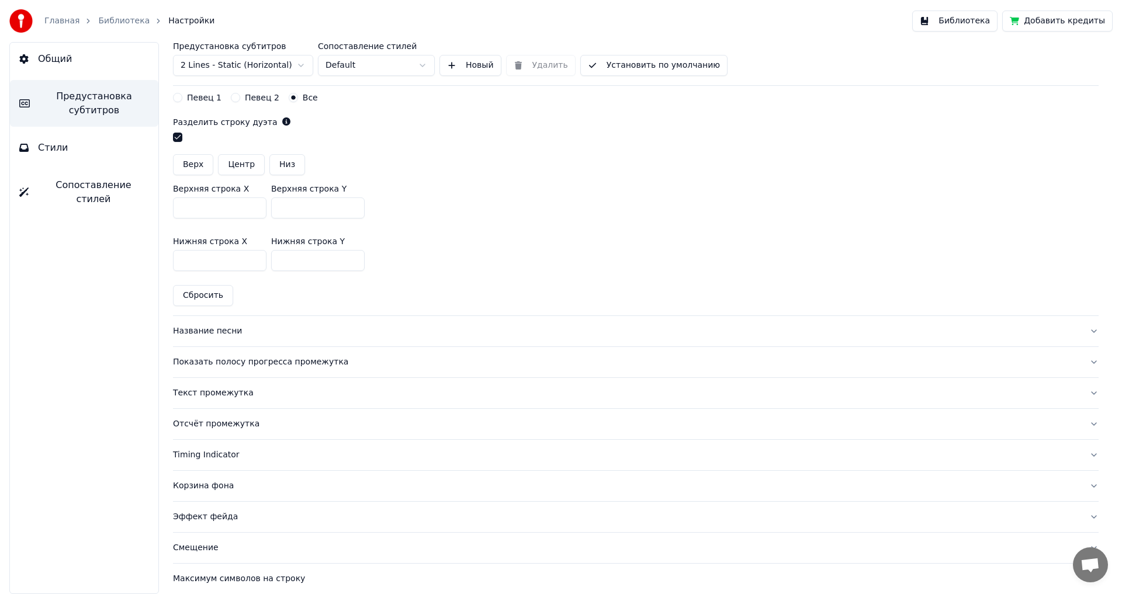
click at [232, 331] on div "Название песни" at bounding box center [626, 332] width 907 height 12
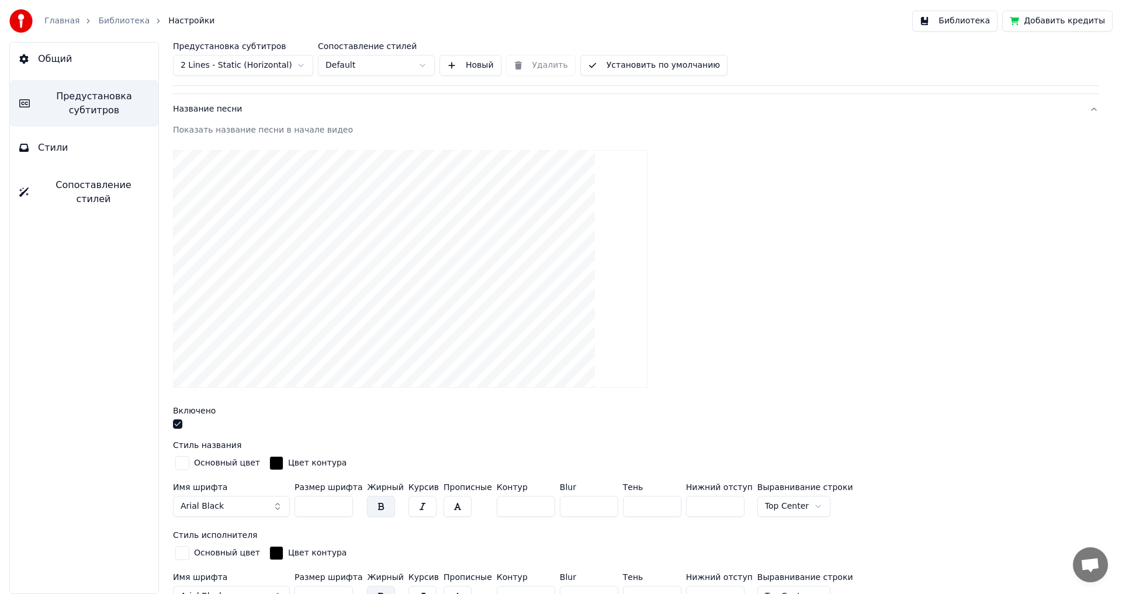
scroll to position [117, 0]
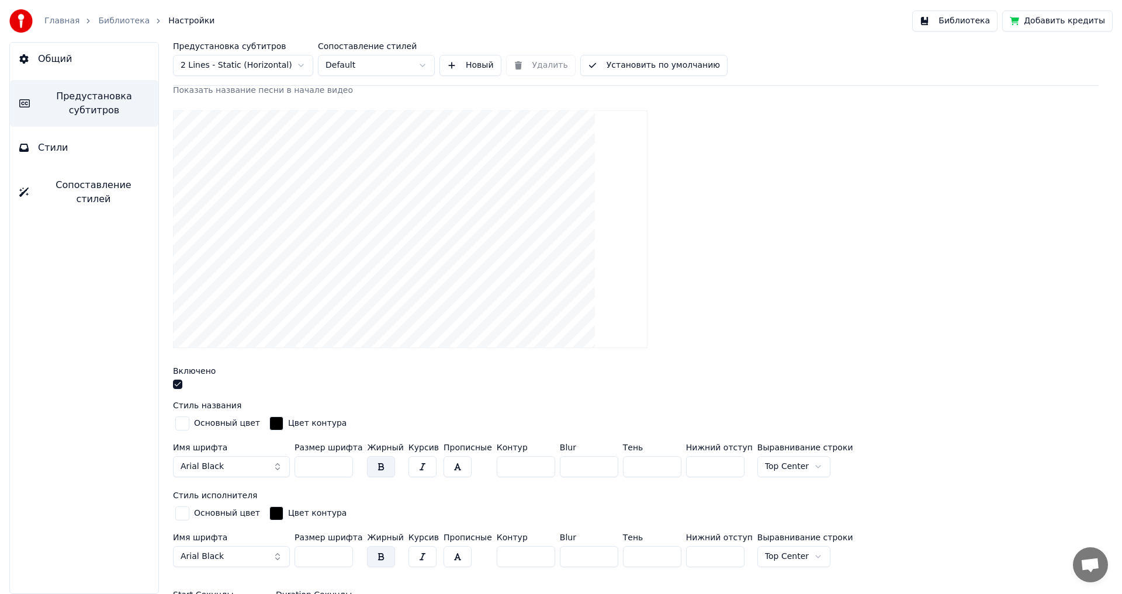
click at [222, 422] on div "Основный цвет" at bounding box center [227, 424] width 66 height 12
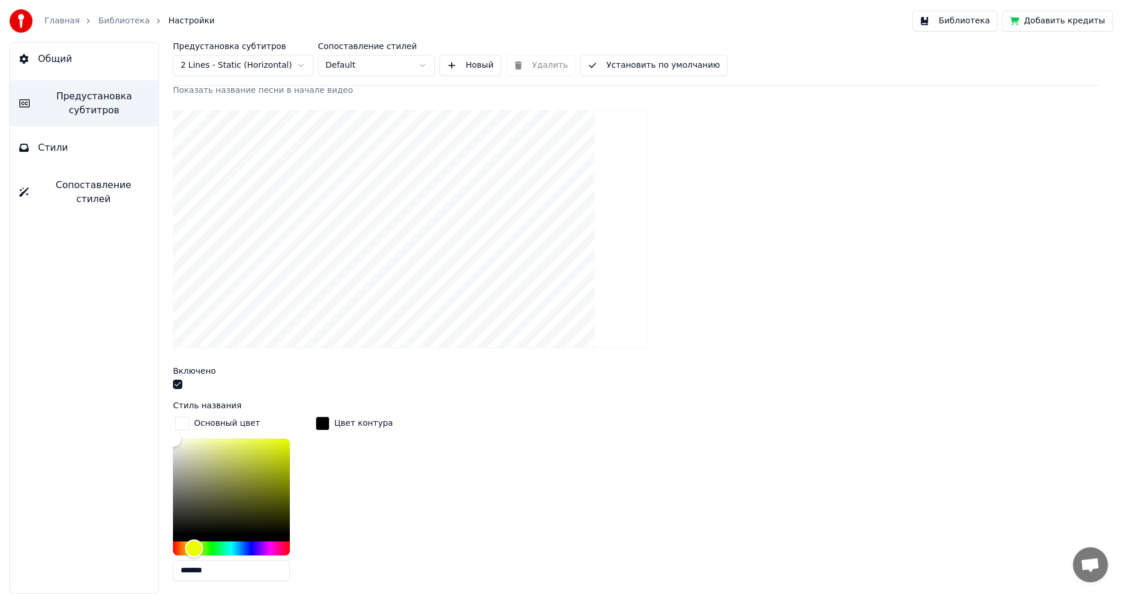
click at [194, 549] on div "Hue" at bounding box center [231, 549] width 117 height 14
click at [186, 548] on div "Hue" at bounding box center [187, 549] width 18 height 18
click at [213, 441] on div "Color" at bounding box center [231, 487] width 117 height 96
click at [213, 451] on div "Color" at bounding box center [212, 451] width 18 height 18
type input "*******"
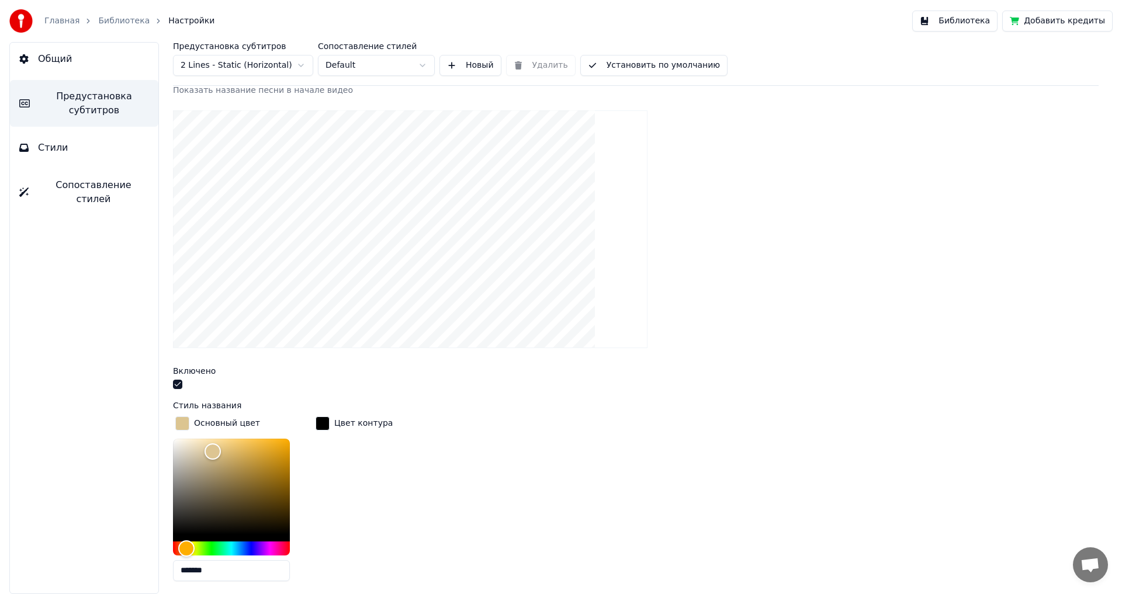
click at [637, 184] on div at bounding box center [636, 229] width 926 height 257
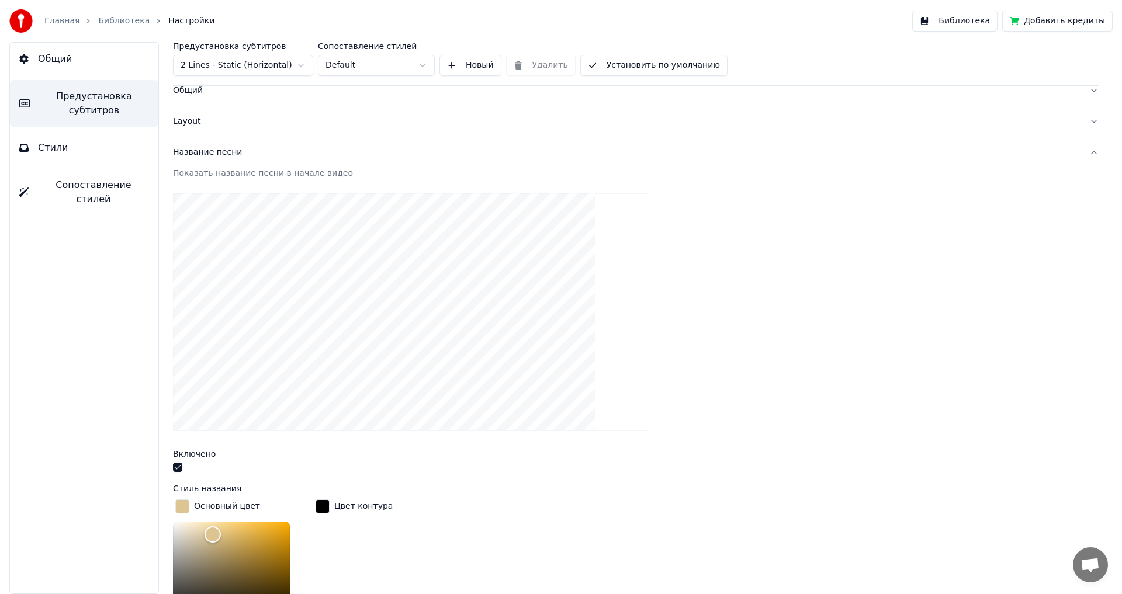
scroll to position [0, 0]
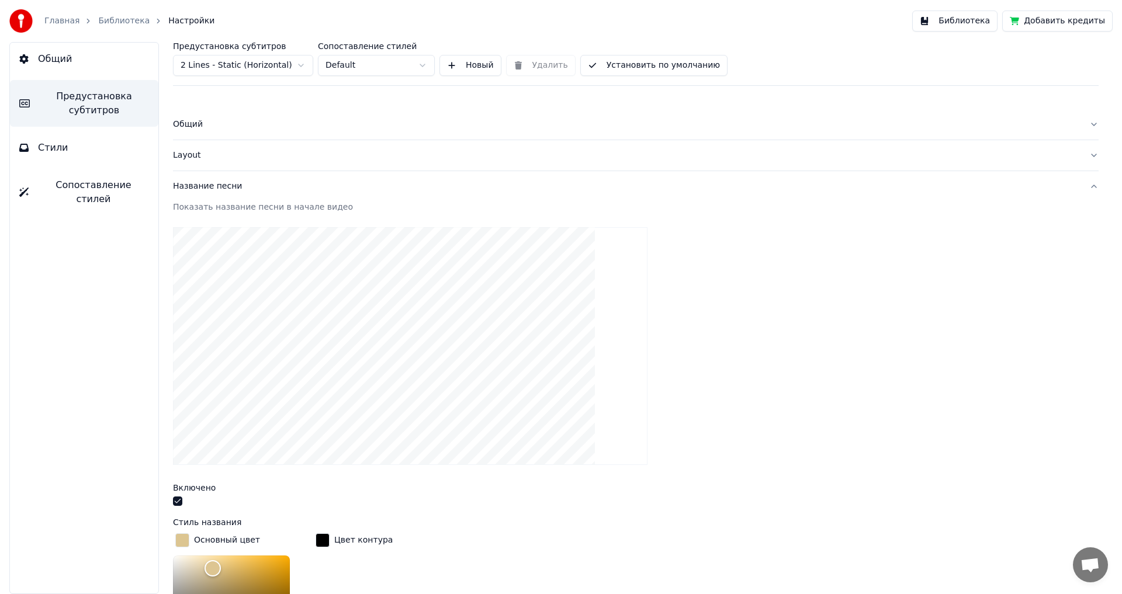
click at [84, 134] on button "Стили" at bounding box center [84, 148] width 148 height 33
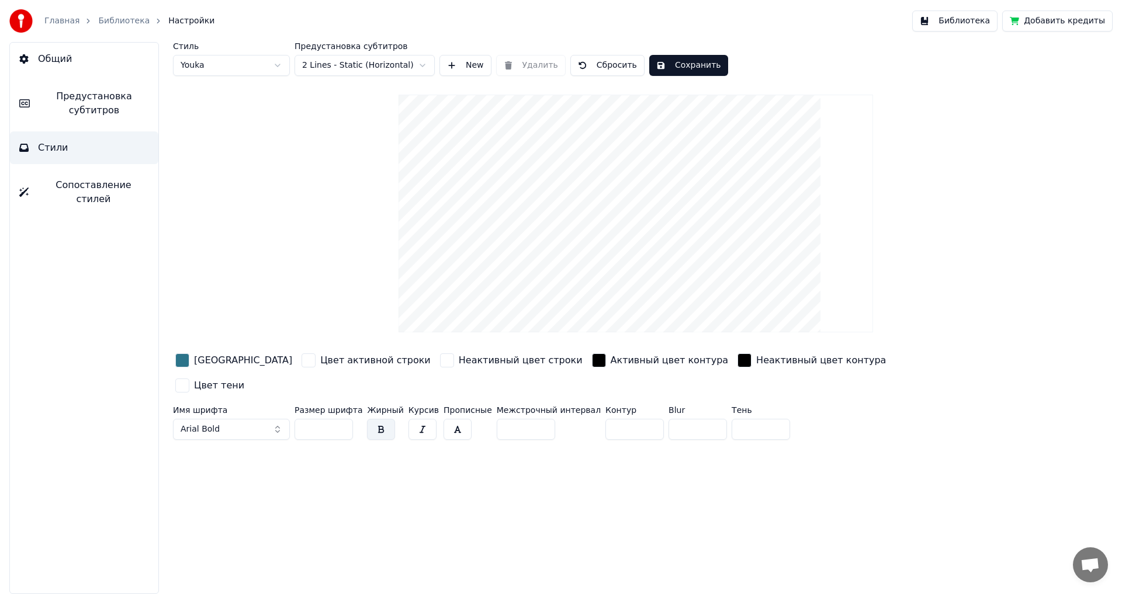
click at [684, 60] on button "Сохранить" at bounding box center [688, 65] width 79 height 21
click at [85, 105] on span "Предустановка субтитров" at bounding box center [94, 103] width 110 height 28
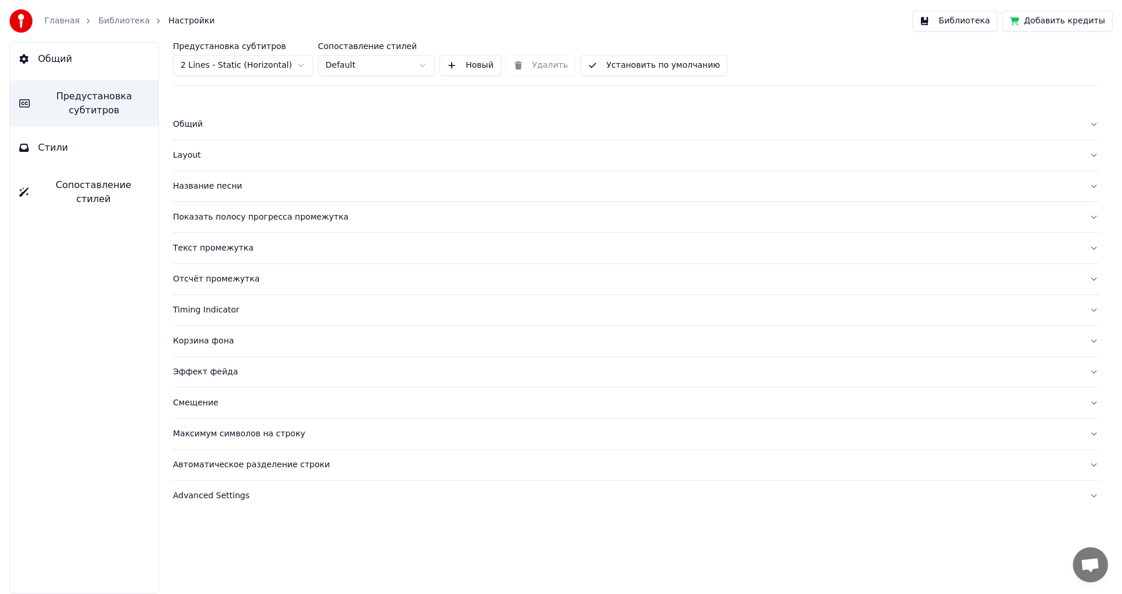
click at [115, 25] on link "Библиотека" at bounding box center [123, 21] width 51 height 12
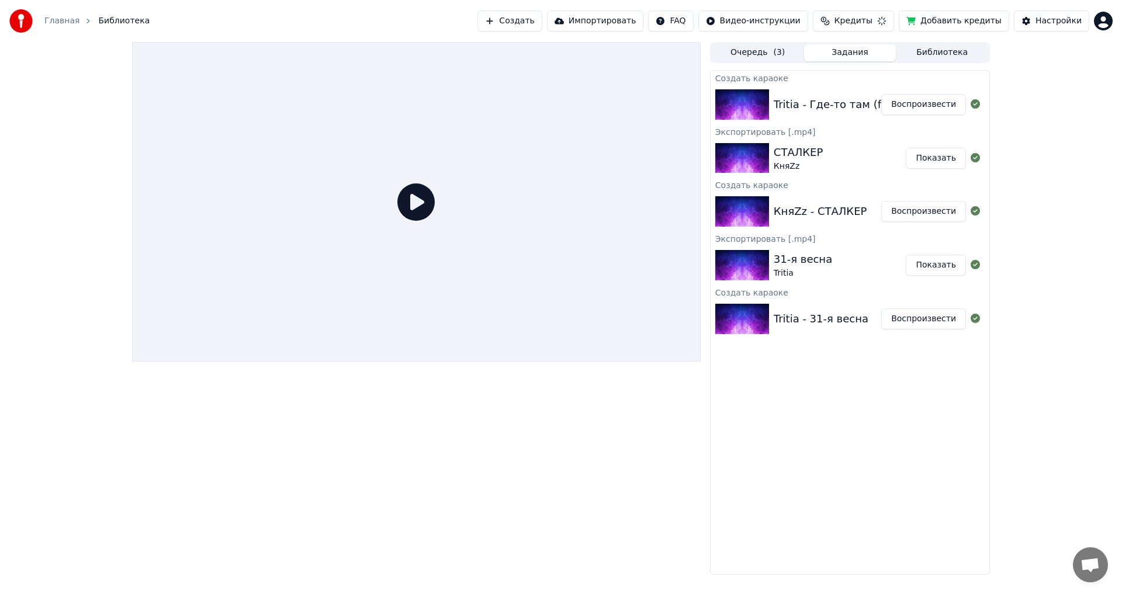
click at [916, 108] on button "Воспроизвести" at bounding box center [923, 104] width 85 height 21
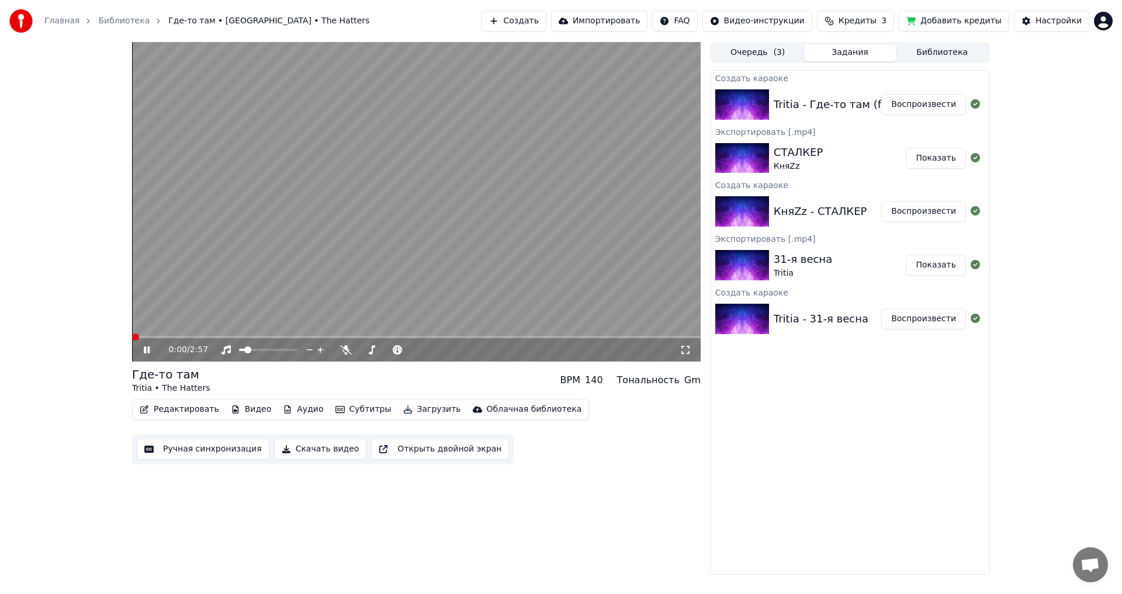
click at [132, 338] on span at bounding box center [132, 337] width 0 height 2
click at [144, 353] on icon at bounding box center [154, 349] width 27 height 9
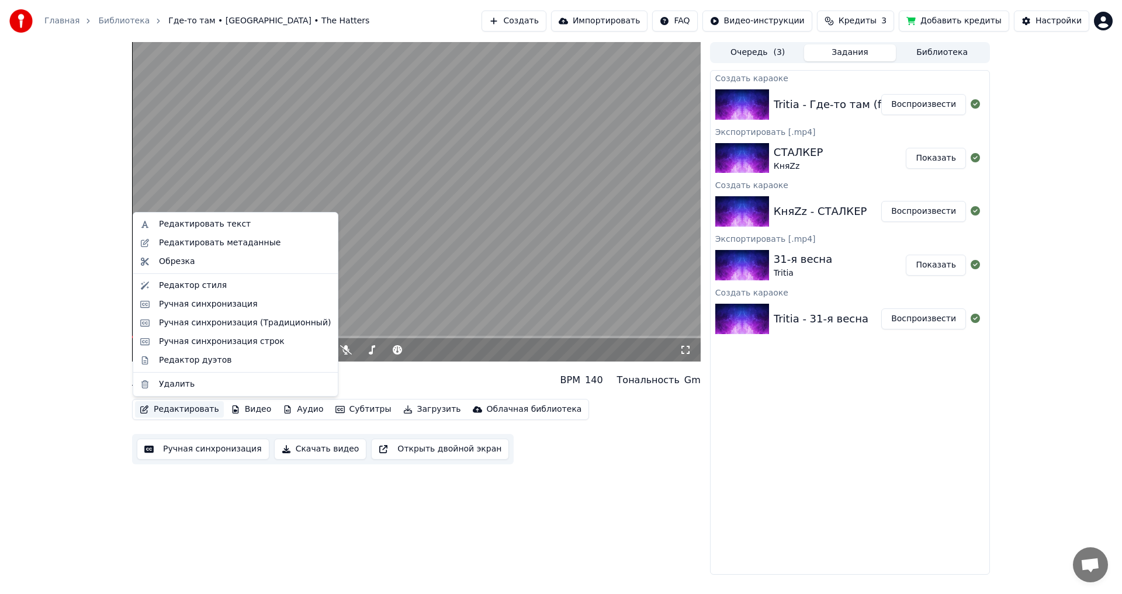
click at [184, 416] on button "Редактировать" at bounding box center [179, 410] width 89 height 16
click at [209, 286] on div "Редактор стиля" at bounding box center [193, 286] width 68 height 12
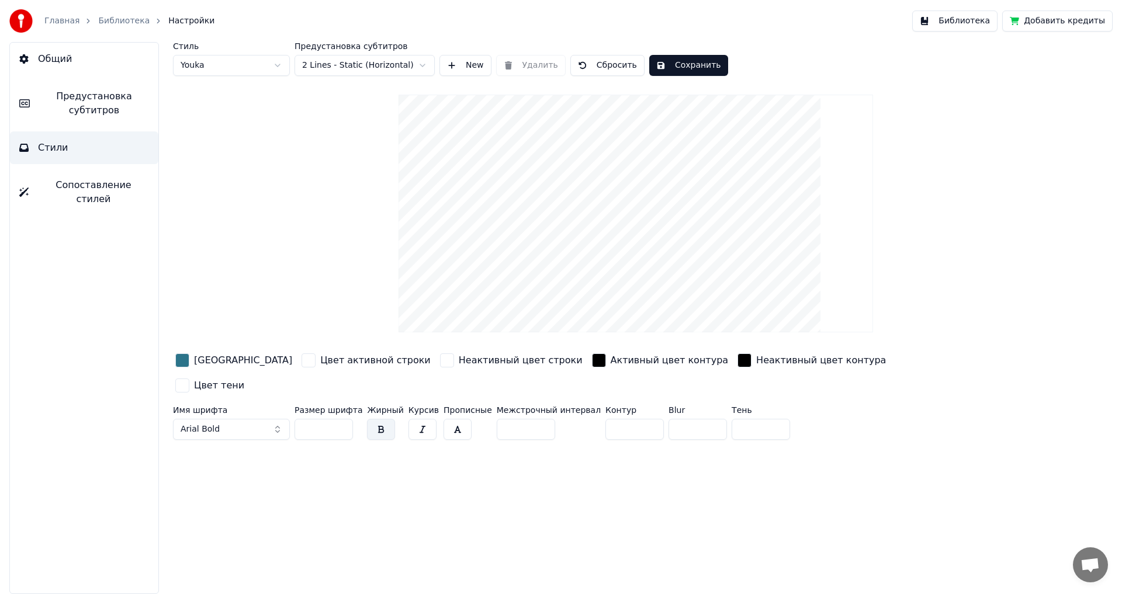
click at [116, 20] on link "Библиотека" at bounding box center [123, 21] width 51 height 12
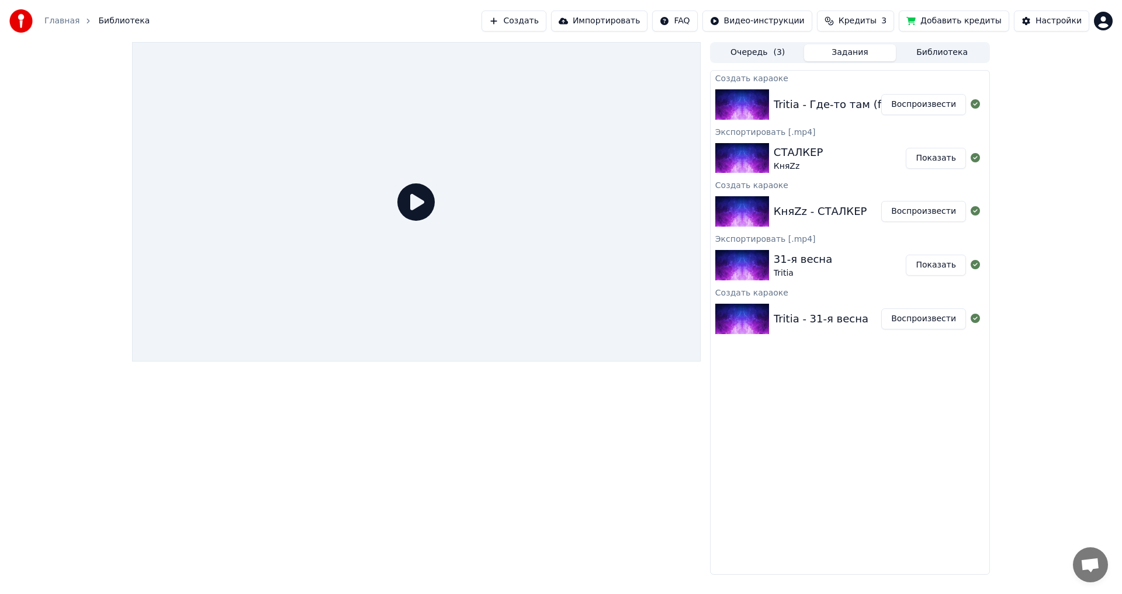
click at [904, 110] on button "Воспроизвести" at bounding box center [923, 104] width 85 height 21
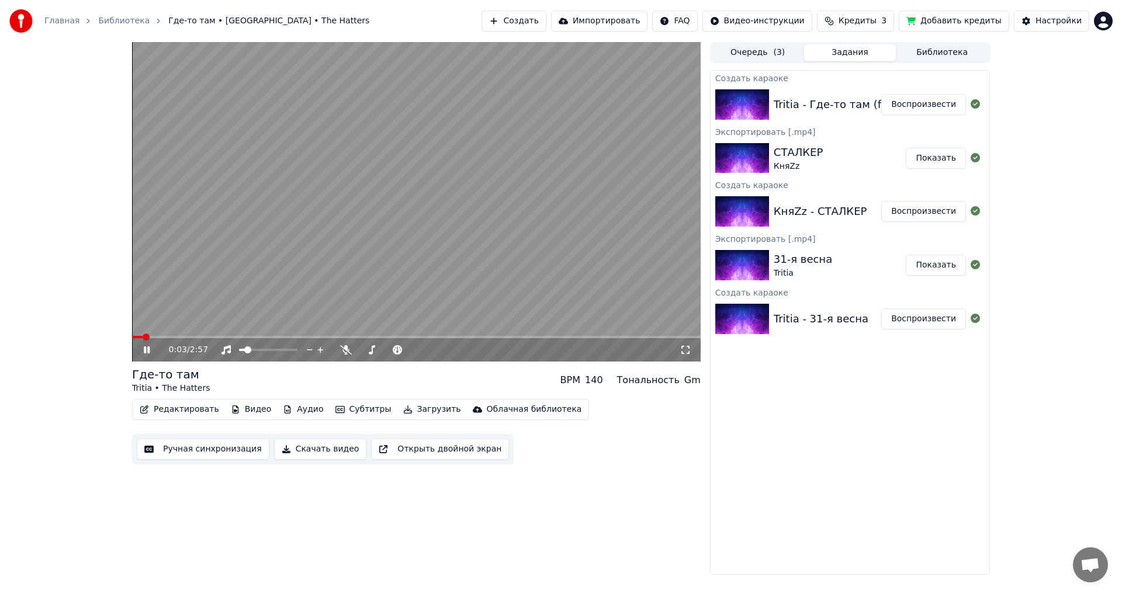
click at [361, 299] on video at bounding box center [416, 202] width 569 height 320
click at [188, 404] on button "Редактировать" at bounding box center [179, 410] width 89 height 16
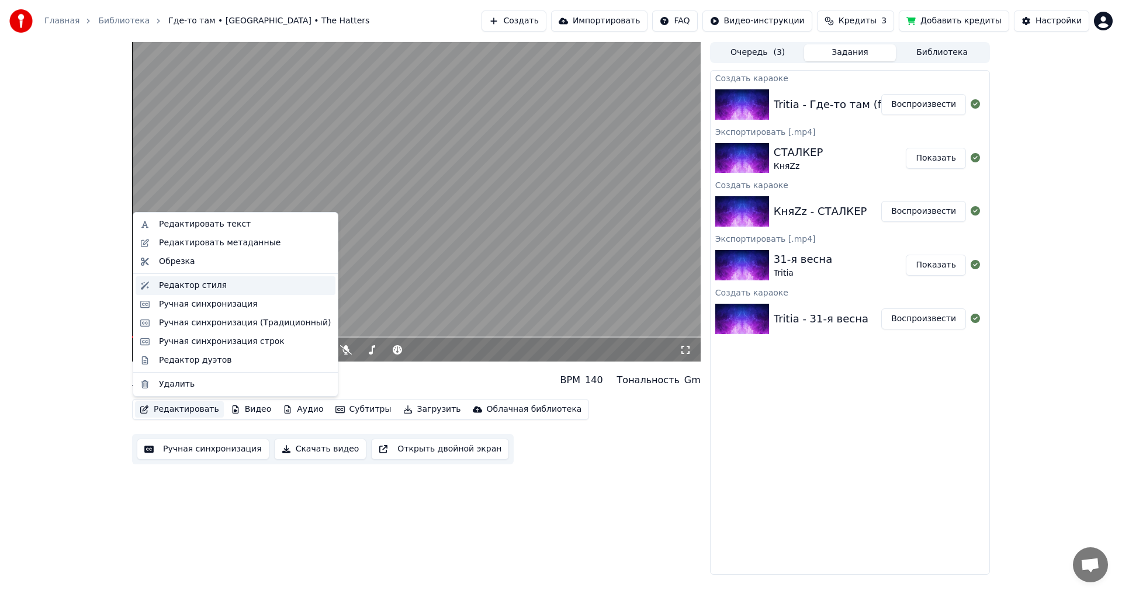
click at [203, 291] on div "Редактор стиля" at bounding box center [193, 286] width 68 height 12
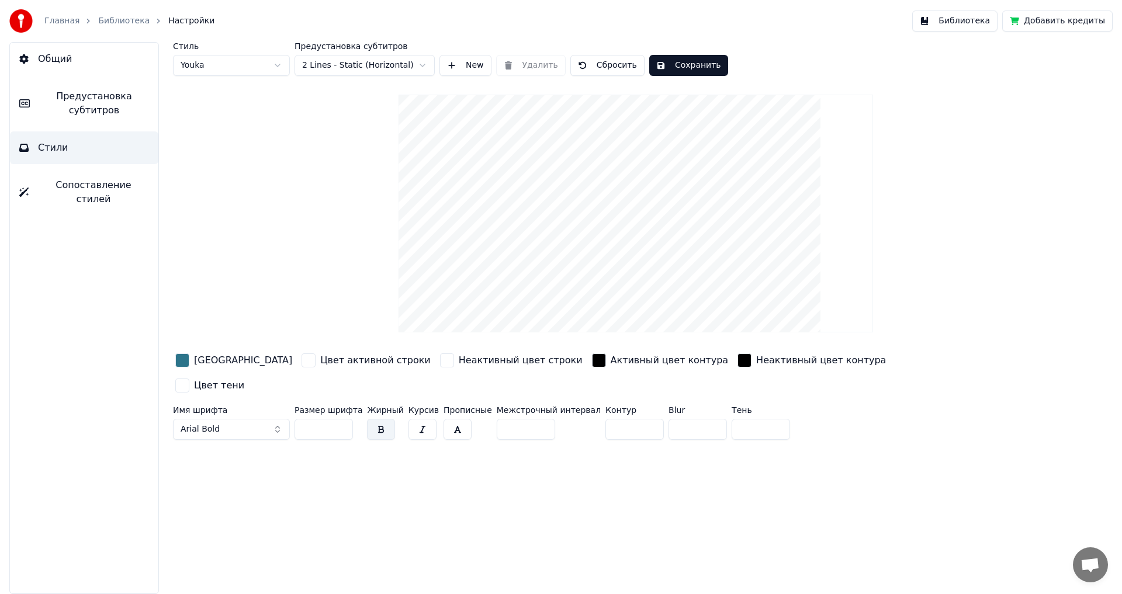
click at [184, 361] on div "button" at bounding box center [182, 361] width 14 height 14
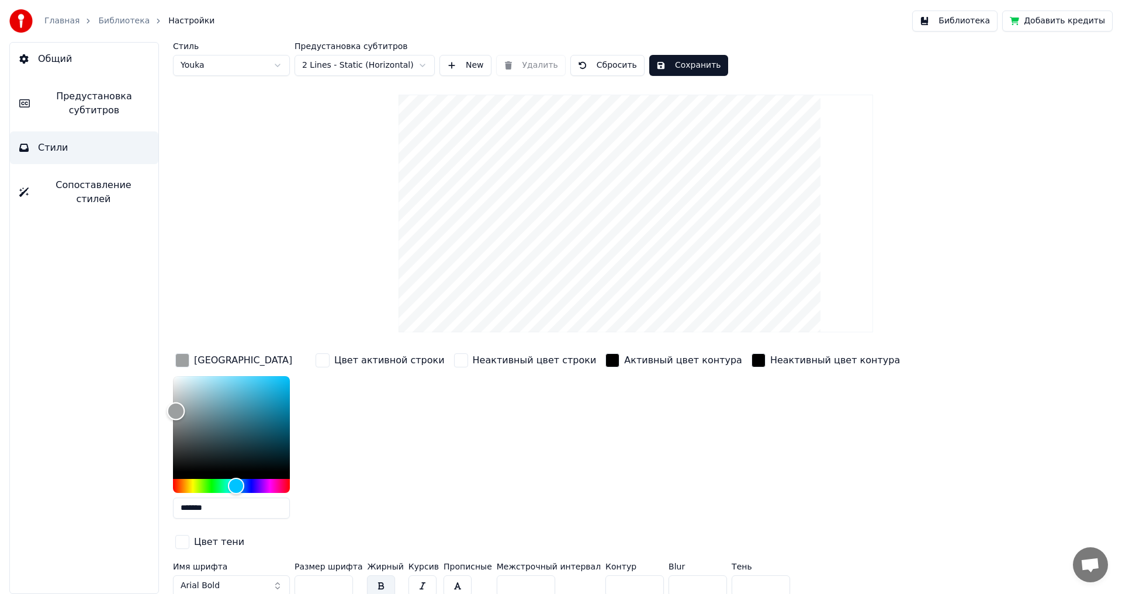
click at [176, 411] on div "Color" at bounding box center [231, 424] width 117 height 96
type input "*******"
drag, startPoint x: 173, startPoint y: 412, endPoint x: 174, endPoint y: 427, distance: 15.2
click at [174, 427] on div "Color" at bounding box center [174, 428] width 18 height 18
click at [371, 363] on div "Цвет активной строки" at bounding box center [389, 361] width 110 height 14
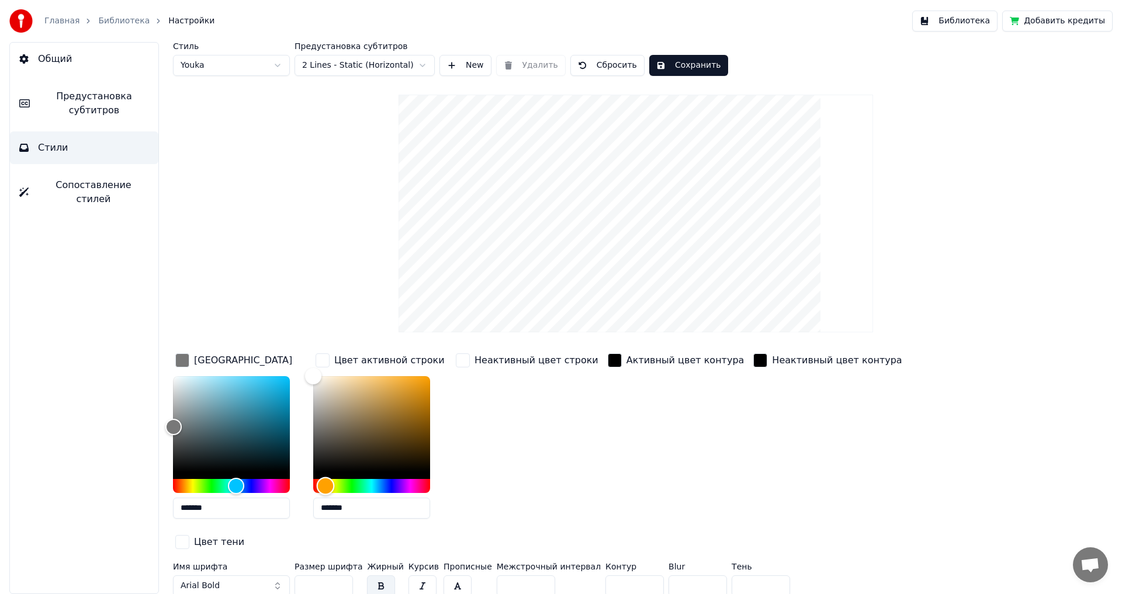
click at [326, 486] on div "Hue" at bounding box center [371, 486] width 117 height 14
click at [690, 67] on button "Сохранить" at bounding box center [688, 65] width 79 height 21
click at [68, 103] on span "Предустановка субтитров" at bounding box center [94, 103] width 110 height 28
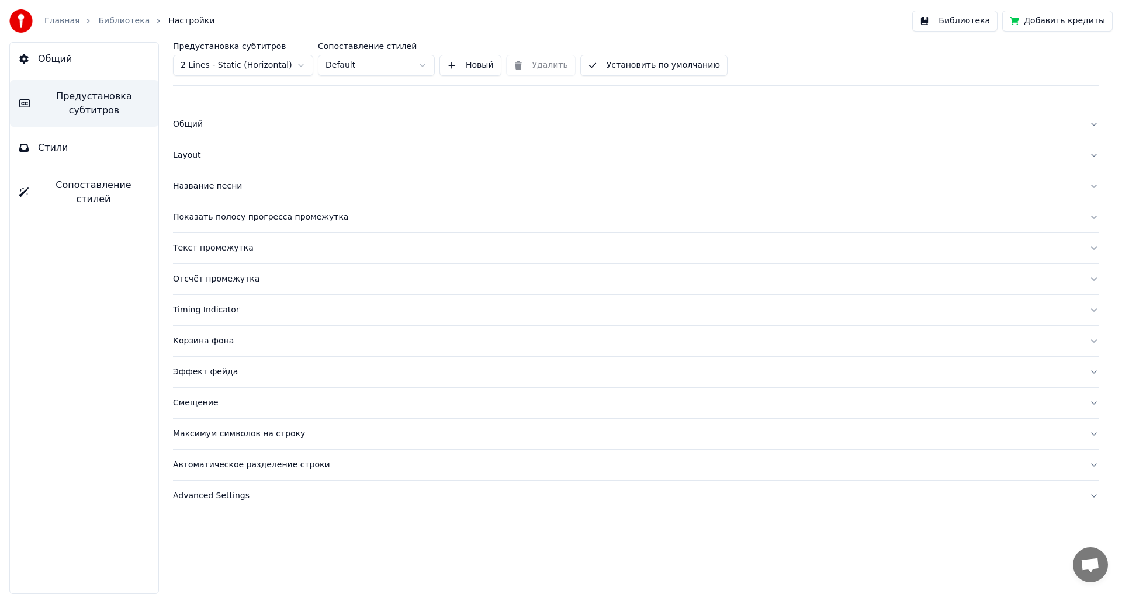
click at [207, 189] on div "Название песни" at bounding box center [626, 187] width 907 height 12
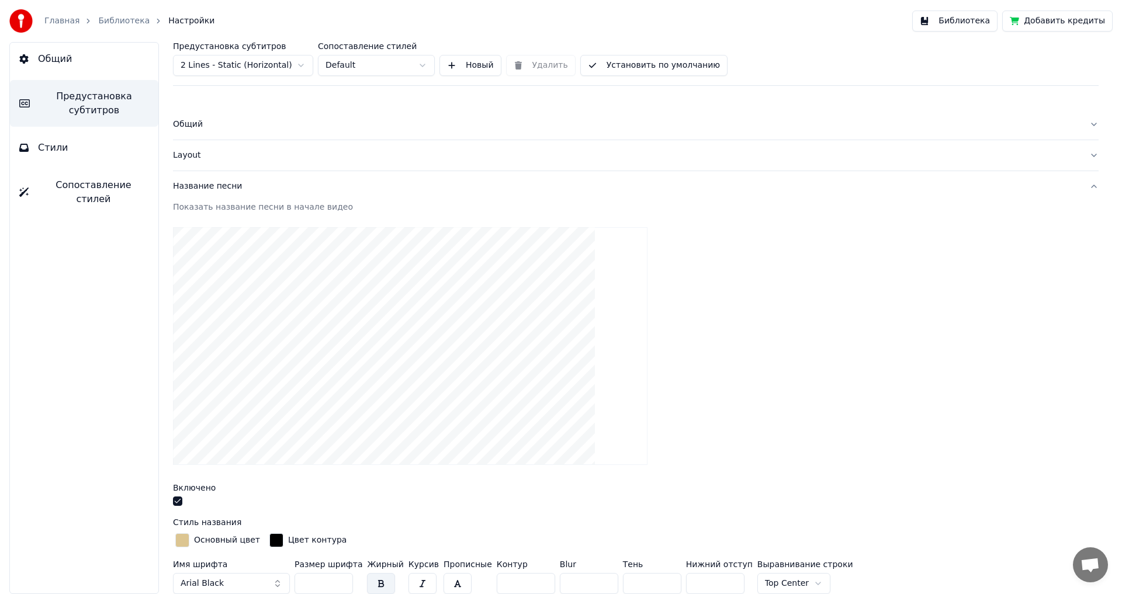
click at [210, 545] on div "Основный цвет" at bounding box center [227, 541] width 66 height 12
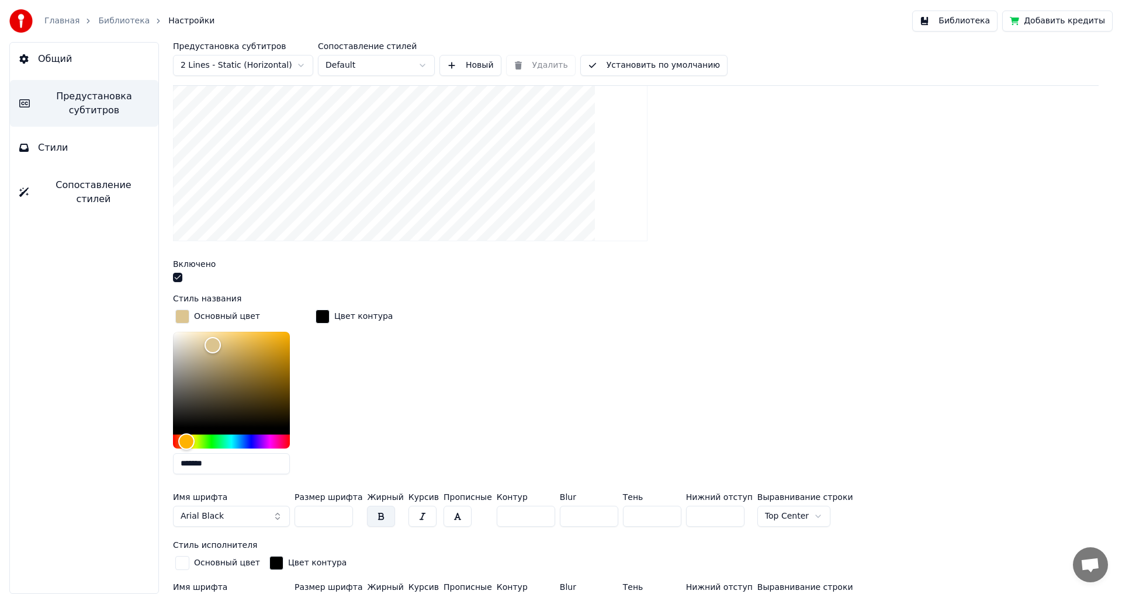
scroll to position [292, 0]
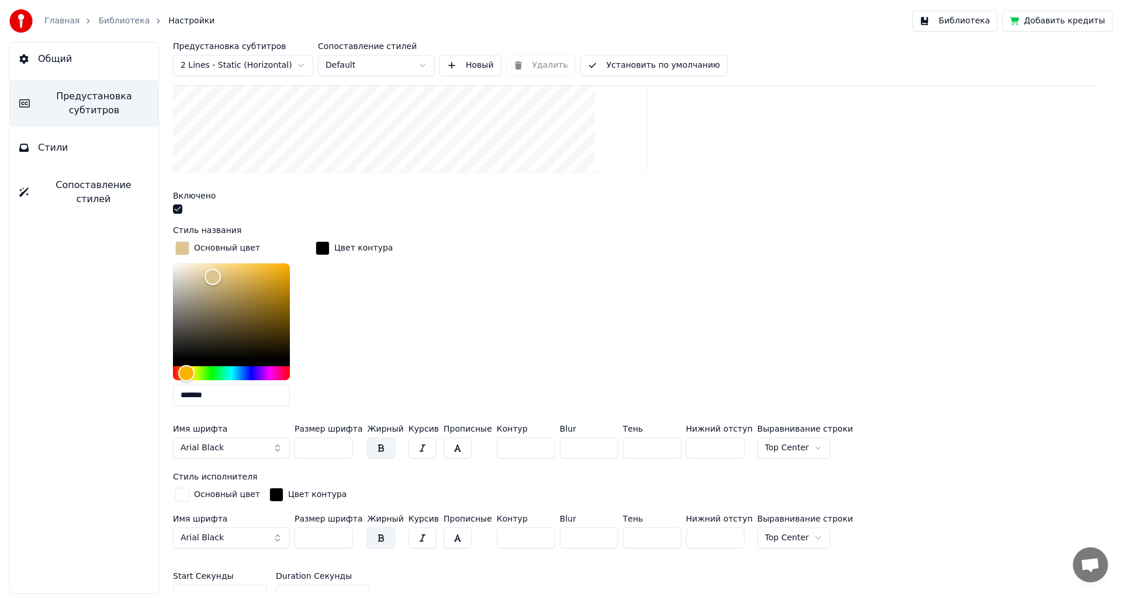
drag, startPoint x: 223, startPoint y: 396, endPoint x: 174, endPoint y: 393, distance: 49.2
click at [174, 393] on input "*******" at bounding box center [231, 395] width 117 height 21
click at [110, 146] on button "Стили" at bounding box center [84, 148] width 148 height 33
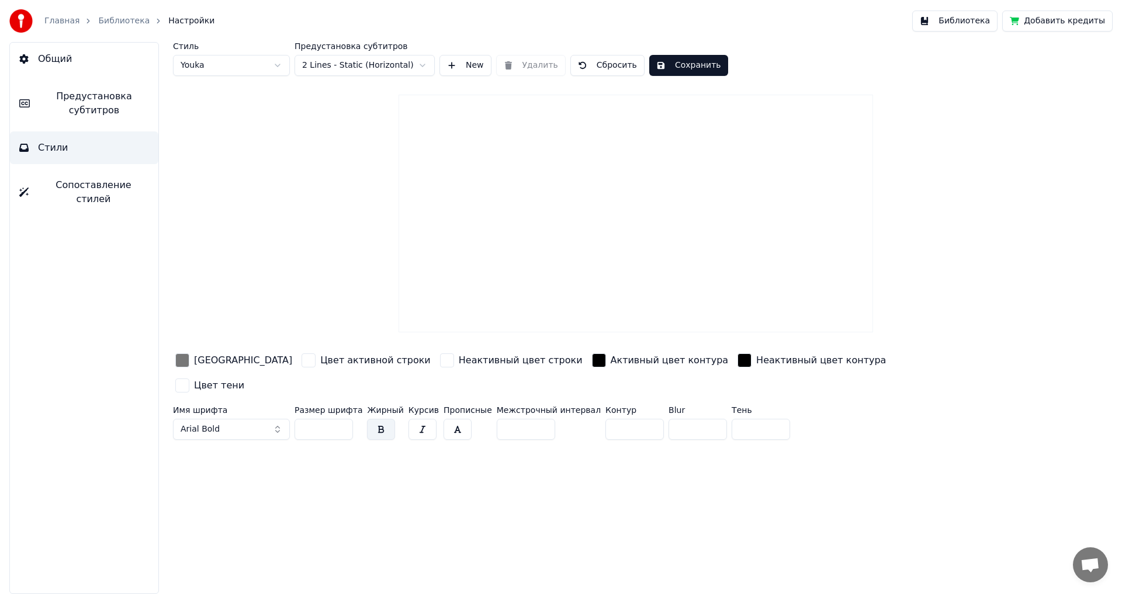
scroll to position [0, 0]
click at [320, 362] on div "Цвет активной строки" at bounding box center [375, 361] width 110 height 14
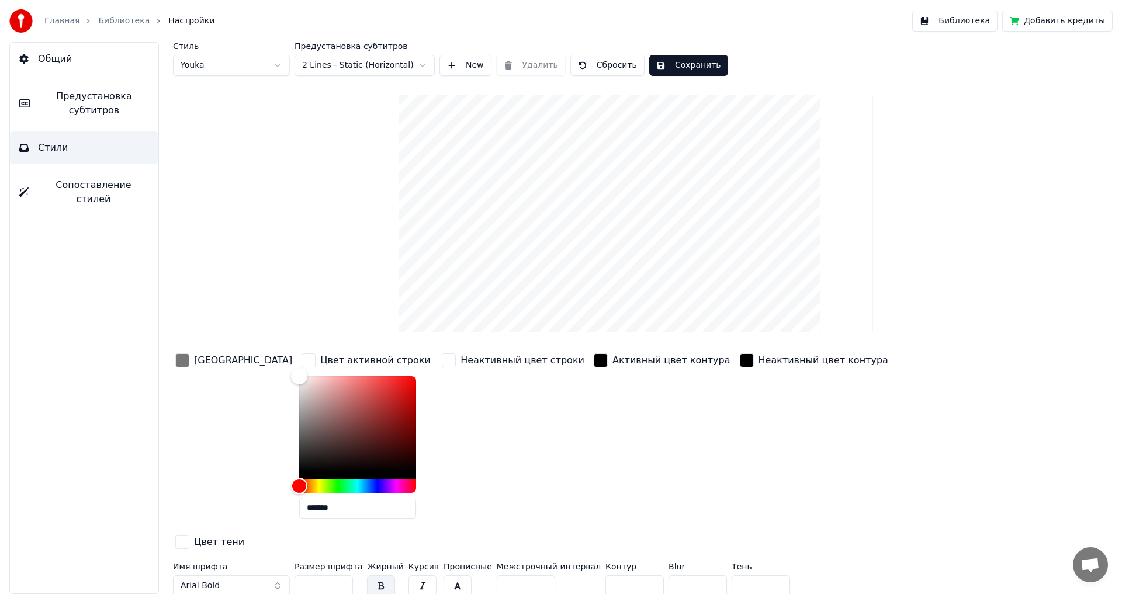
drag, startPoint x: 290, startPoint y: 509, endPoint x: 248, endPoint y: 514, distance: 41.8
click at [248, 514] on div "Цвет заливки Цвет активной строки ******* Неактивный цвет строки Активный цвет …" at bounding box center [566, 452] width 786 height 202
click at [89, 103] on span "Предустановка субтитров" at bounding box center [94, 103] width 110 height 28
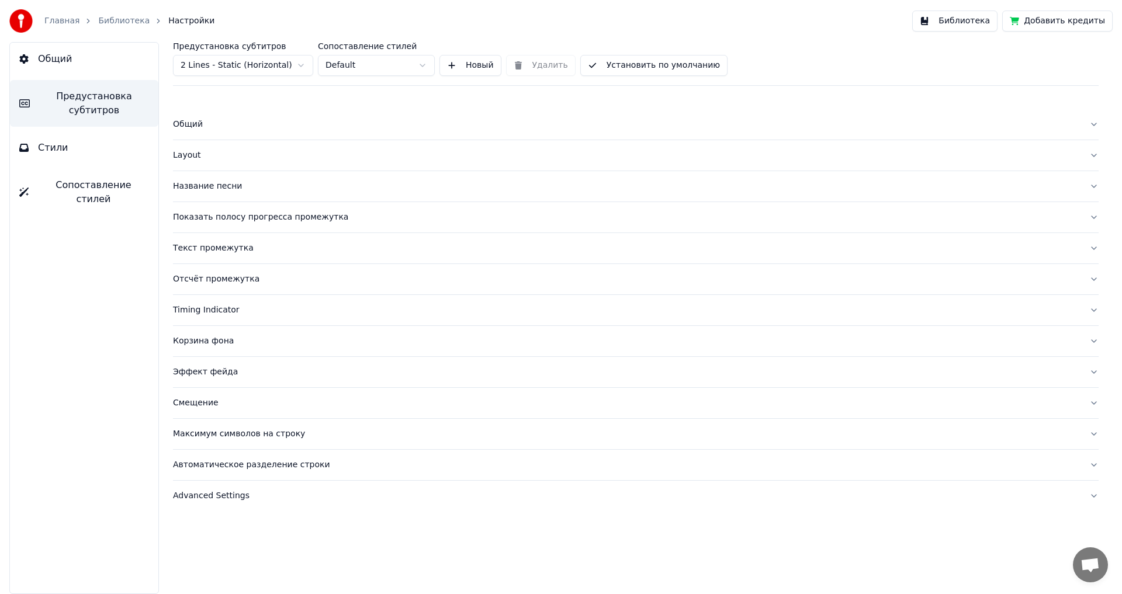
click at [208, 189] on div "Название песни" at bounding box center [626, 187] width 907 height 12
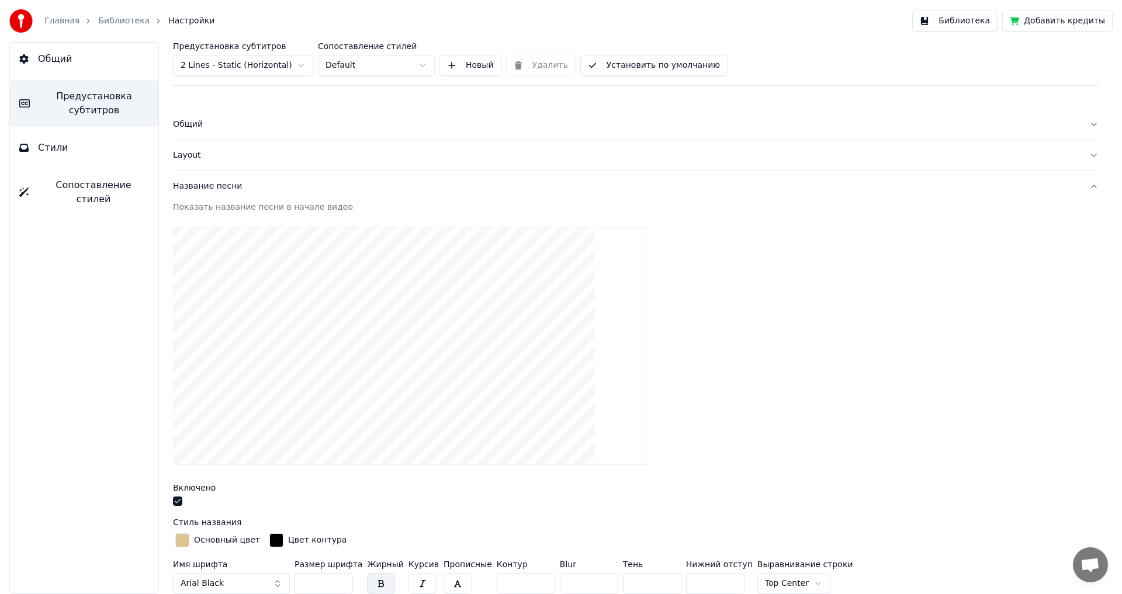
click at [215, 538] on div "Основный цвет" at bounding box center [227, 541] width 66 height 12
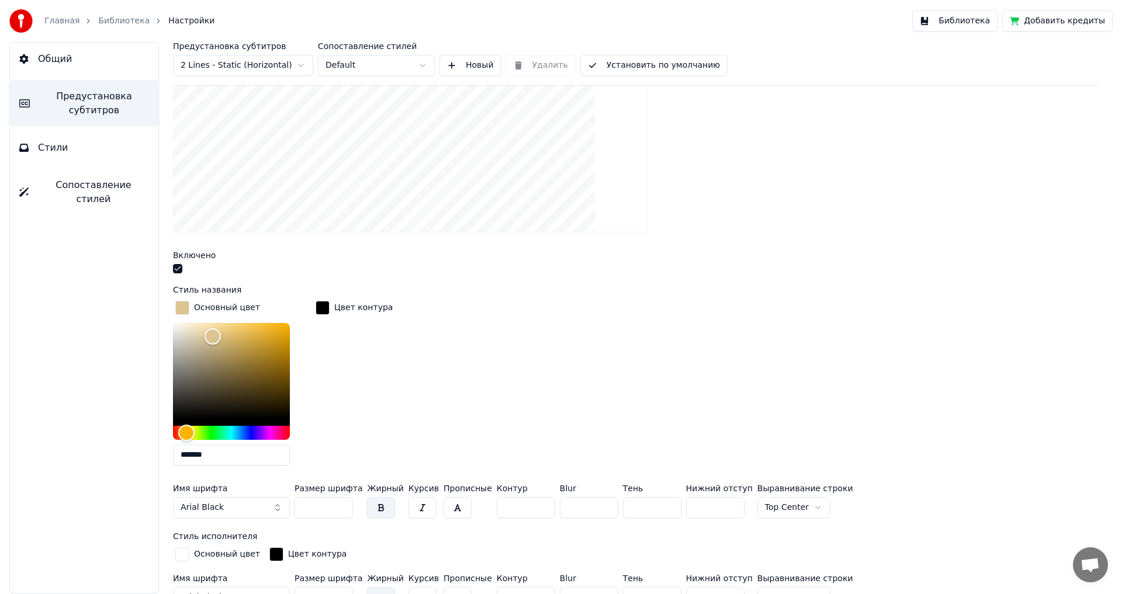
scroll to position [234, 0]
drag, startPoint x: 239, startPoint y: 459, endPoint x: 140, endPoint y: 458, distance: 98.8
click at [140, 458] on div "Общий Предустановка субтитров Стили Сопоставление стилей Предустановка субтитро…" at bounding box center [561, 318] width 1122 height 552
click at [72, 154] on button "Стили" at bounding box center [84, 148] width 148 height 33
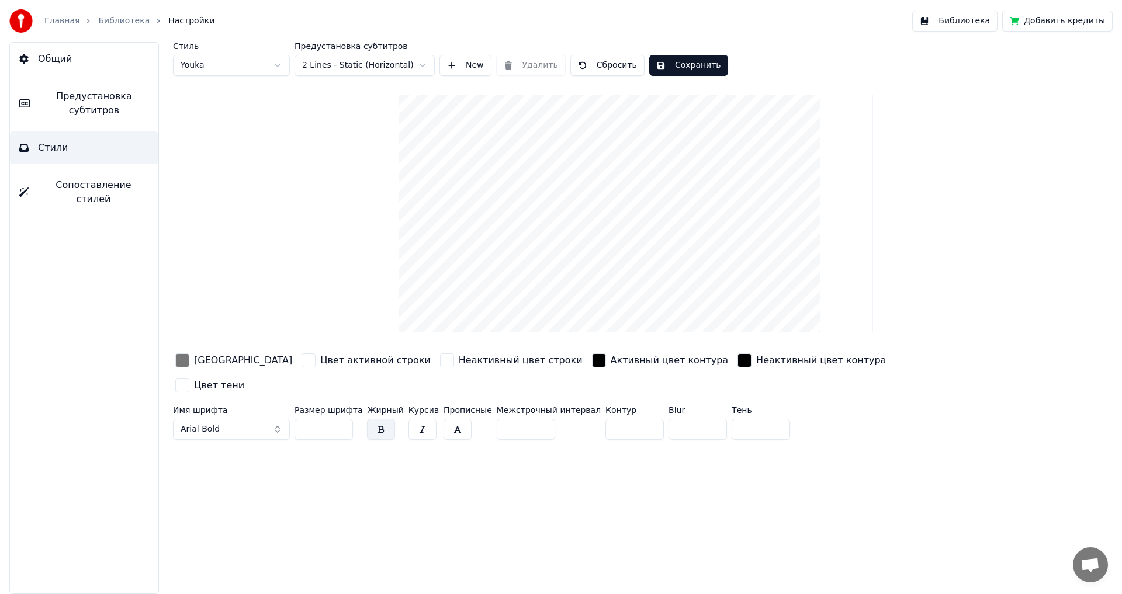
click at [320, 361] on div "Цвет активной строки" at bounding box center [375, 361] width 110 height 14
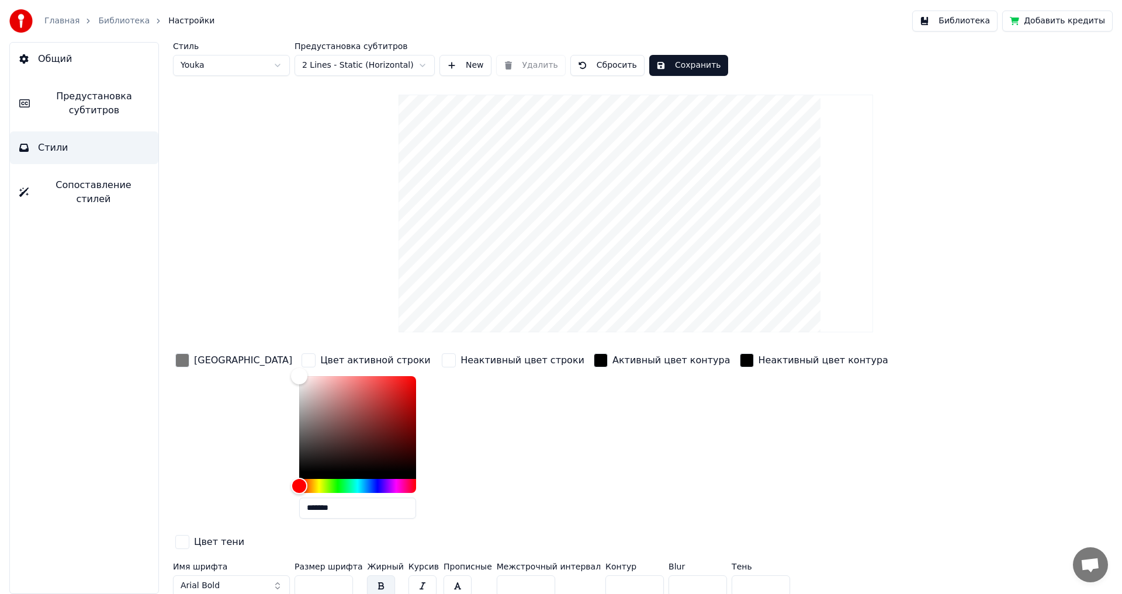
drag, startPoint x: 295, startPoint y: 511, endPoint x: 226, endPoint y: 513, distance: 69.0
click at [227, 514] on div "Цвет заливки Цвет активной строки ******* Неактивный цвет строки Активный цвет …" at bounding box center [566, 452] width 786 height 202
paste input "text"
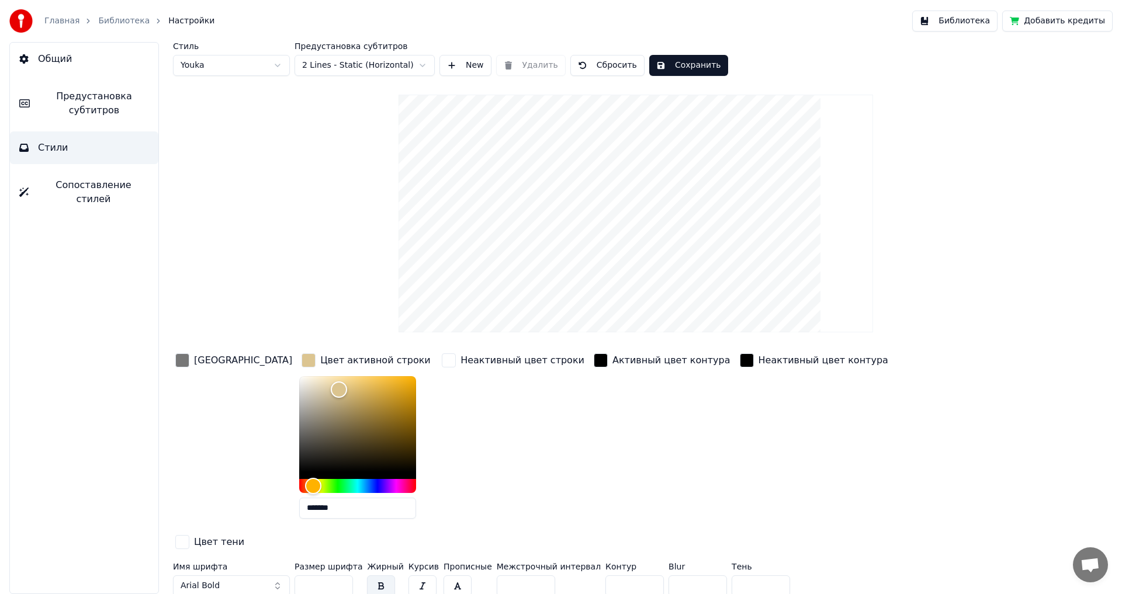
type input "*******"
click at [461, 363] on div "Неактивный цвет строки" at bounding box center [523, 361] width 124 height 14
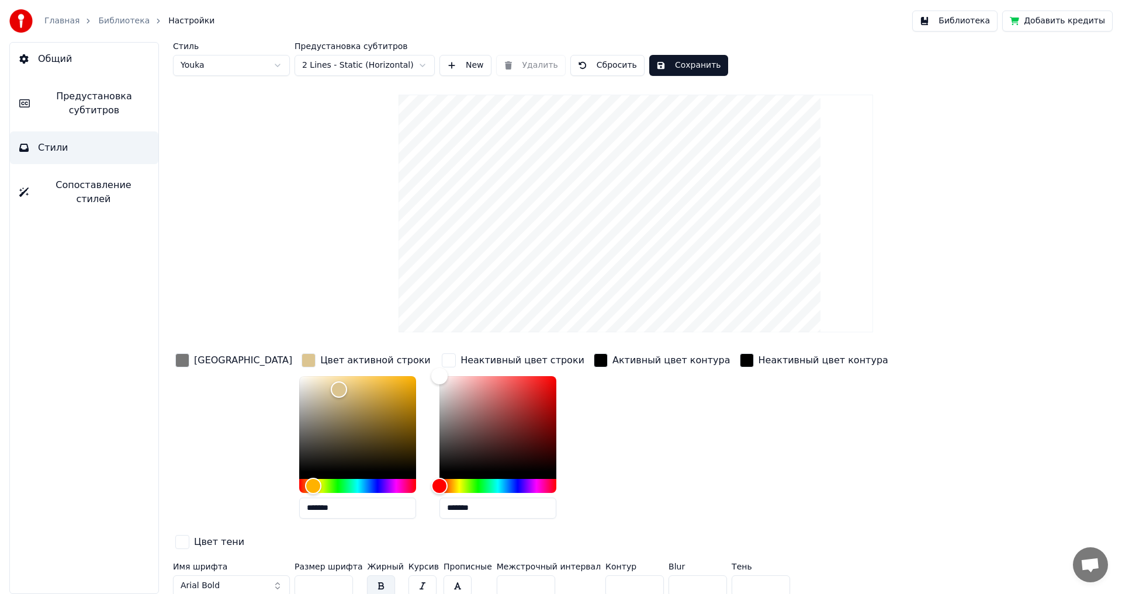
drag, startPoint x: 434, startPoint y: 514, endPoint x: 359, endPoint y: 514, distance: 74.8
click at [359, 514] on div "Цвет заливки Цвет активной строки ******* Неактивный цвет строки ******* Активн…" at bounding box center [566, 452] width 786 height 202
paste input "text"
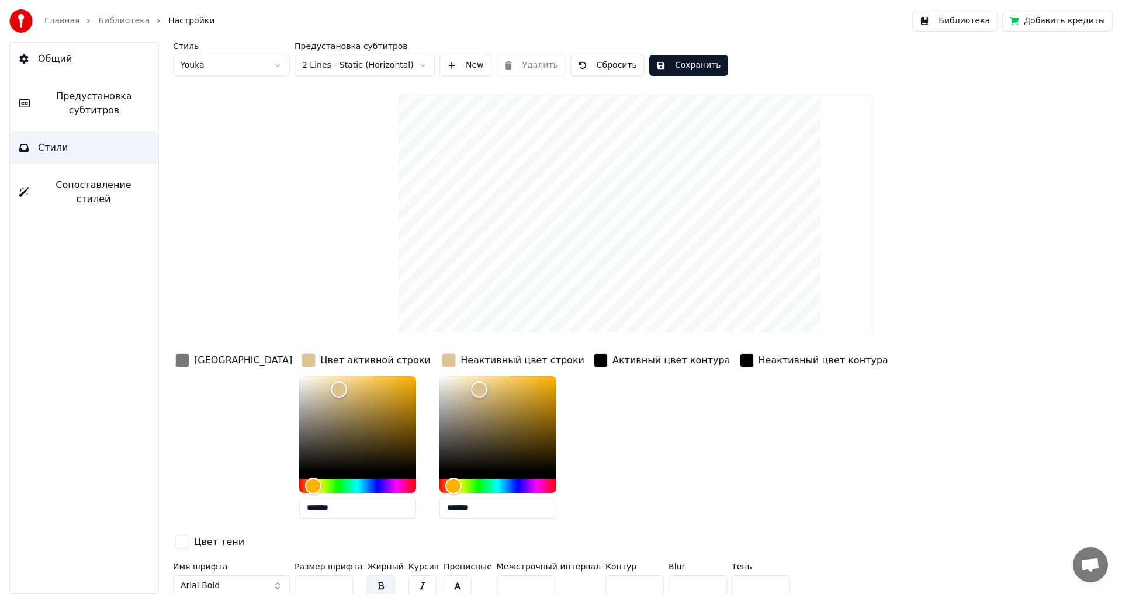
type input "*******"
click at [645, 412] on div "Активный цвет контура" at bounding box center [662, 439] width 141 height 177
click at [689, 60] on button "Сохранить" at bounding box center [688, 65] width 79 height 21
click at [80, 108] on span "Предустановка субтитров" at bounding box center [94, 103] width 110 height 28
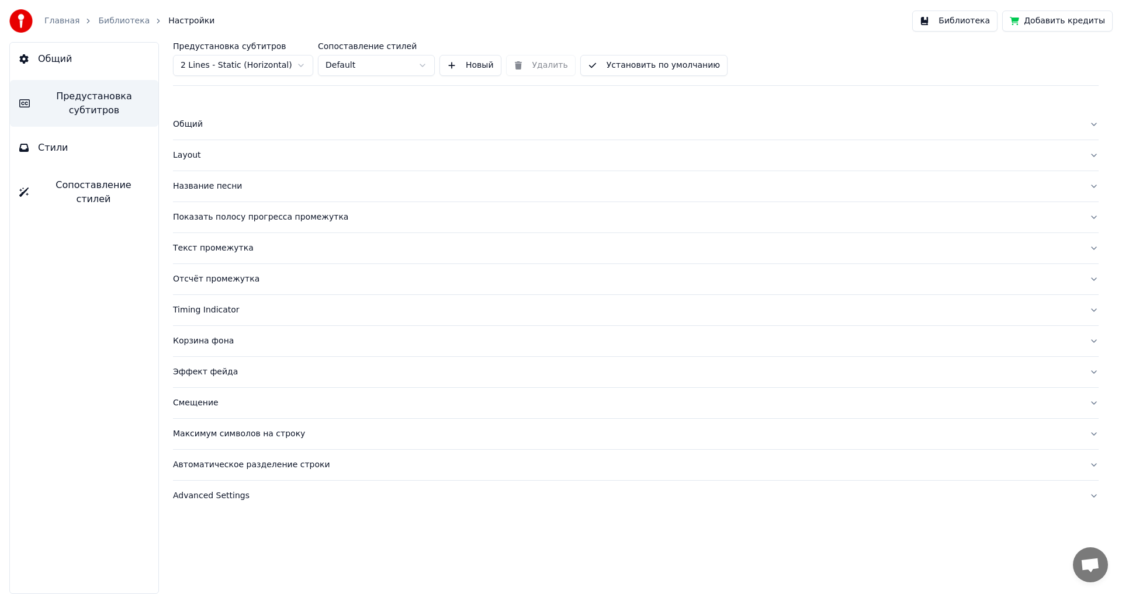
click at [197, 127] on div "Общий" at bounding box center [626, 125] width 907 height 12
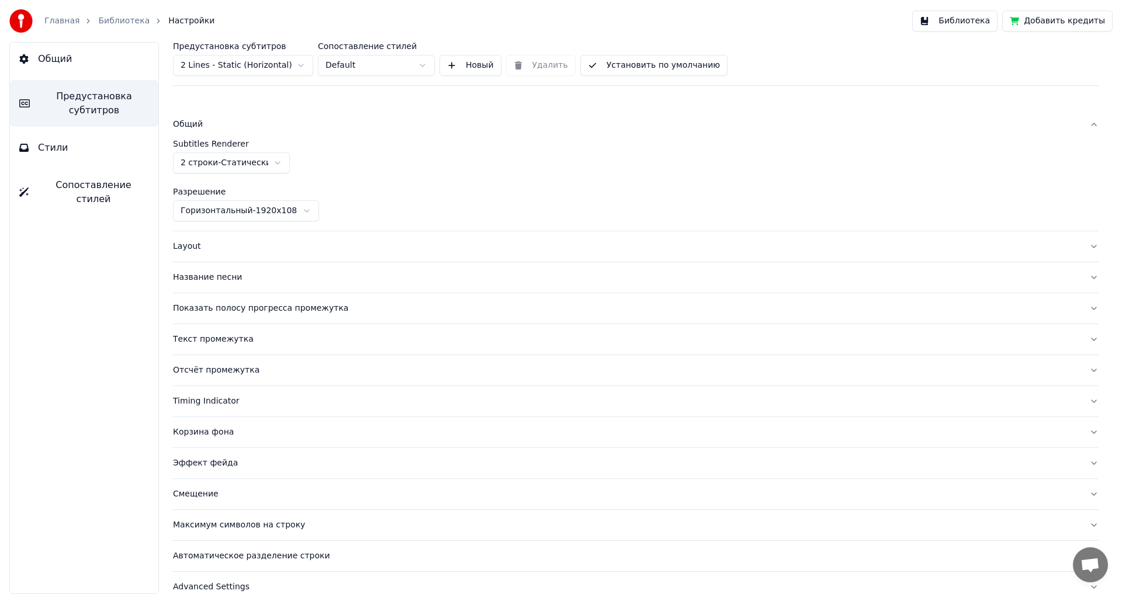
click at [192, 243] on div "Layout" at bounding box center [626, 247] width 907 height 12
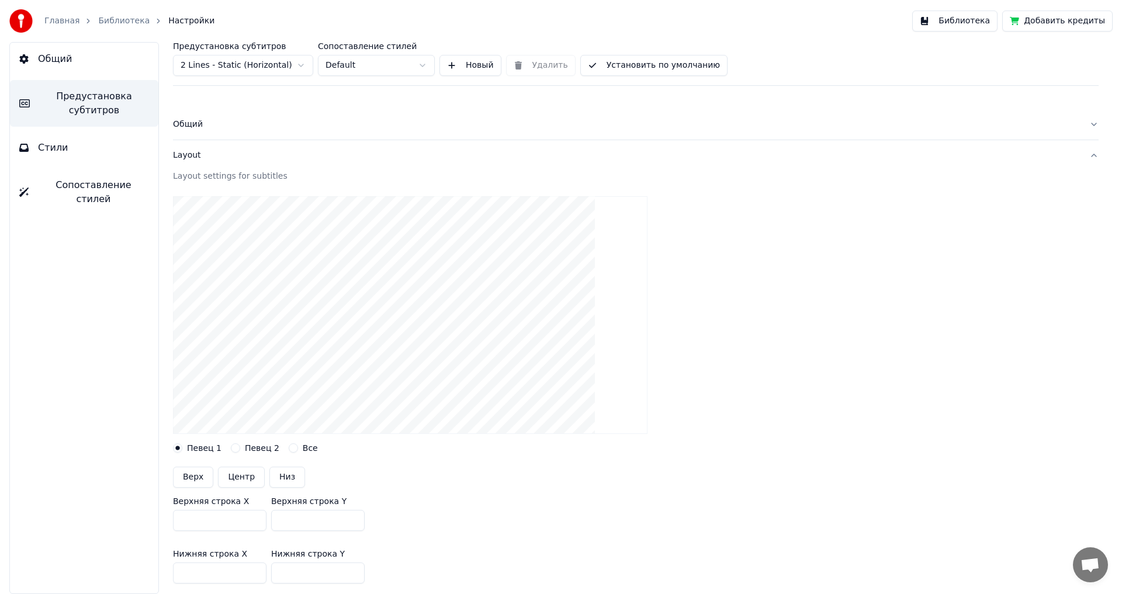
click at [289, 449] on button "Все" at bounding box center [293, 448] width 9 height 9
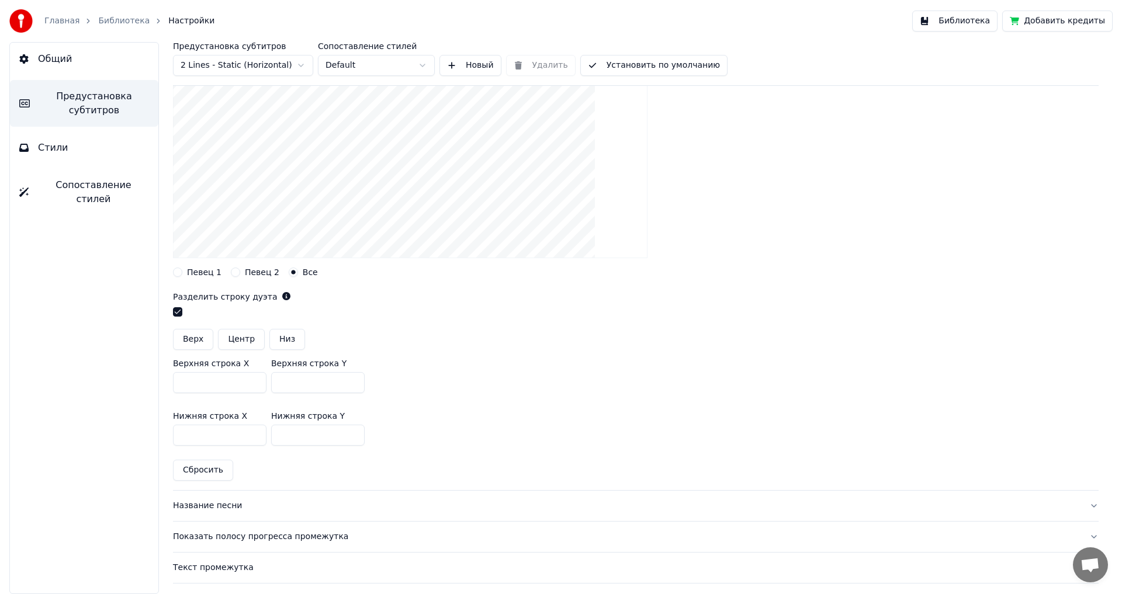
scroll to position [175, 0]
click at [608, 69] on button "Установить по умолчанию" at bounding box center [653, 65] width 147 height 21
click at [606, 70] on button "Готово" at bounding box center [612, 65] width 64 height 21
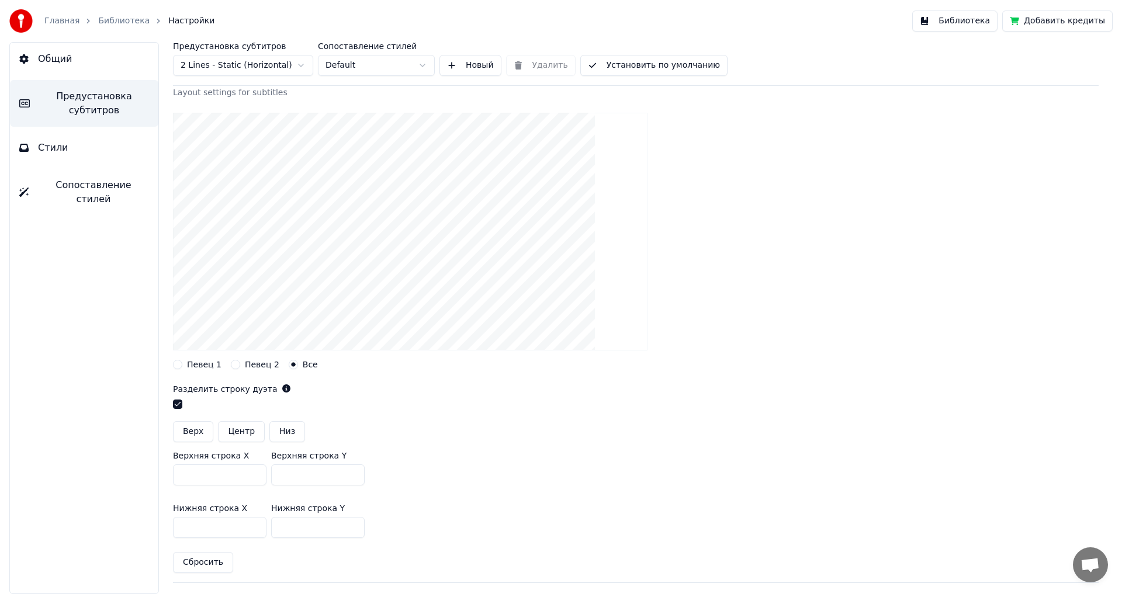
scroll to position [58, 0]
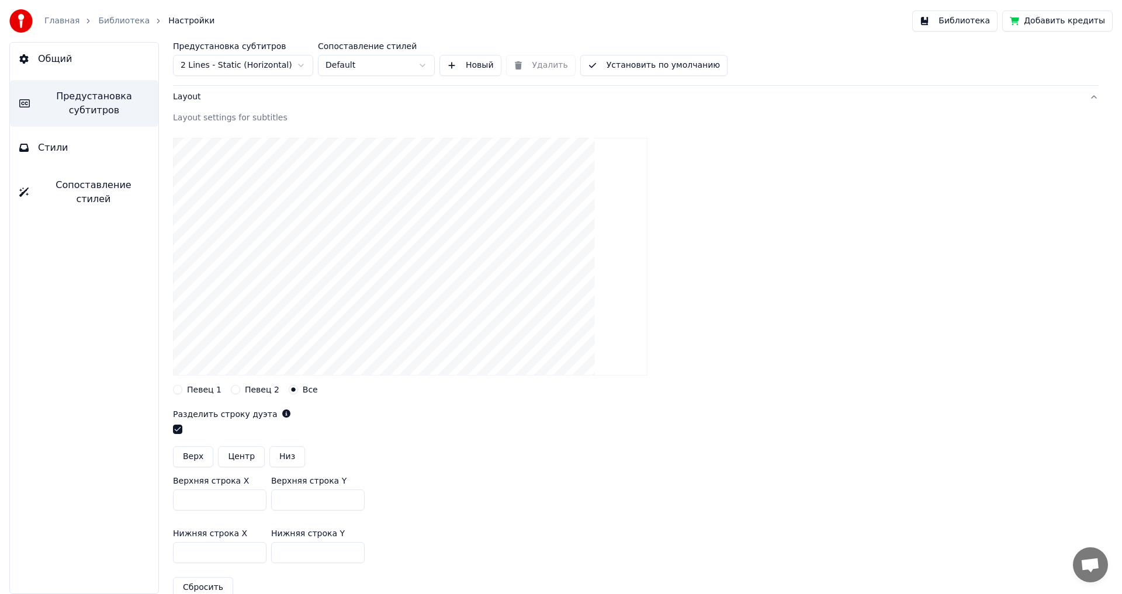
click at [110, 22] on link "Библиотека" at bounding box center [123, 21] width 51 height 12
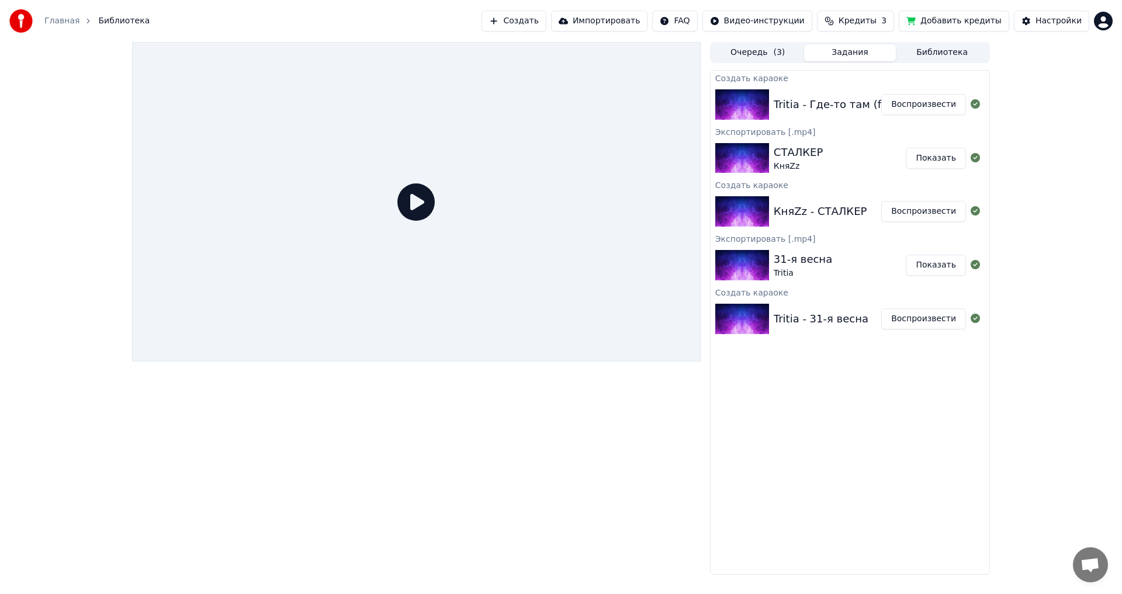
click at [935, 102] on button "Воспроизвести" at bounding box center [923, 104] width 85 height 21
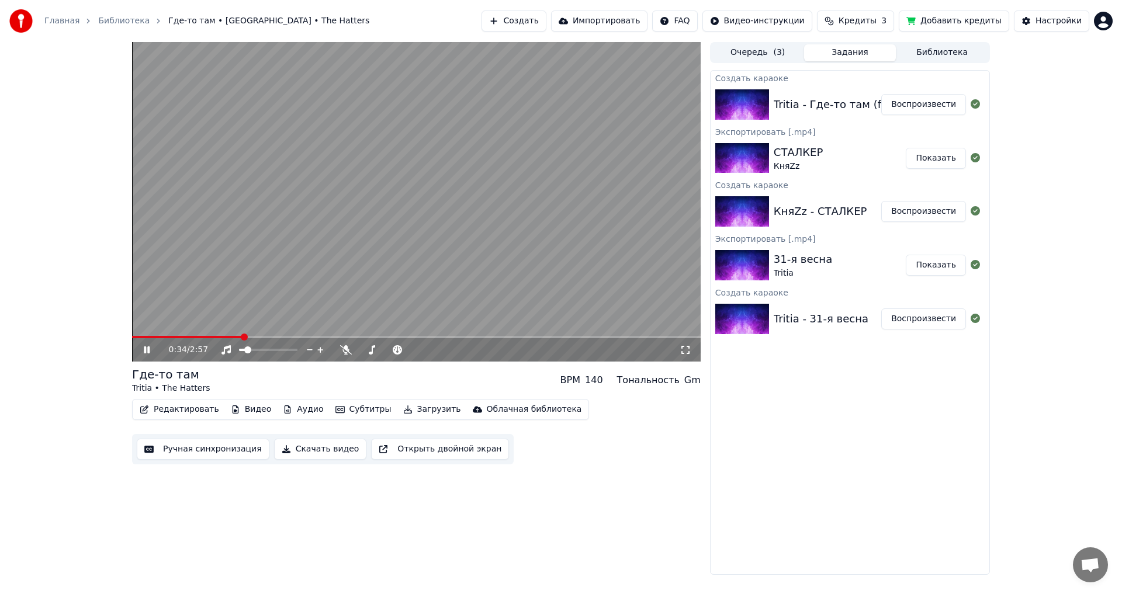
click at [405, 257] on video at bounding box center [416, 202] width 569 height 320
click at [414, 410] on button "Загрузить" at bounding box center [432, 410] width 67 height 16
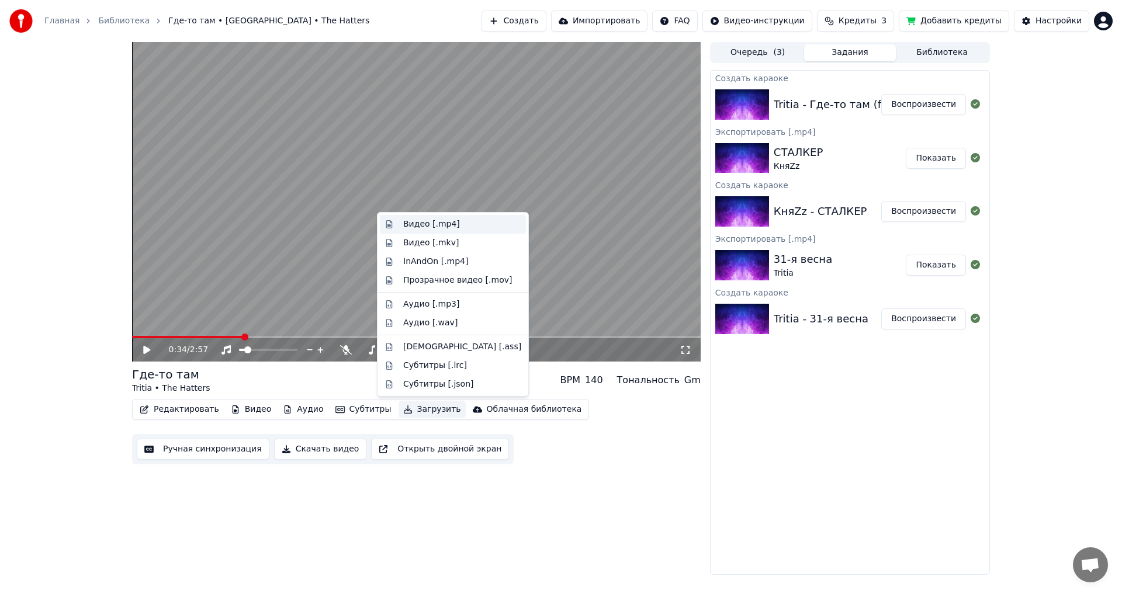
click at [442, 228] on div "Видео [.mp4]" at bounding box center [431, 225] width 57 height 12
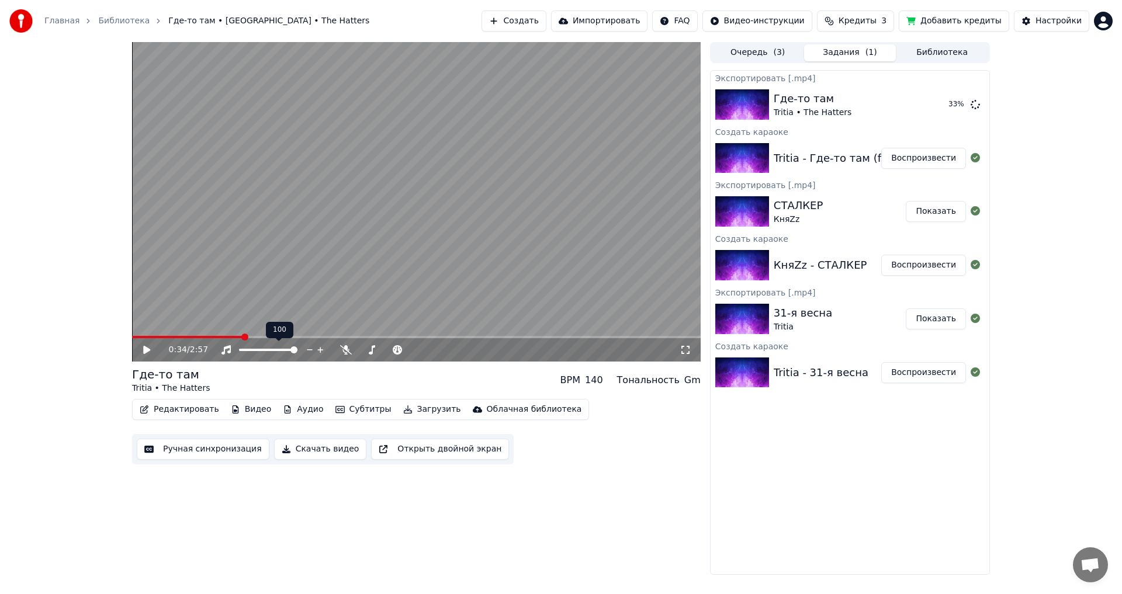
click at [298, 351] on span at bounding box center [268, 350] width 58 height 2
click at [978, 105] on icon at bounding box center [975, 103] width 9 height 9
click at [298, 347] on span at bounding box center [294, 350] width 7 height 7
click at [407, 412] on button "Загрузить" at bounding box center [432, 410] width 67 height 16
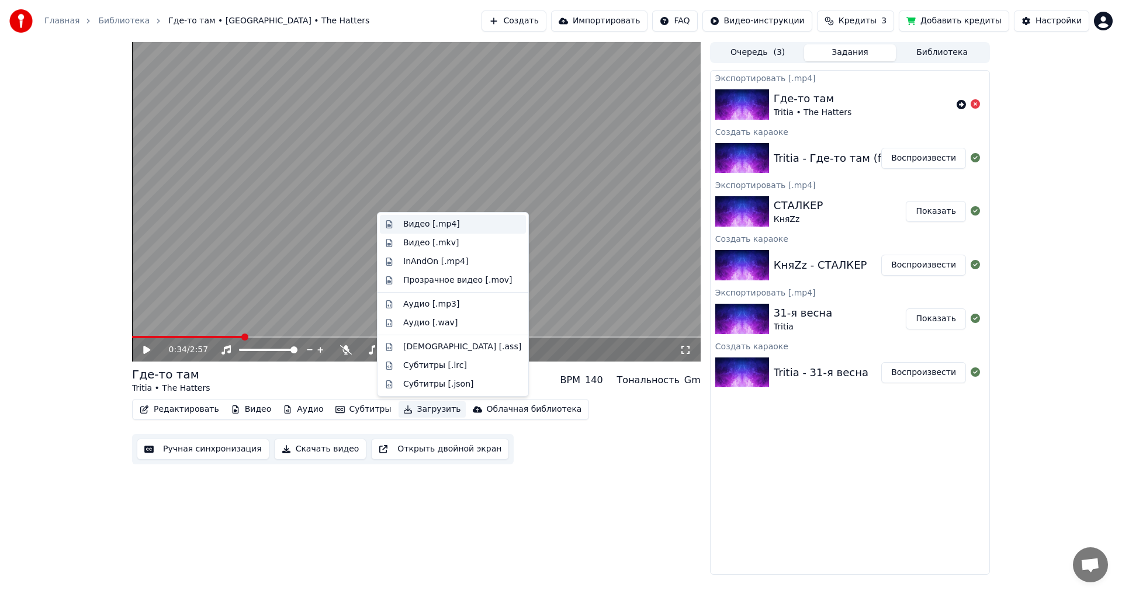
click at [434, 225] on div "Видео [.mp4]" at bounding box center [431, 225] width 57 height 12
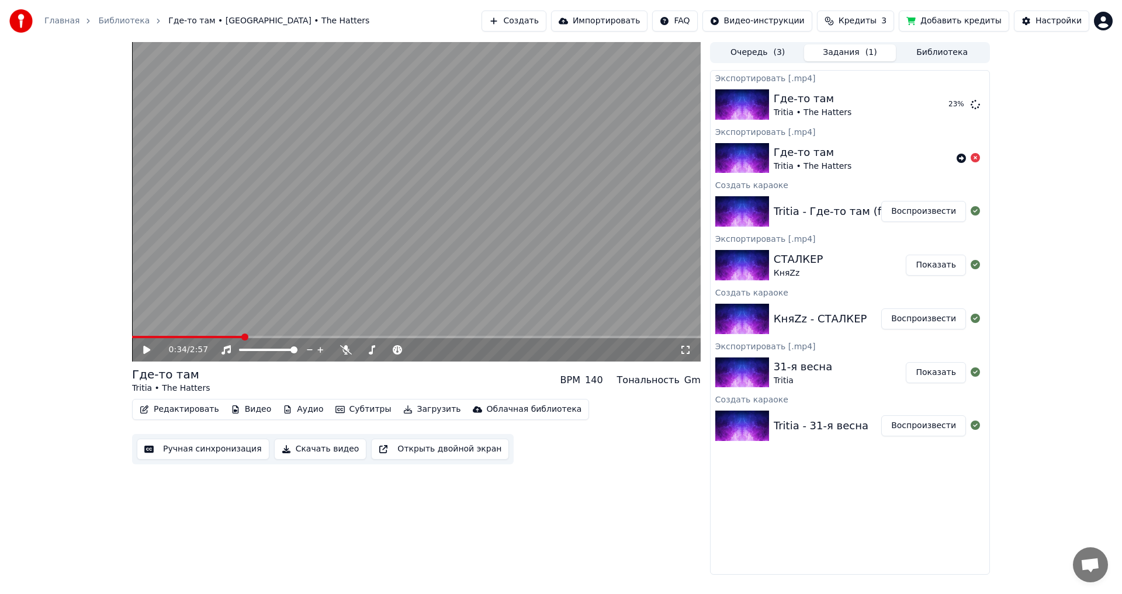
click at [756, 425] on img at bounding box center [742, 426] width 54 height 30
click at [905, 431] on button "Воспроизвести" at bounding box center [923, 426] width 85 height 21
click at [323, 352] on span at bounding box center [319, 350] width 7 height 7
click at [403, 409] on button "Загрузить" at bounding box center [432, 410] width 67 height 16
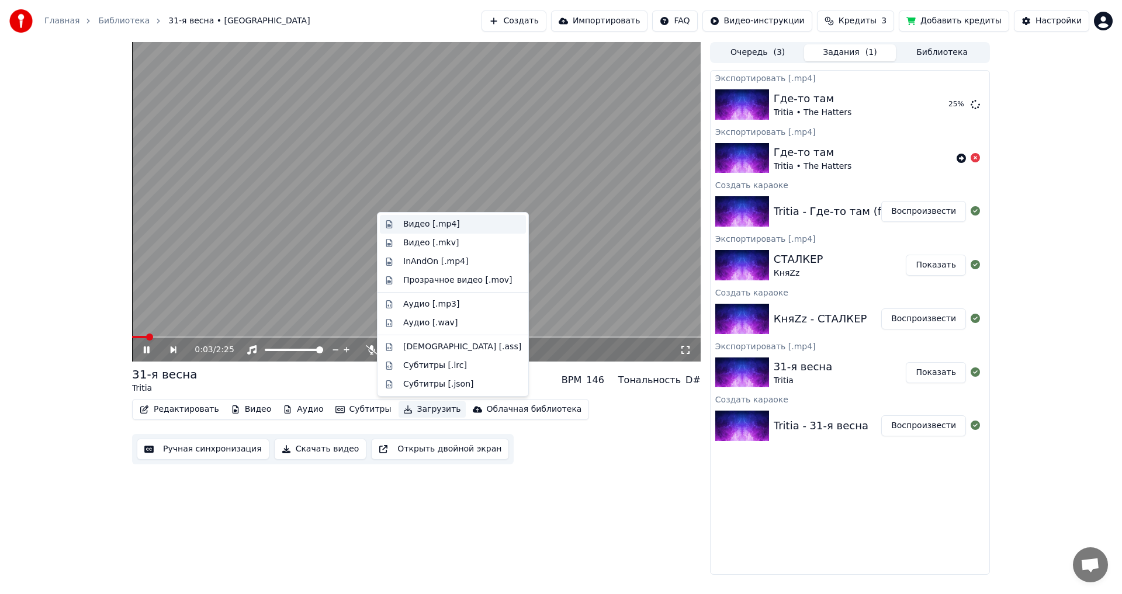
click at [426, 226] on div "Видео [.mp4]" at bounding box center [431, 225] width 57 height 12
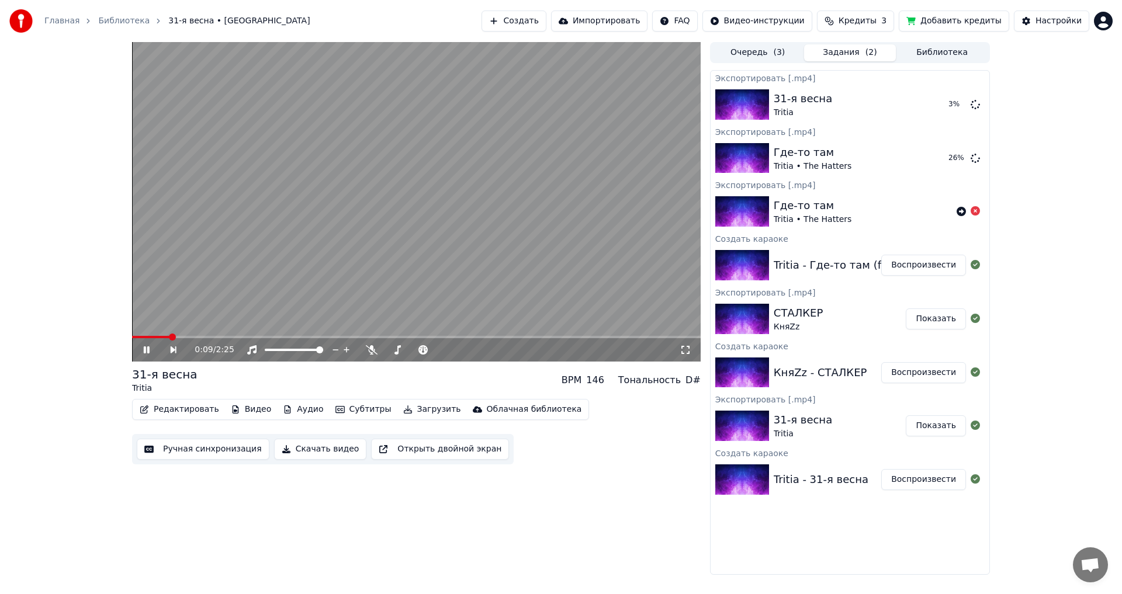
click at [150, 350] on icon at bounding box center [154, 349] width 27 height 9
click at [974, 104] on icon at bounding box center [975, 103] width 9 height 9
click at [922, 372] on button "Воспроизвести" at bounding box center [923, 372] width 85 height 21
click at [143, 347] on icon at bounding box center [154, 349] width 27 height 9
click at [755, 482] on img at bounding box center [742, 480] width 54 height 30
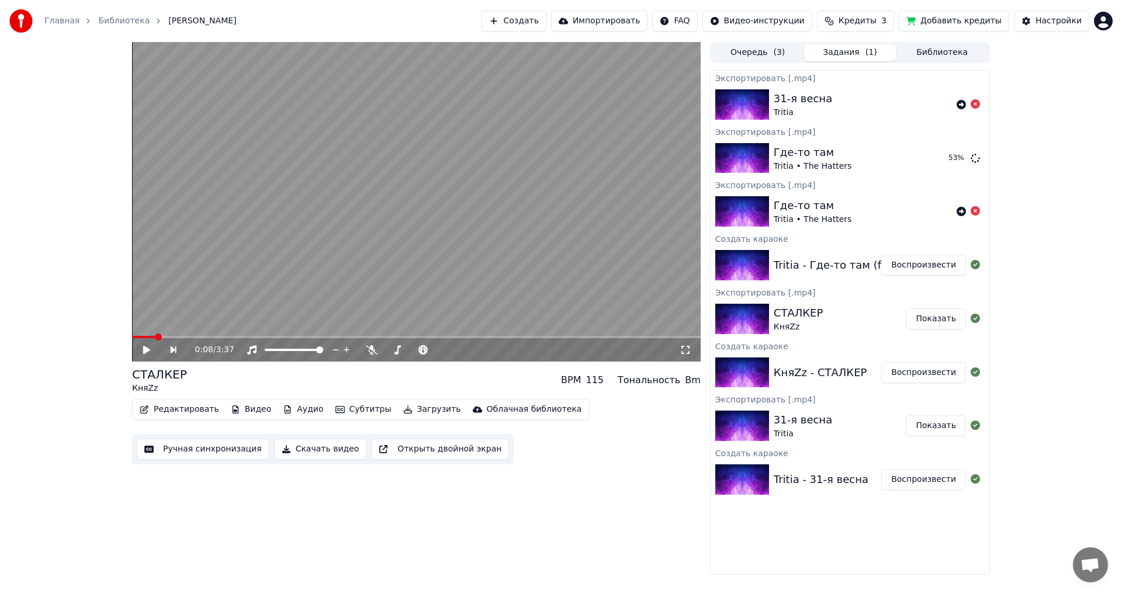
click at [897, 481] on button "Воспроизвести" at bounding box center [923, 479] width 85 height 21
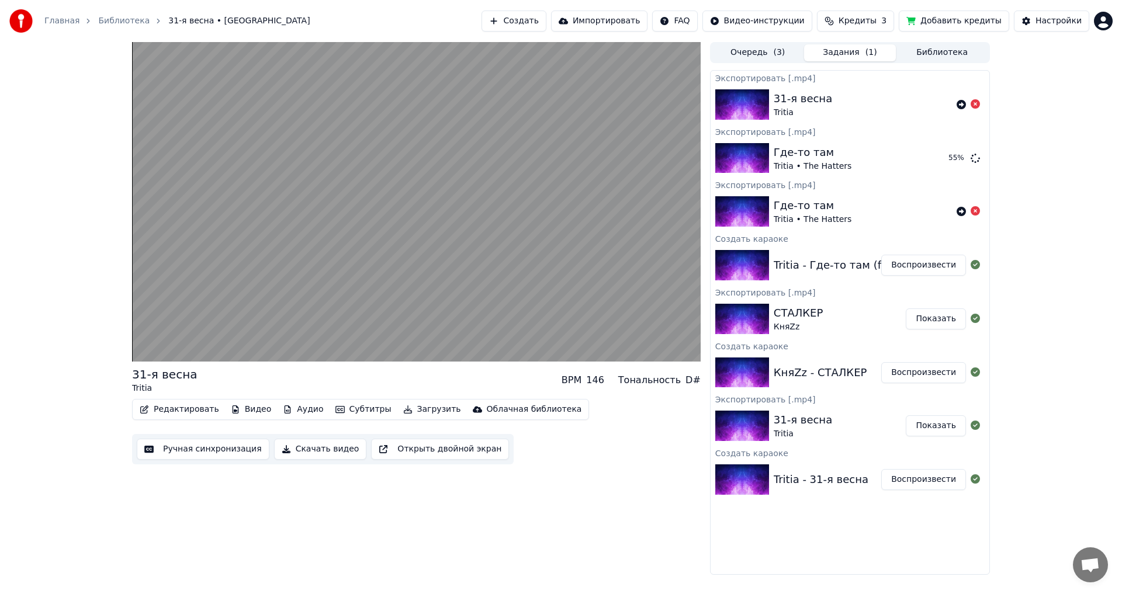
click at [181, 410] on button "Редактировать" at bounding box center [179, 410] width 89 height 16
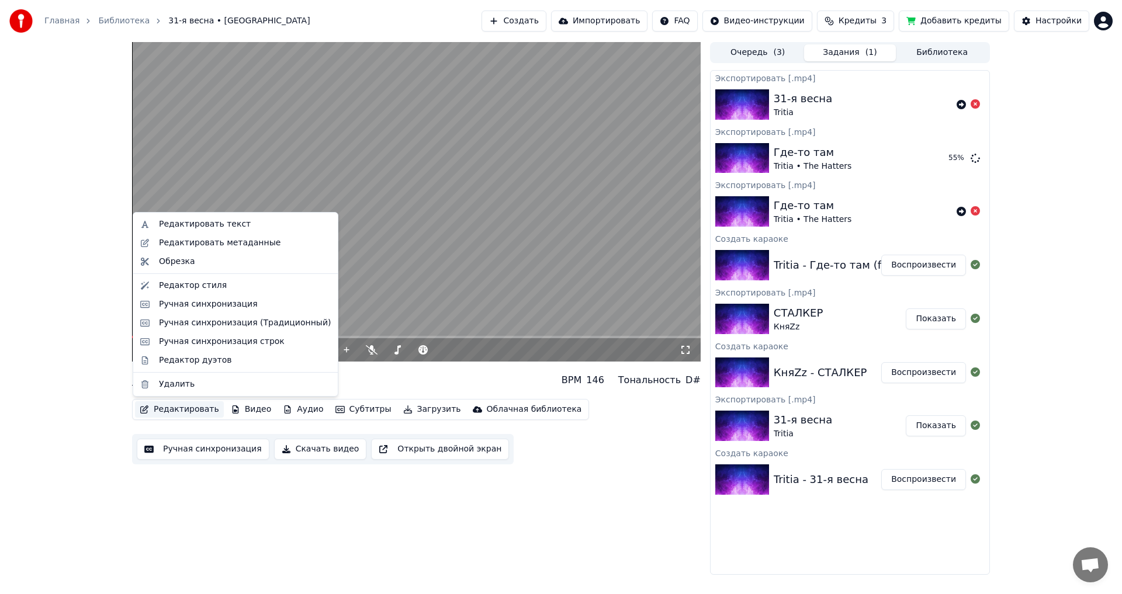
click at [445, 270] on video at bounding box center [416, 202] width 569 height 320
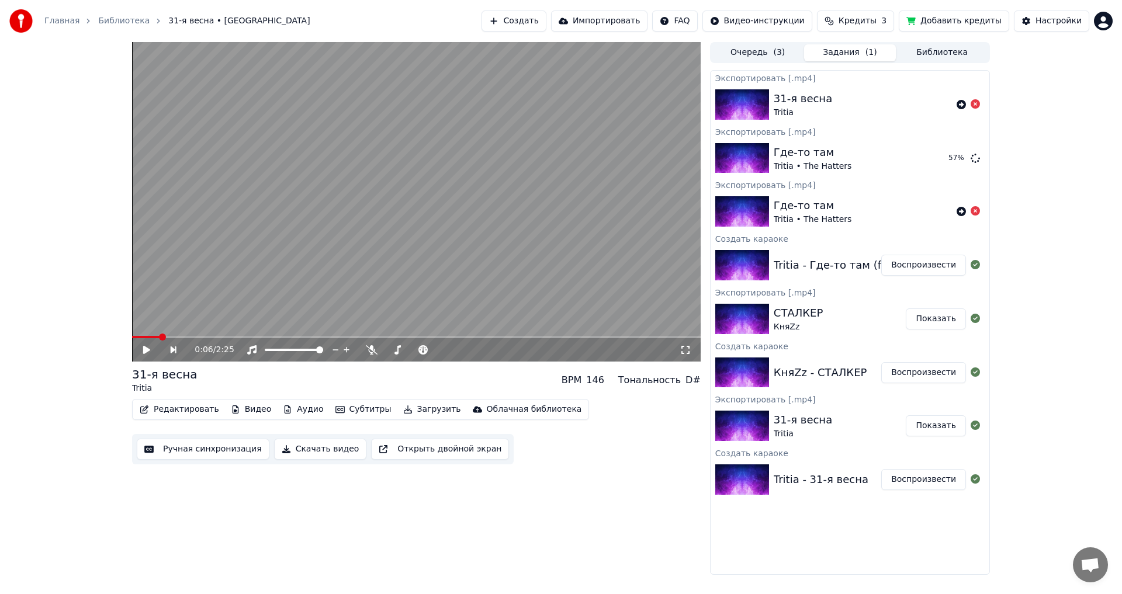
click at [200, 409] on button "Редактировать" at bounding box center [179, 410] width 89 height 16
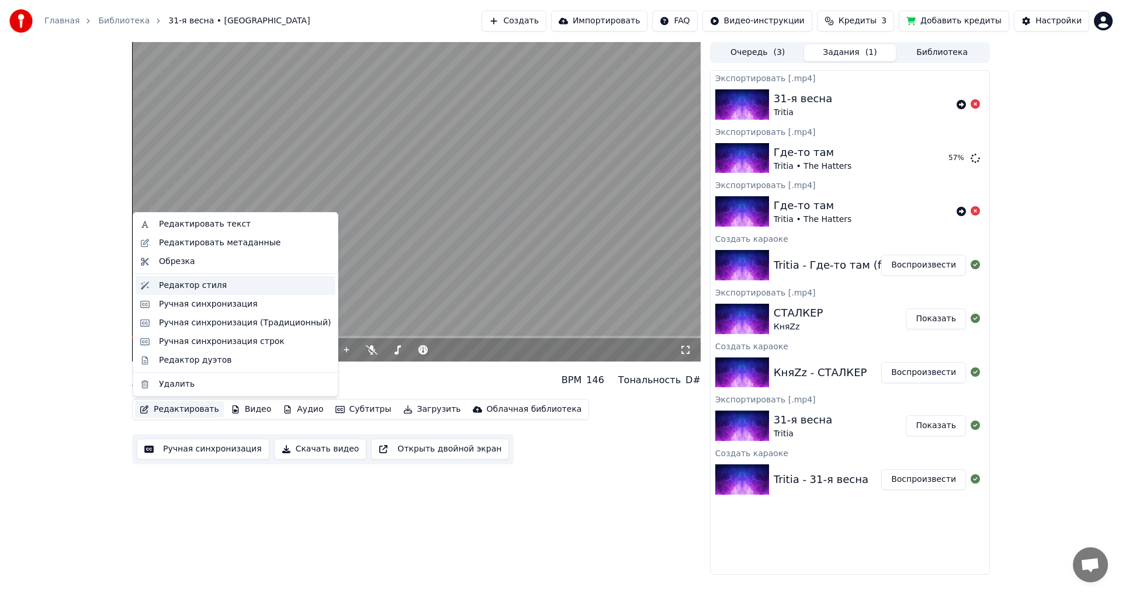
click at [223, 287] on div "Редактор стиля" at bounding box center [245, 286] width 172 height 12
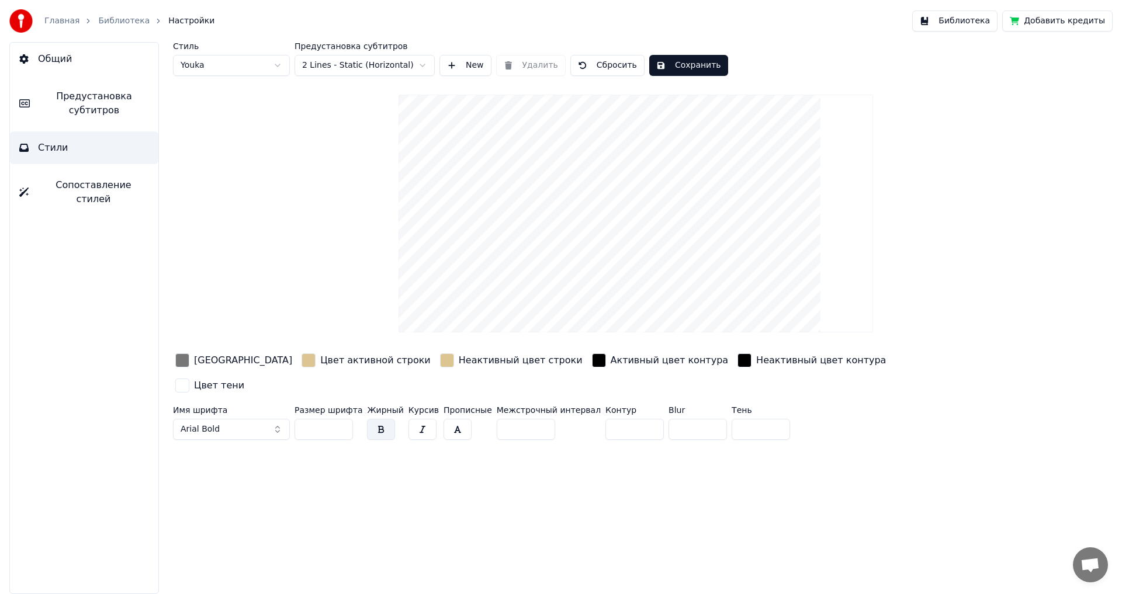
click at [197, 359] on div "[GEOGRAPHIC_DATA]" at bounding box center [243, 361] width 98 height 14
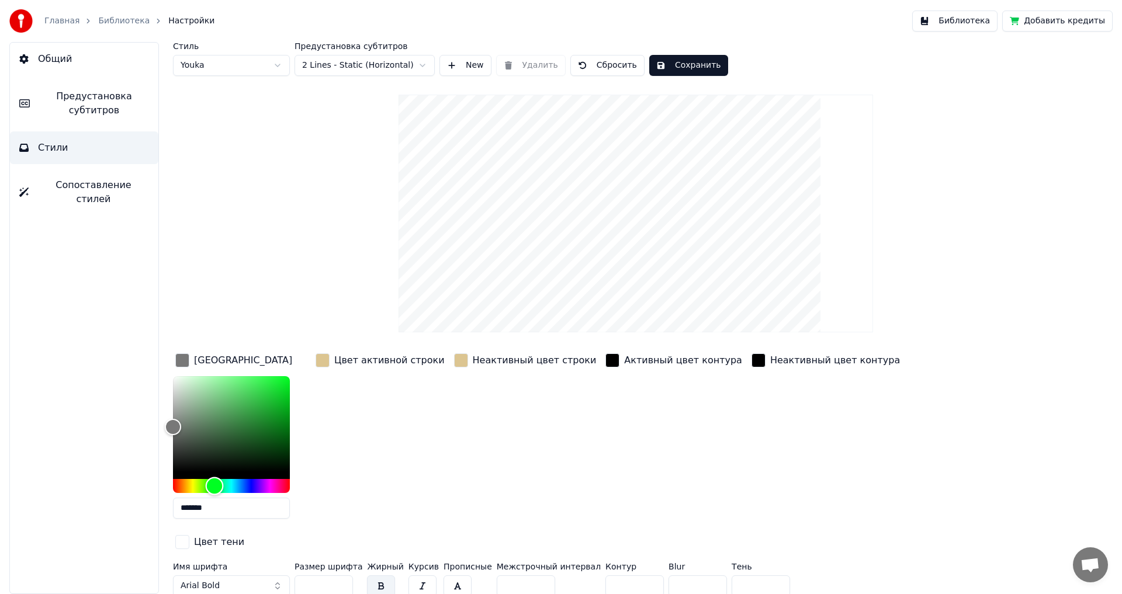
click at [215, 489] on div "Hue" at bounding box center [231, 486] width 117 height 14
click at [405, 314] on div "Стиль Youka Предустановка субтитров 2 Lines - Static (Horizontal) New Удалить С…" at bounding box center [636, 321] width 926 height 559
drag, startPoint x: 227, startPoint y: 435, endPoint x: 272, endPoint y: 419, distance: 47.7
click at [272, 419] on div "Color" at bounding box center [231, 424] width 117 height 96
click at [260, 424] on div "Color" at bounding box center [265, 422] width 18 height 18
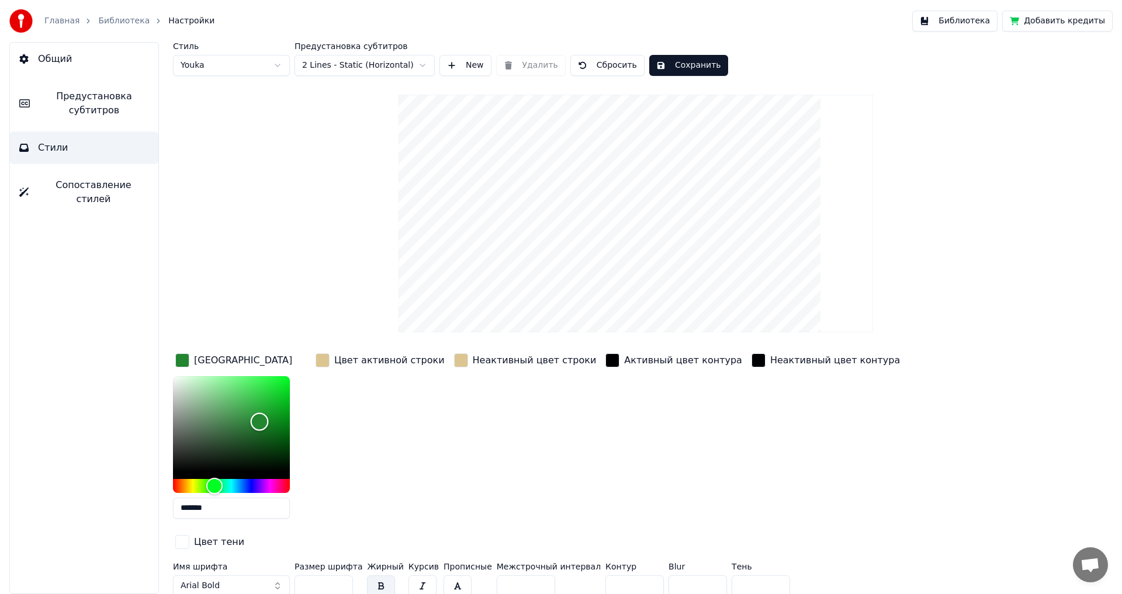
drag, startPoint x: 260, startPoint y: 424, endPoint x: 257, endPoint y: 411, distance: 13.2
click at [257, 413] on div "Color" at bounding box center [260, 422] width 18 height 18
click at [250, 409] on div "Color" at bounding box center [250, 410] width 18 height 18
type input "*******"
drag, startPoint x: 248, startPoint y: 409, endPoint x: 241, endPoint y: 416, distance: 10.0
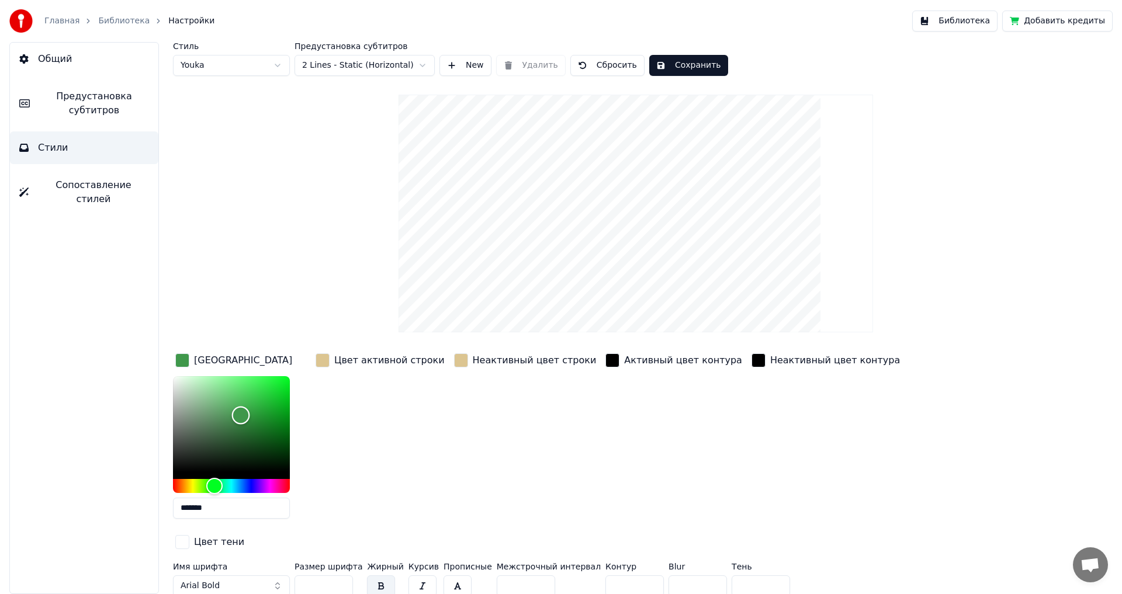
click at [241, 416] on div "Color" at bounding box center [241, 416] width 18 height 18
click at [337, 358] on div "Цвет активной строки" at bounding box center [389, 361] width 110 height 14
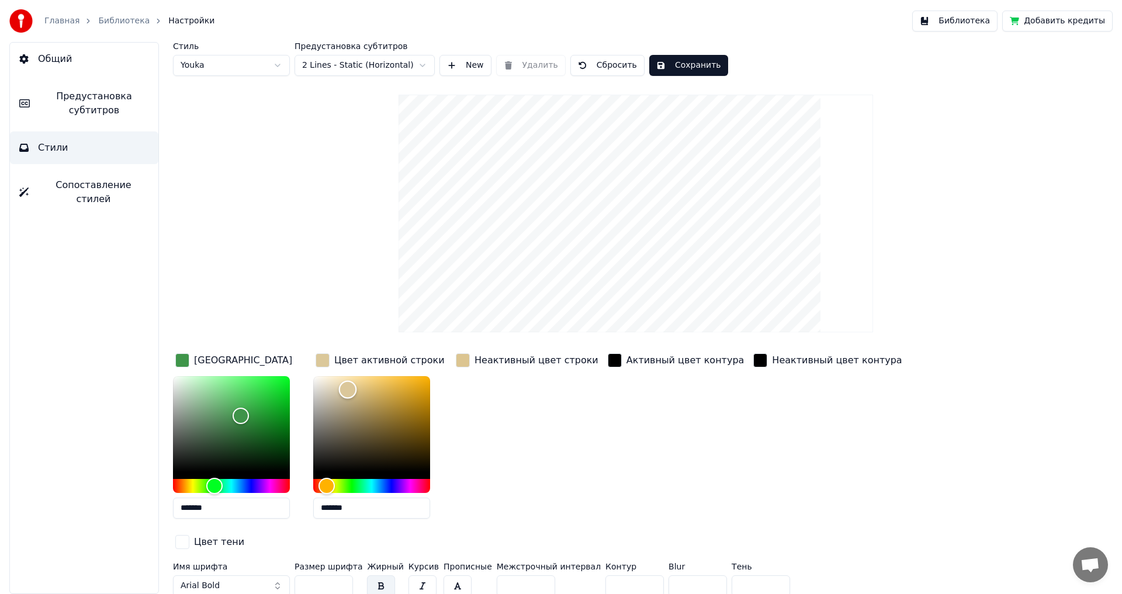
type input "*******"
drag, startPoint x: 348, startPoint y: 389, endPoint x: 305, endPoint y: 371, distance: 46.9
click at [305, 371] on div "Цвет заливки ******* Цвет активной строки ******* Неактивный цвет строки Активн…" at bounding box center [566, 452] width 786 height 202
click at [471, 356] on div "Неактивный цвет строки" at bounding box center [527, 360] width 147 height 19
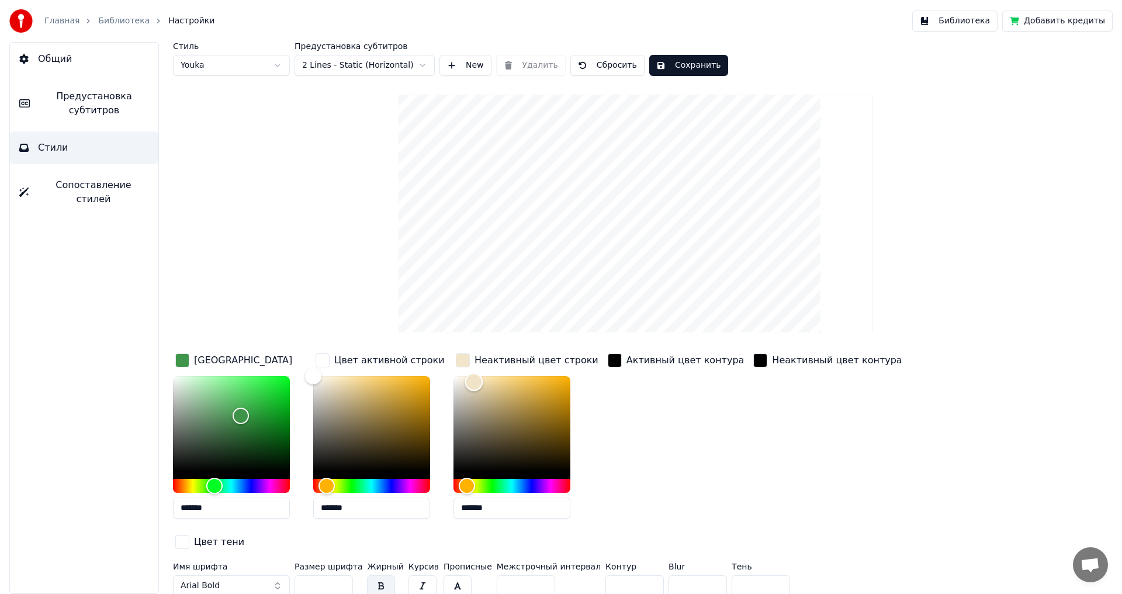
drag, startPoint x: 487, startPoint y: 389, endPoint x: 476, endPoint y: 382, distance: 13.1
click at [476, 382] on div "Color" at bounding box center [474, 383] width 18 height 18
click at [475, 486] on div "Hue" at bounding box center [475, 486] width 18 height 18
click at [482, 383] on div "Color" at bounding box center [481, 384] width 18 height 18
type input "*******"
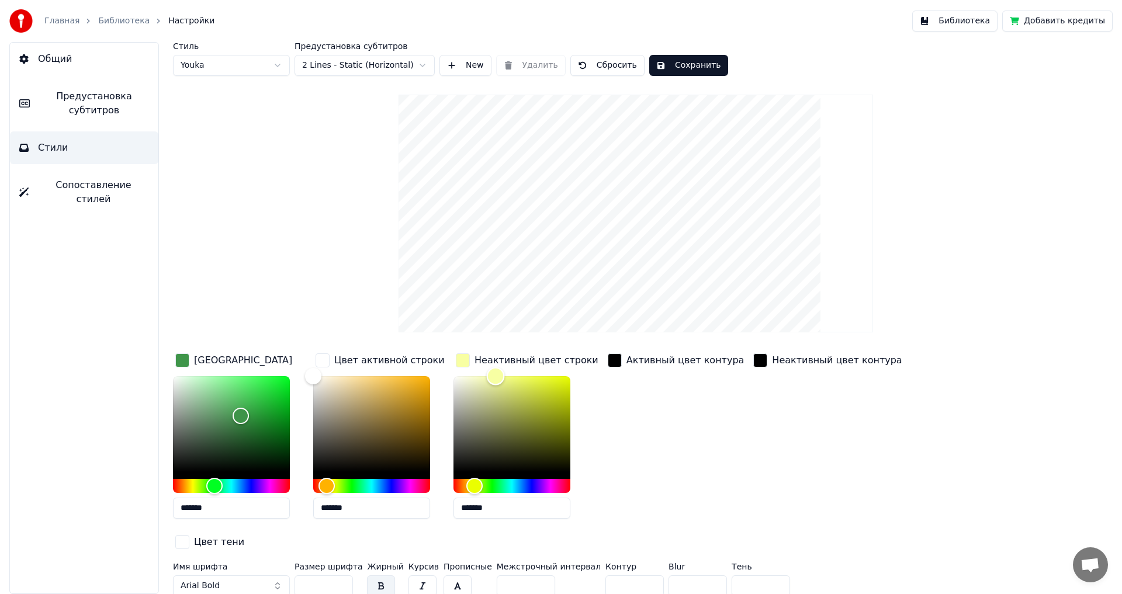
drag, startPoint x: 477, startPoint y: 380, endPoint x: 496, endPoint y: 375, distance: 19.3
click at [496, 375] on div "Color" at bounding box center [496, 376] width 18 height 18
drag, startPoint x: 461, startPoint y: 510, endPoint x: 448, endPoint y: 508, distance: 13.6
click at [448, 508] on div "Цвет заливки ******* Цвет активной строки ******* Неактивный цвет строки ******…" at bounding box center [566, 452] width 786 height 202
drag, startPoint x: 344, startPoint y: 504, endPoint x: 292, endPoint y: 510, distance: 52.9
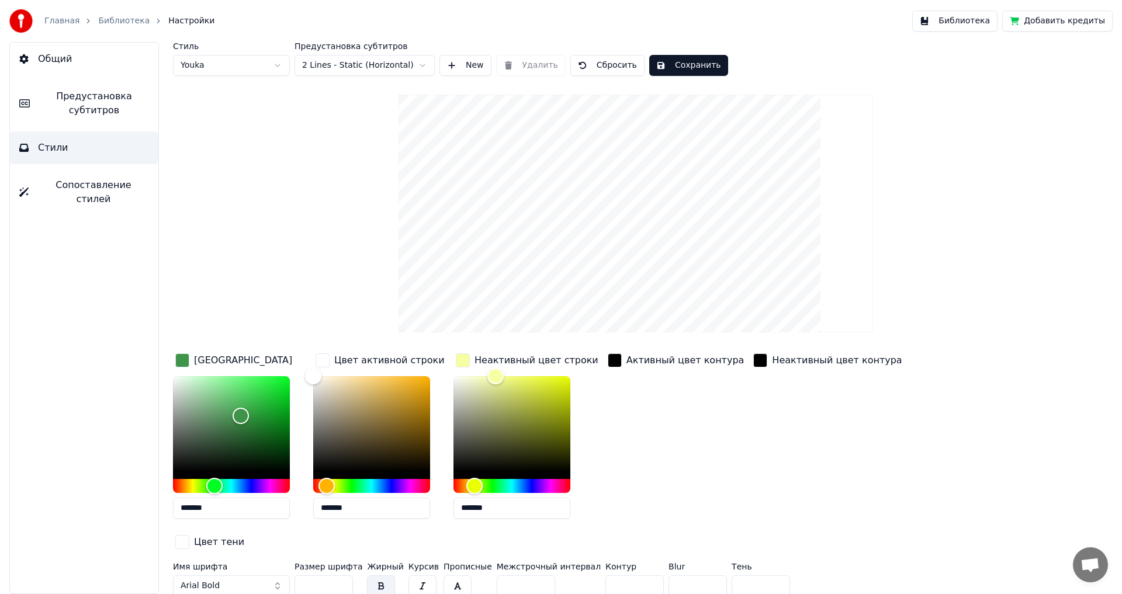
click at [292, 510] on div "Цвет заливки ******* Цвет активной строки ******* Неактивный цвет строки ******…" at bounding box center [566, 452] width 786 height 202
paste input "text"
type input "*******"
click at [682, 67] on button "Сохранить" at bounding box center [688, 65] width 79 height 21
click at [77, 104] on span "Предустановка субтитров" at bounding box center [94, 103] width 110 height 28
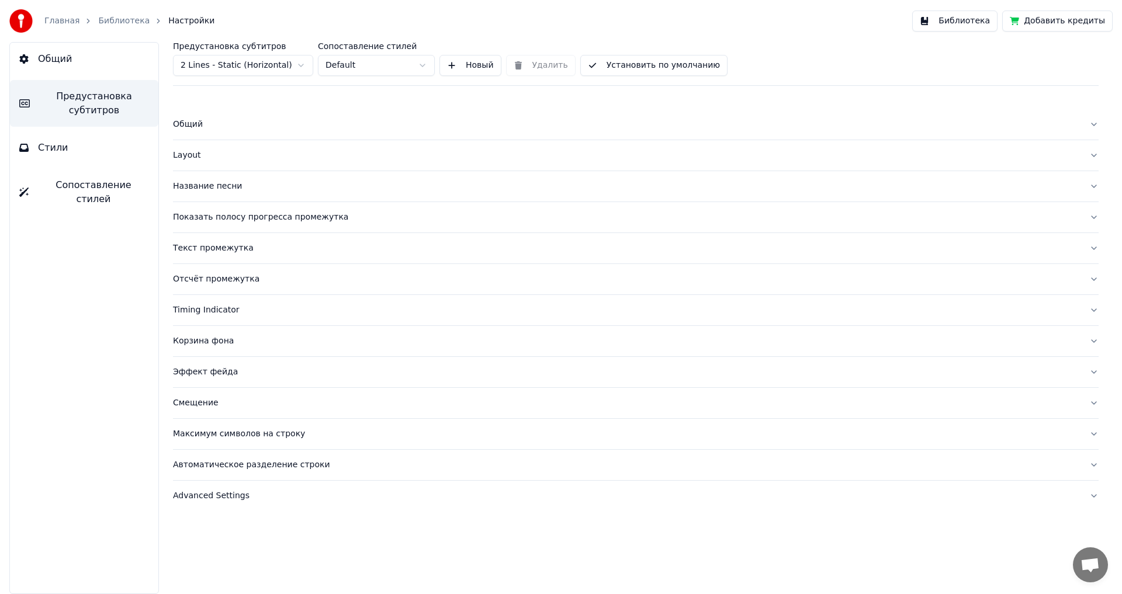
click at [174, 158] on div "Layout" at bounding box center [626, 156] width 907 height 12
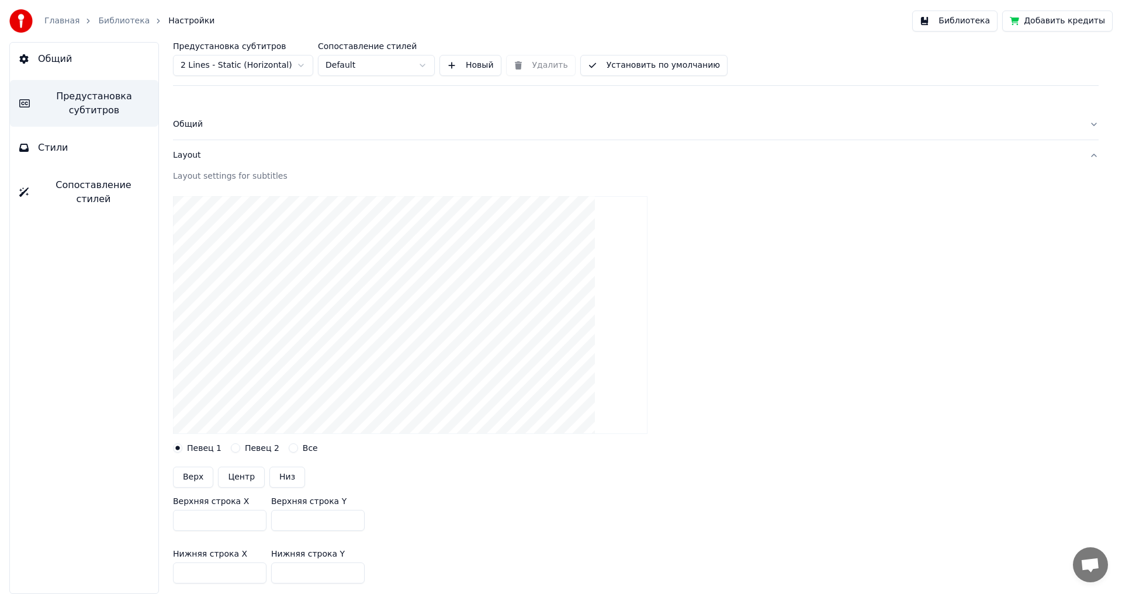
click at [80, 102] on span "Предустановка субтитров" at bounding box center [94, 103] width 110 height 28
click at [203, 126] on div "Общий" at bounding box center [626, 125] width 907 height 12
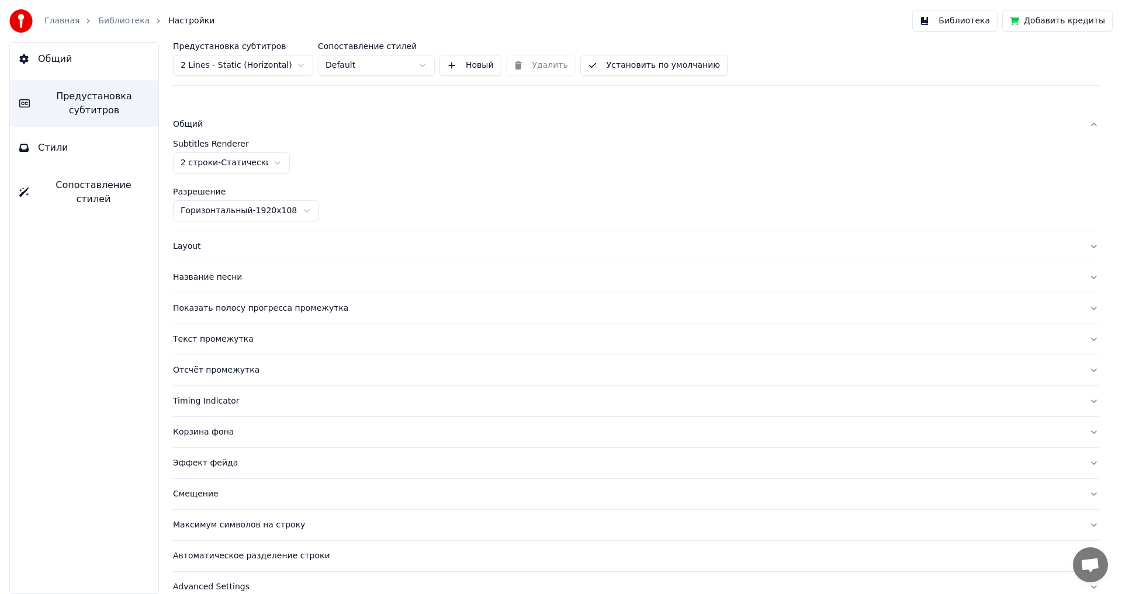
click at [203, 277] on div "Название песни" at bounding box center [626, 278] width 907 height 12
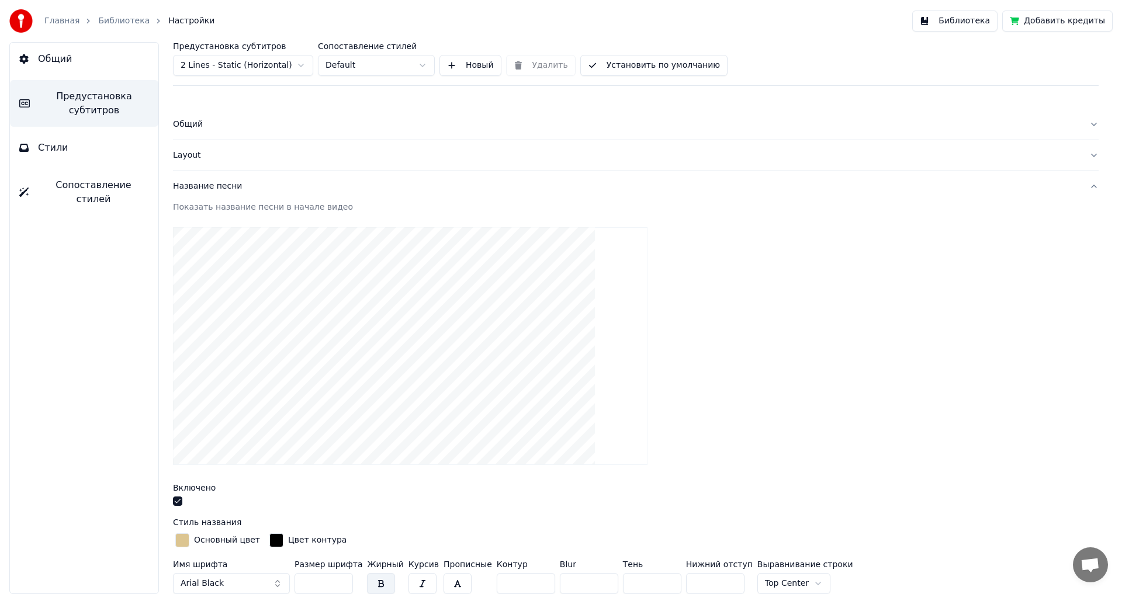
click at [209, 541] on div "Основный цвет" at bounding box center [227, 541] width 66 height 12
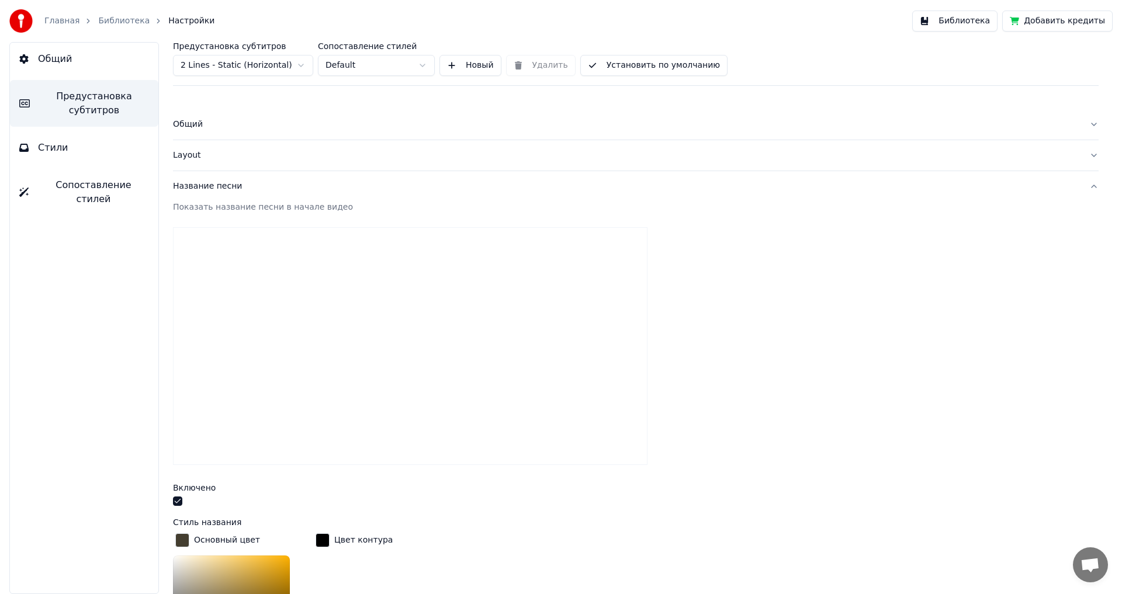
scroll to position [56, 0]
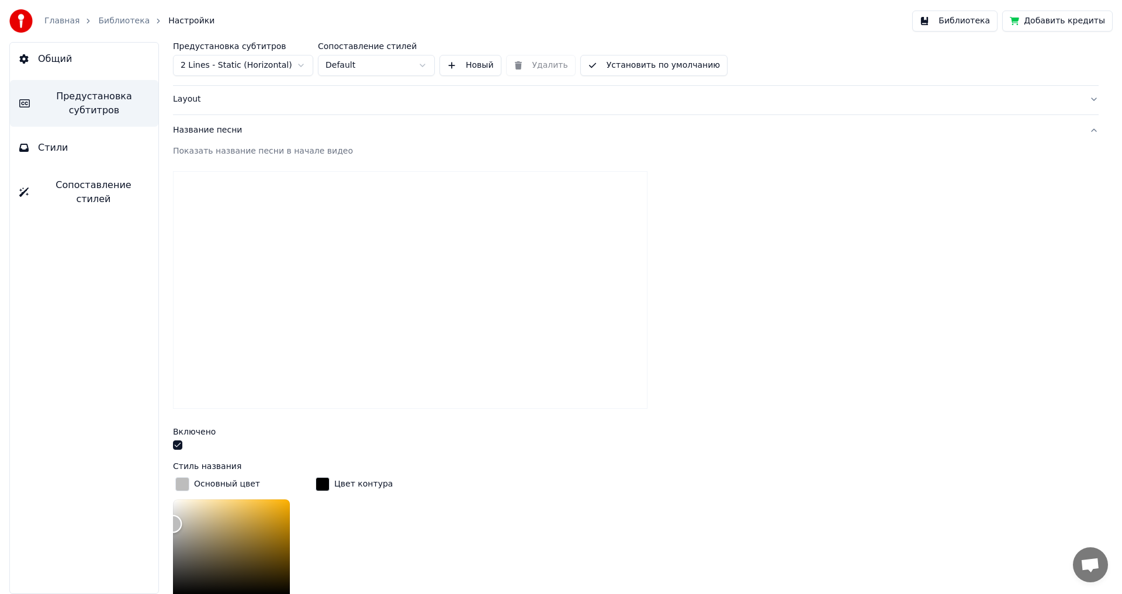
type input "*******"
drag, startPoint x: 206, startPoint y: 569, endPoint x: 153, endPoint y: 478, distance: 105.6
click at [153, 479] on div "Предустановка субтитров 2 Lines - Static (Horizontal) Сопоставление стилей Defa…" at bounding box center [636, 318] width 973 height 552
click at [648, 160] on div "Показать название песни в начале видео" at bounding box center [636, 154] width 926 height 16
click at [113, 26] on link "Библиотека" at bounding box center [123, 21] width 51 height 12
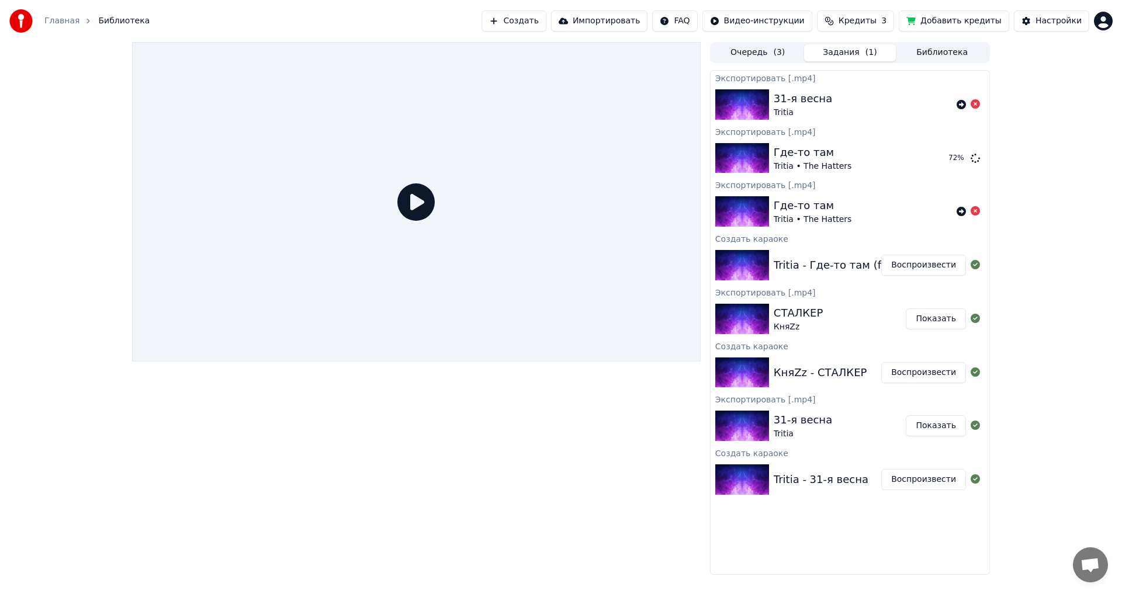
click at [908, 478] on button "Воспроизвести" at bounding box center [923, 479] width 85 height 21
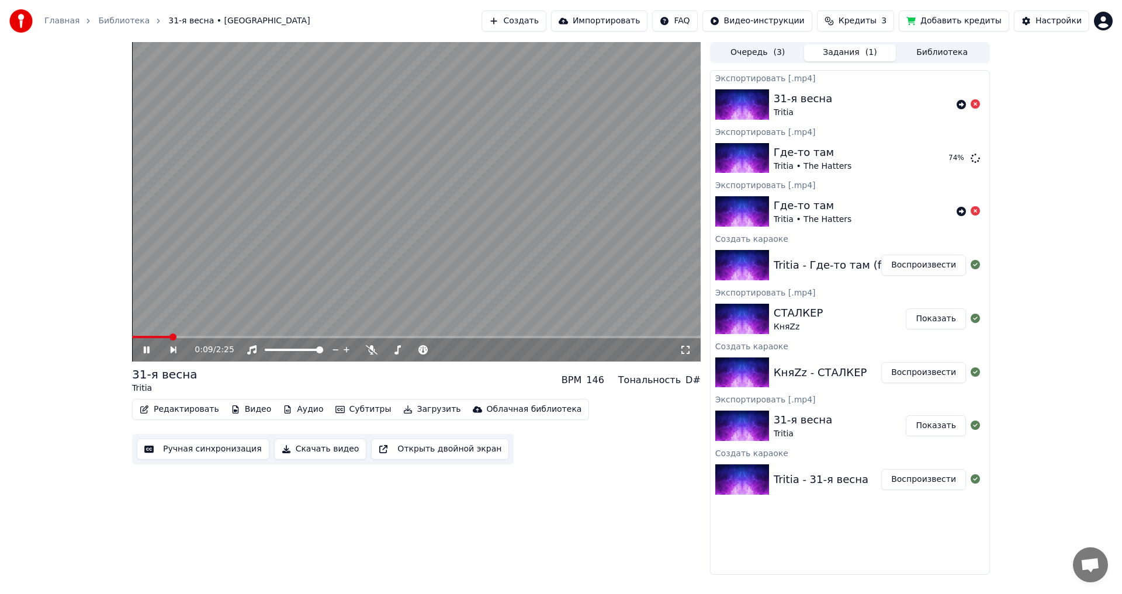
click at [448, 255] on video at bounding box center [416, 202] width 569 height 320
click at [407, 412] on button "Загрузить" at bounding box center [432, 410] width 67 height 16
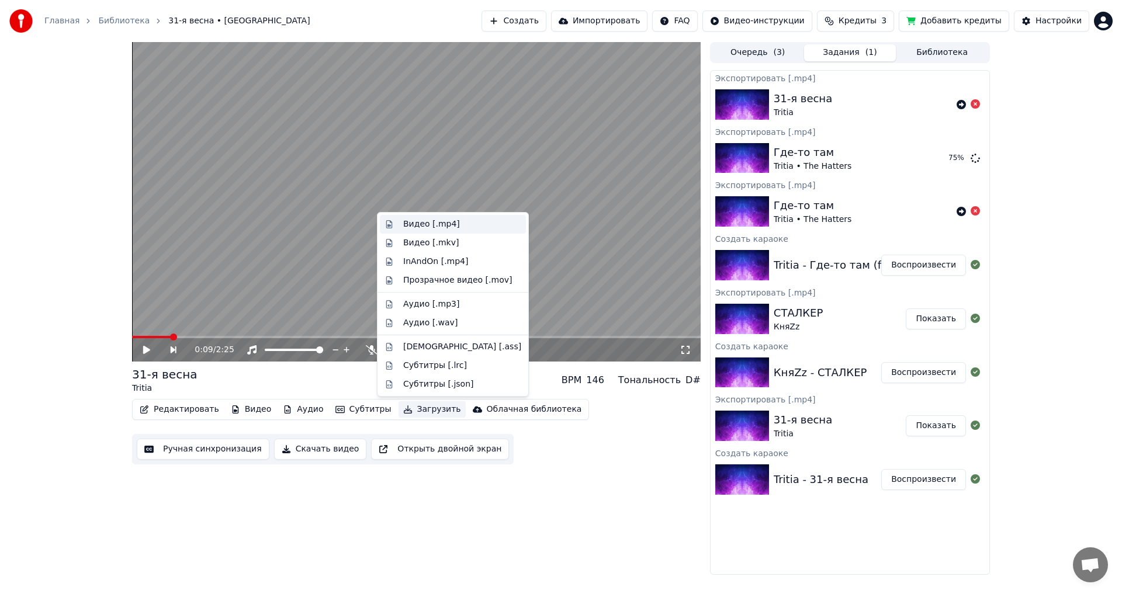
click at [437, 226] on div "Видео [.mp4]" at bounding box center [431, 225] width 57 height 12
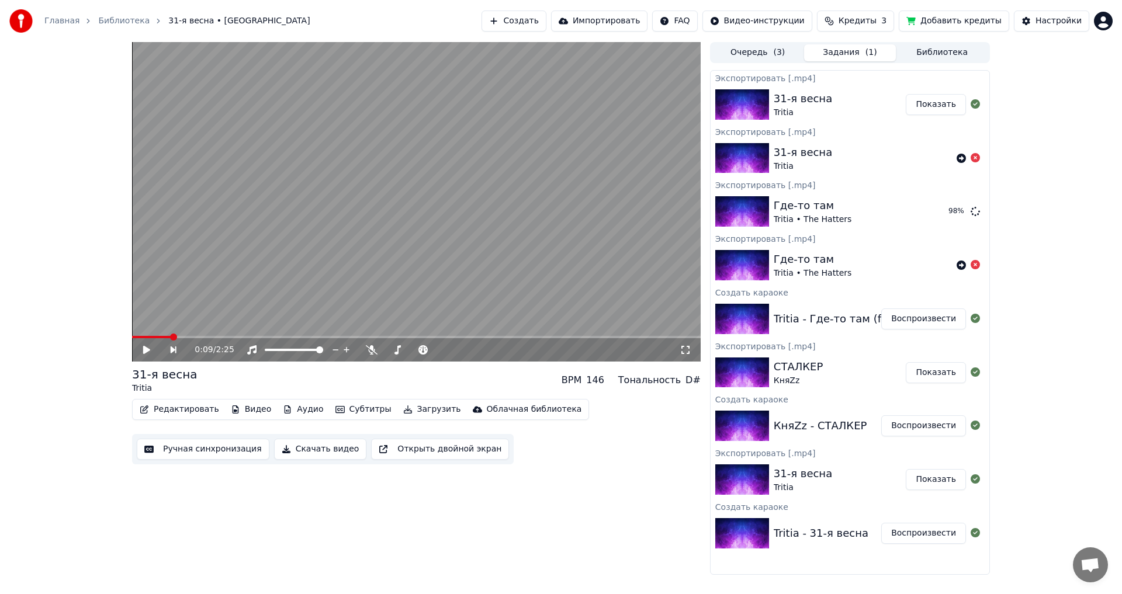
click at [925, 106] on button "Показать" at bounding box center [936, 104] width 60 height 21
drag, startPoint x: 935, startPoint y: 213, endPoint x: 925, endPoint y: 215, distance: 10.1
click at [935, 213] on button "Показать" at bounding box center [936, 211] width 60 height 21
drag, startPoint x: 918, startPoint y: 428, endPoint x: 911, endPoint y: 428, distance: 7.0
click at [918, 428] on button "Воспроизвести" at bounding box center [923, 426] width 85 height 21
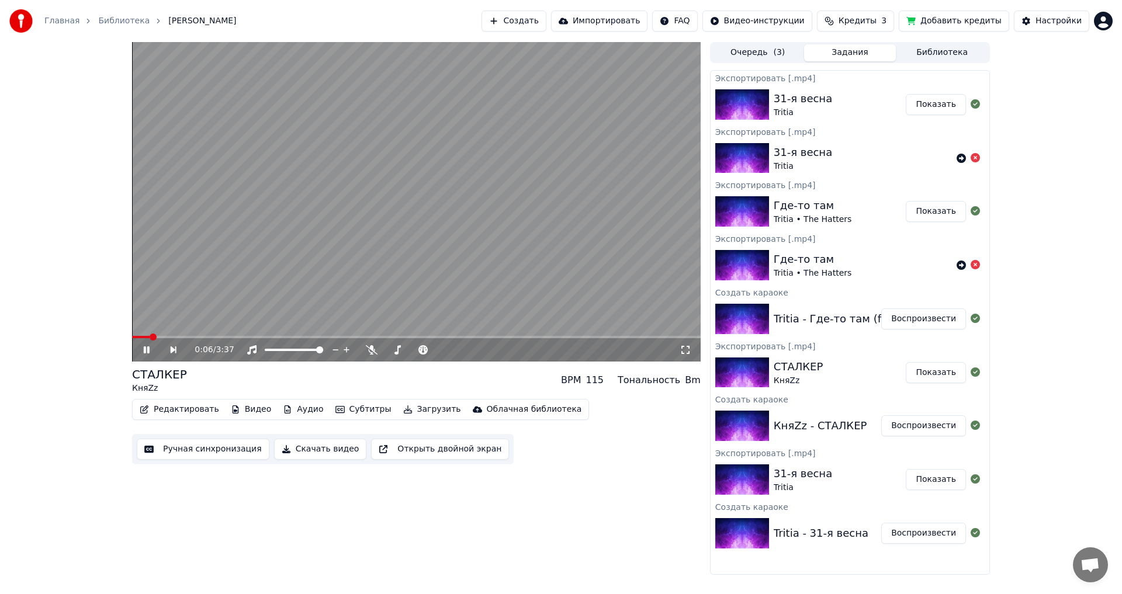
click at [342, 265] on video at bounding box center [416, 202] width 569 height 320
click at [189, 409] on button "Редактировать" at bounding box center [179, 410] width 89 height 16
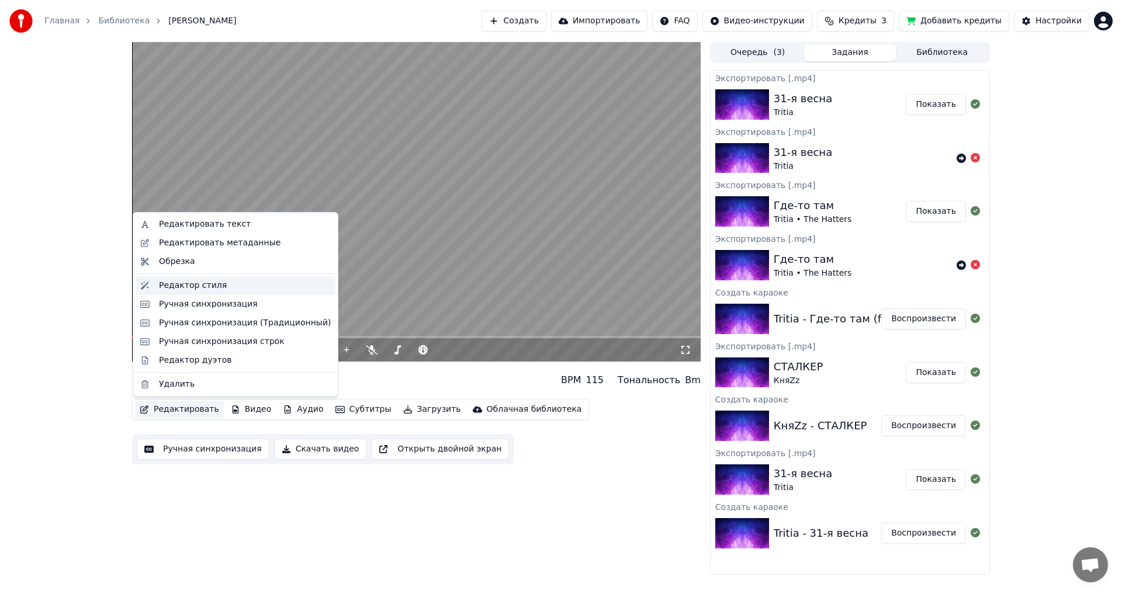
click at [210, 288] on div "Редактор стиля" at bounding box center [193, 286] width 68 height 12
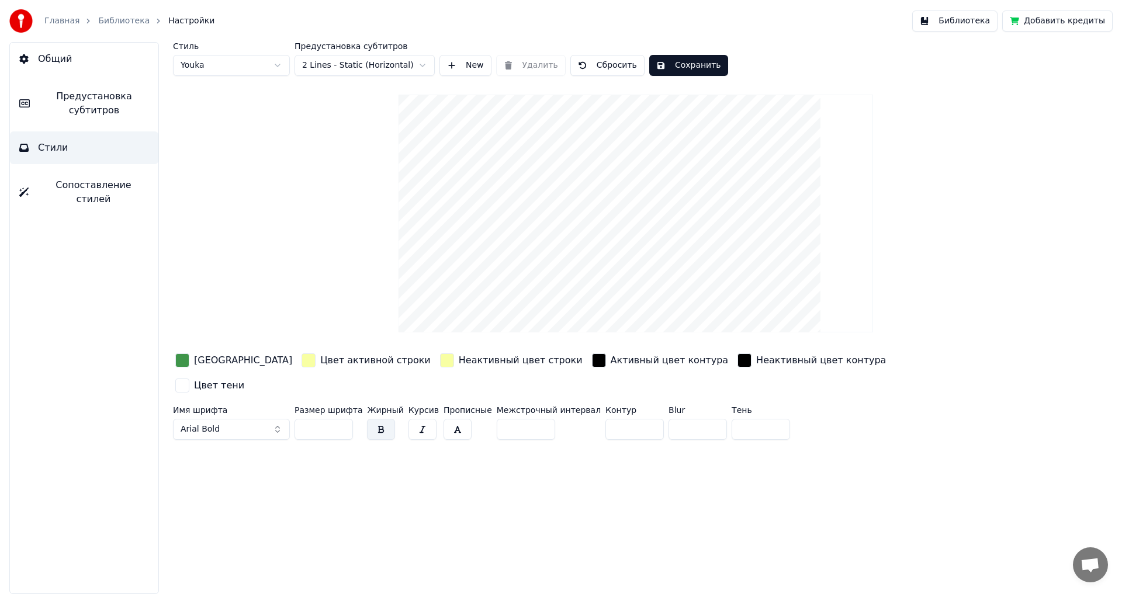
click at [320, 363] on div "Цвет активной строки" at bounding box center [375, 361] width 110 height 14
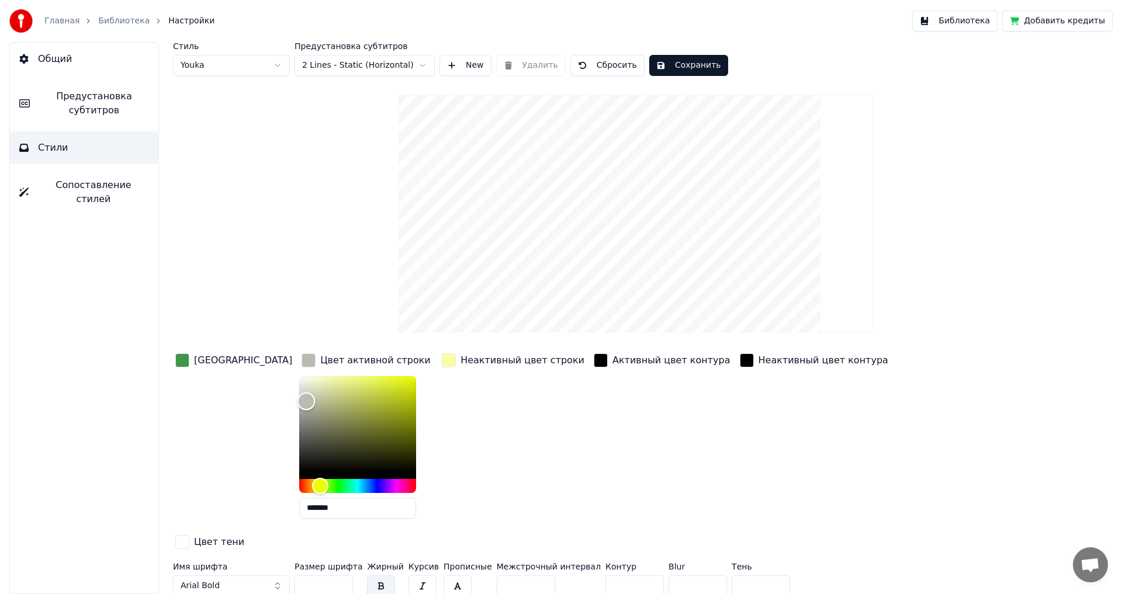
type input "*******"
drag, startPoint x: 293, startPoint y: 374, endPoint x: 267, endPoint y: 400, distance: 36.8
click at [299, 400] on div "Color" at bounding box center [308, 401] width 18 height 18
click at [298, 400] on div "Color" at bounding box center [307, 401] width 18 height 18
drag, startPoint x: 306, startPoint y: 503, endPoint x: 248, endPoint y: 507, distance: 58.6
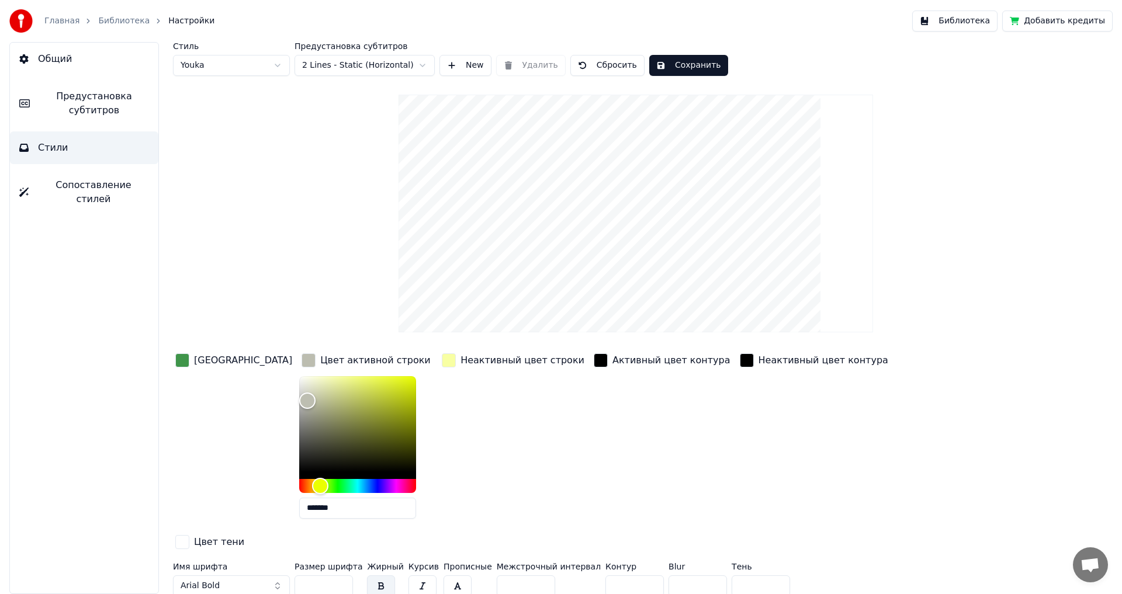
click at [248, 507] on div "Цвет заливки Цвет активной строки ******* Неактивный цвет строки Активный цвет …" at bounding box center [566, 452] width 786 height 202
click at [464, 357] on div "Неактивный цвет строки" at bounding box center [523, 361] width 124 height 14
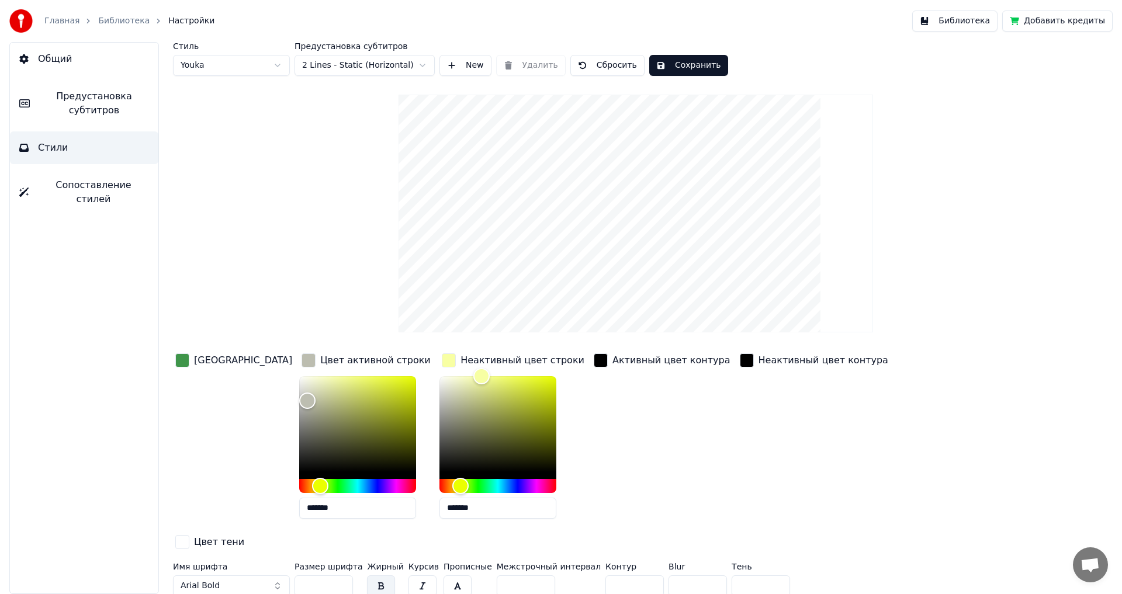
drag, startPoint x: 437, startPoint y: 507, endPoint x: 375, endPoint y: 507, distance: 61.4
click at [375, 507] on div "Цвет заливки Цвет активной строки ******* Неактивный цвет строки ******* Активн…" at bounding box center [566, 452] width 786 height 202
paste input "text"
type input "*******"
click at [211, 362] on div "[GEOGRAPHIC_DATA]" at bounding box center [243, 361] width 98 height 14
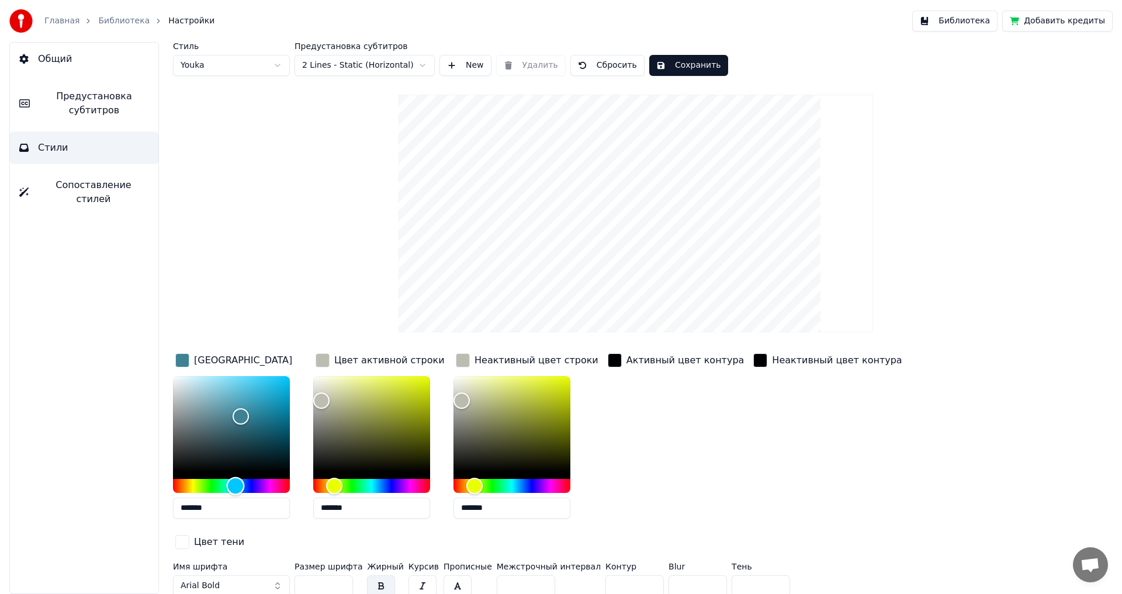
click at [236, 482] on div "Hue" at bounding box center [231, 486] width 117 height 14
drag, startPoint x: 243, startPoint y: 413, endPoint x: 250, endPoint y: 409, distance: 8.4
click at [250, 409] on div "Color" at bounding box center [245, 413] width 18 height 18
click at [234, 407] on div "Color" at bounding box center [235, 408] width 18 height 18
drag, startPoint x: 233, startPoint y: 407, endPoint x: 239, endPoint y: 406, distance: 6.5
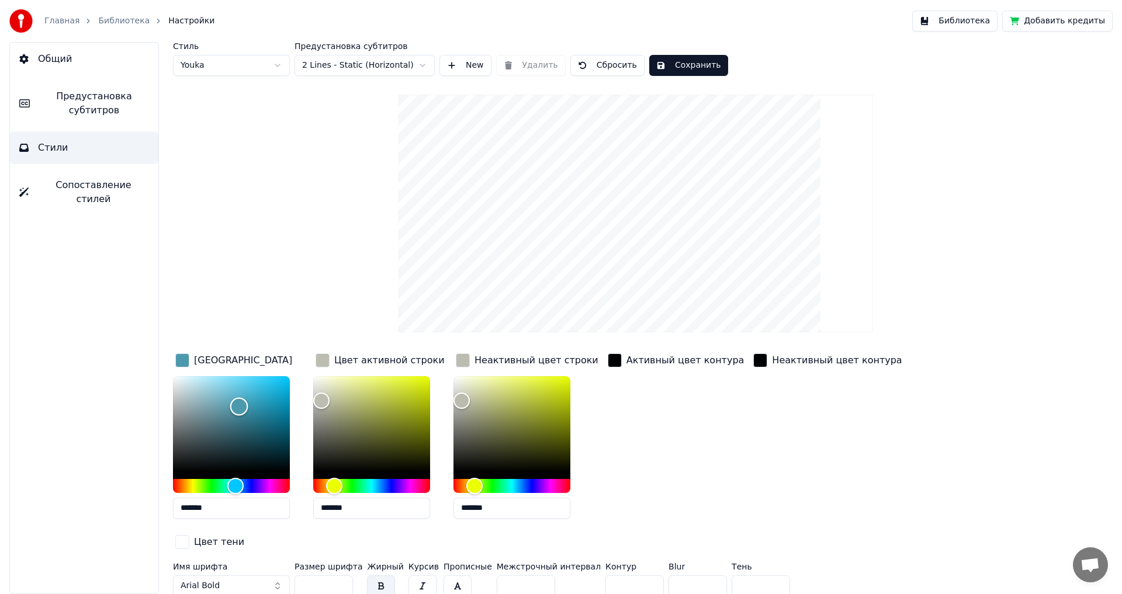
click at [239, 406] on div "Color" at bounding box center [239, 407] width 18 height 18
type input "*******"
click at [238, 419] on div "Color" at bounding box center [238, 416] width 18 height 18
click at [690, 72] on button "Сохранить" at bounding box center [688, 65] width 79 height 21
click at [113, 19] on link "Библиотека" at bounding box center [123, 21] width 51 height 12
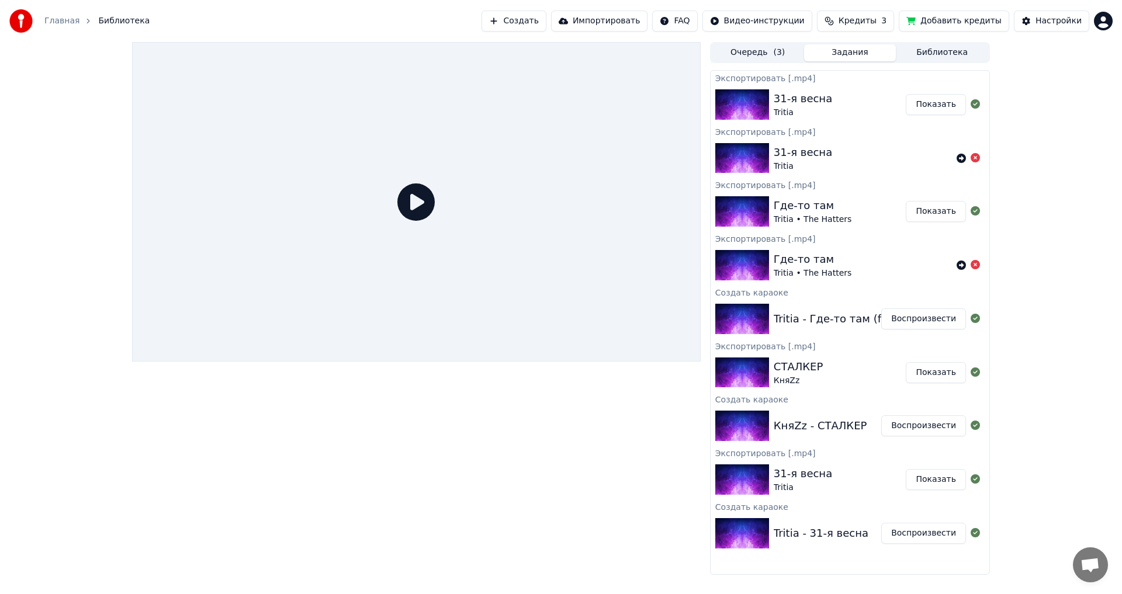
click at [919, 431] on button "Воспроизвести" at bounding box center [923, 426] width 85 height 21
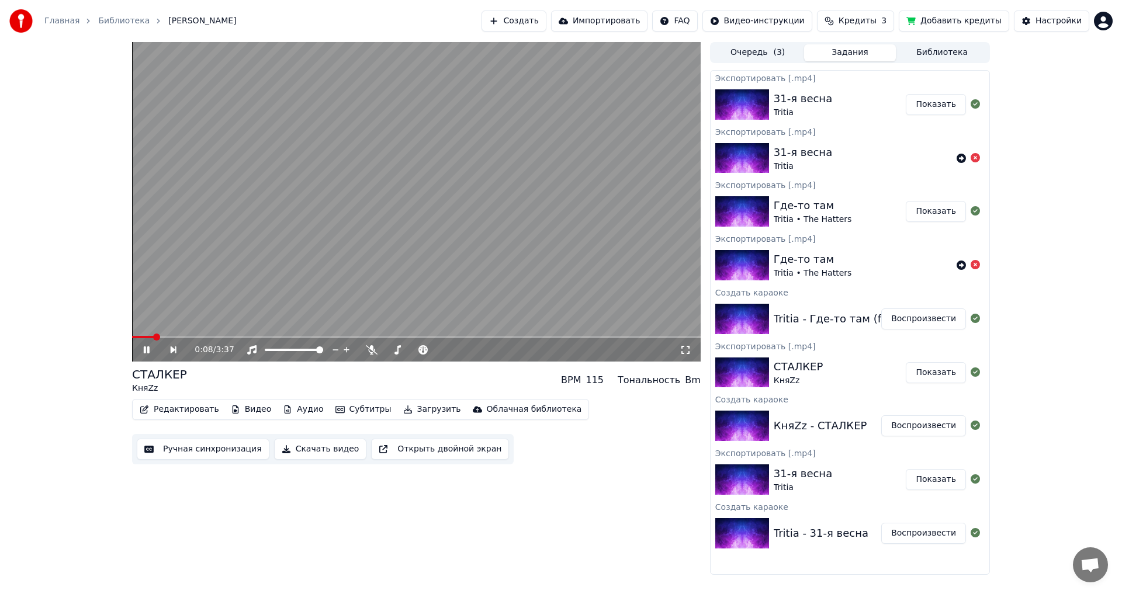
click at [200, 340] on div "0:08 / 3:37" at bounding box center [416, 349] width 569 height 23
click at [200, 338] on span at bounding box center [416, 337] width 569 height 2
click at [417, 295] on video at bounding box center [416, 202] width 569 height 320
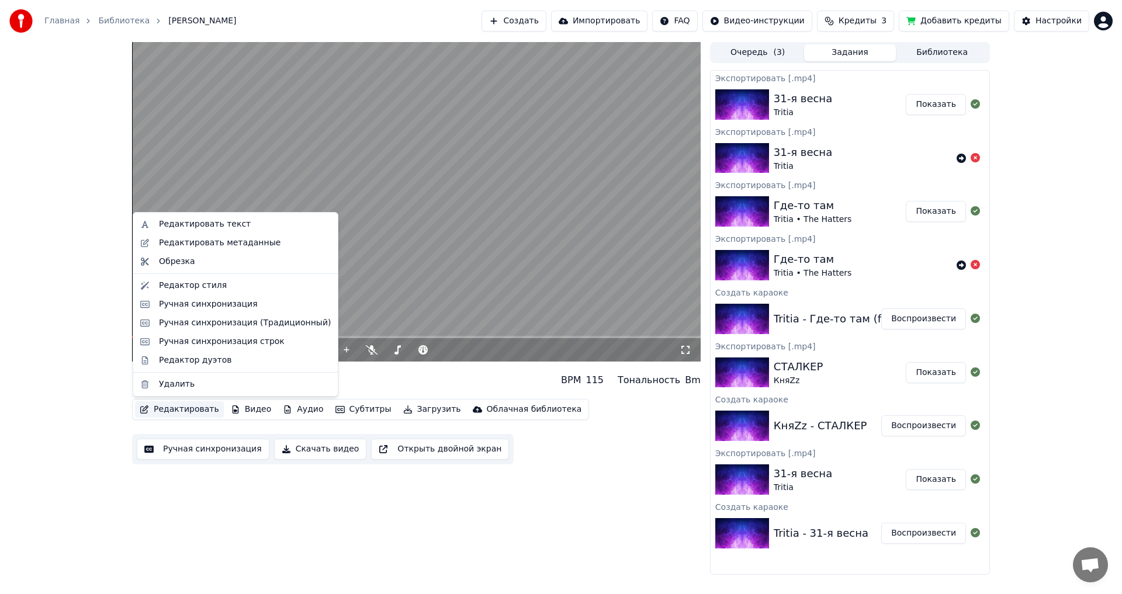
click at [186, 411] on button "Редактировать" at bounding box center [179, 410] width 89 height 16
click at [198, 286] on div "Редактор стиля" at bounding box center [193, 286] width 68 height 12
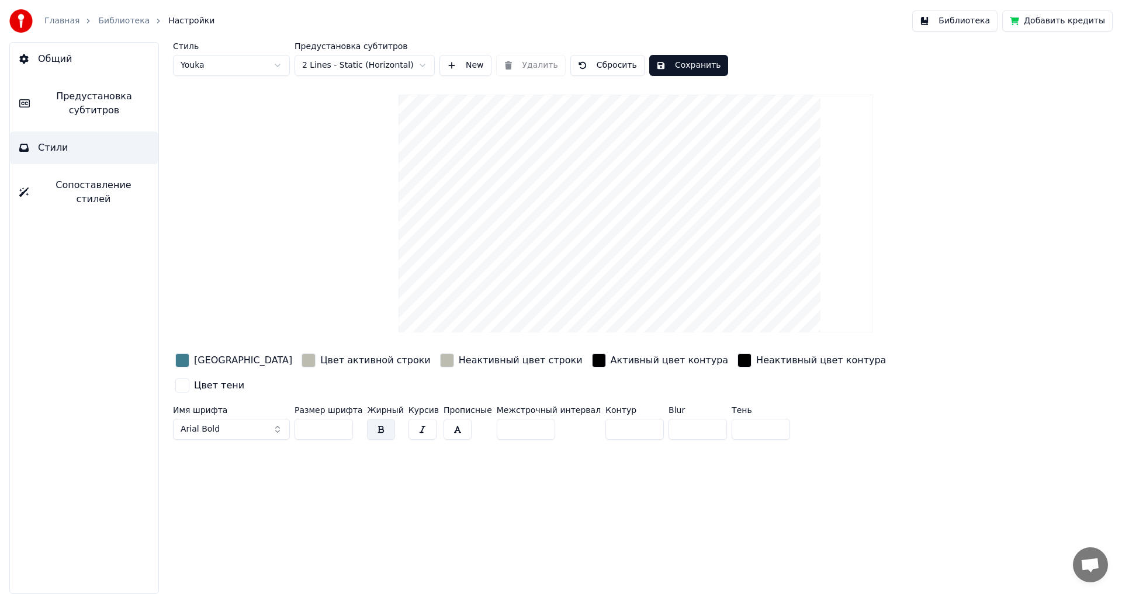
click at [231, 359] on div "[GEOGRAPHIC_DATA]" at bounding box center [243, 361] width 98 height 14
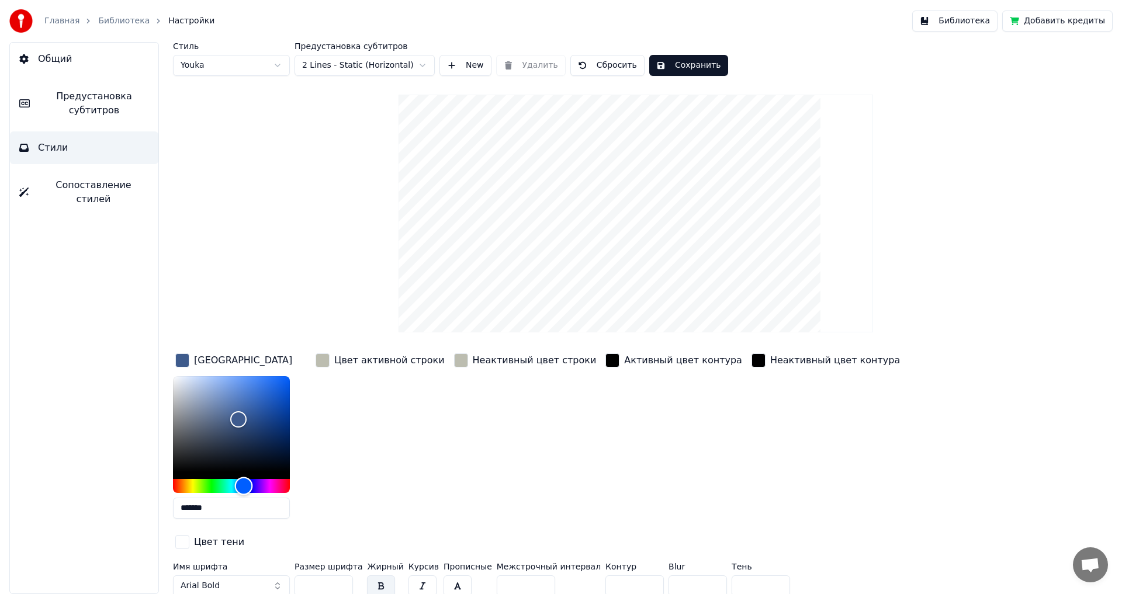
click at [245, 485] on div "Hue" at bounding box center [231, 486] width 117 height 14
drag, startPoint x: 241, startPoint y: 422, endPoint x: 246, endPoint y: 404, distance: 18.7
click at [246, 406] on div "Color" at bounding box center [244, 415] width 18 height 18
drag, startPoint x: 247, startPoint y: 405, endPoint x: 254, endPoint y: 414, distance: 11.7
click at [254, 414] on div "Color" at bounding box center [254, 415] width 18 height 18
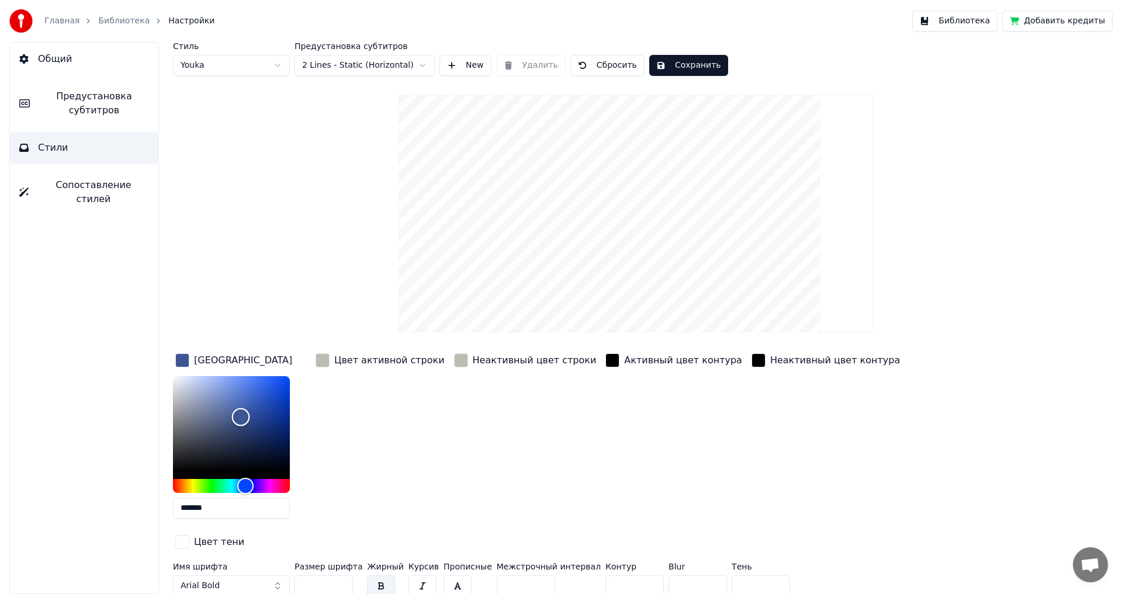
drag, startPoint x: 243, startPoint y: 417, endPoint x: 237, endPoint y: 417, distance: 6.4
click at [237, 417] on div "Color" at bounding box center [241, 418] width 18 height 18
type input "*******"
drag, startPoint x: 235, startPoint y: 417, endPoint x: 226, endPoint y: 416, distance: 8.8
click at [226, 416] on div "Color" at bounding box center [226, 416] width 18 height 18
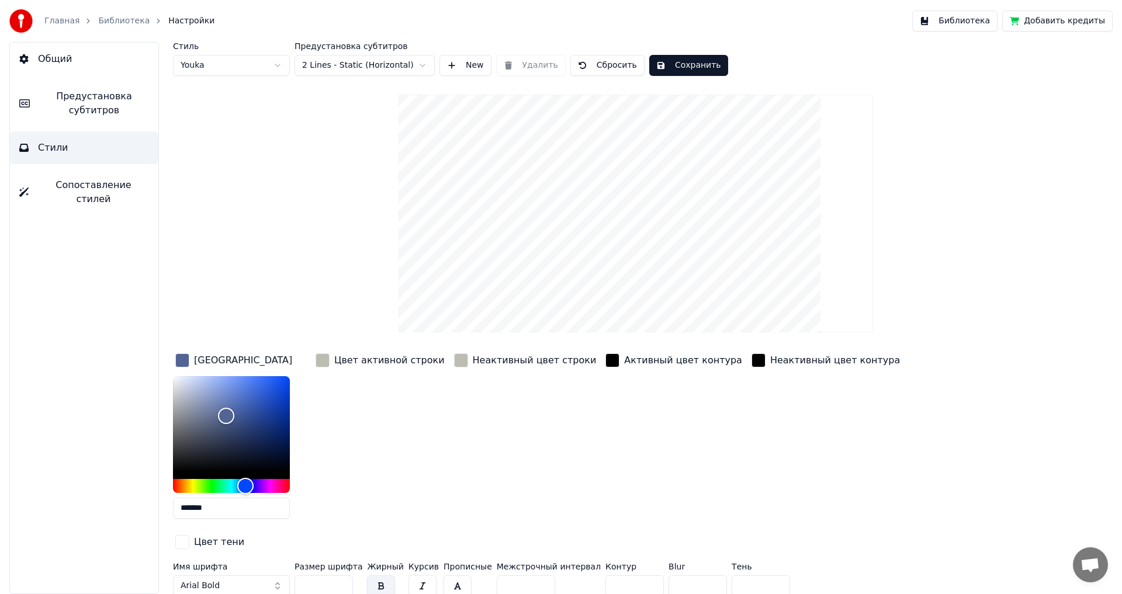
click at [389, 357] on div "Цвет активной строки" at bounding box center [389, 361] width 110 height 14
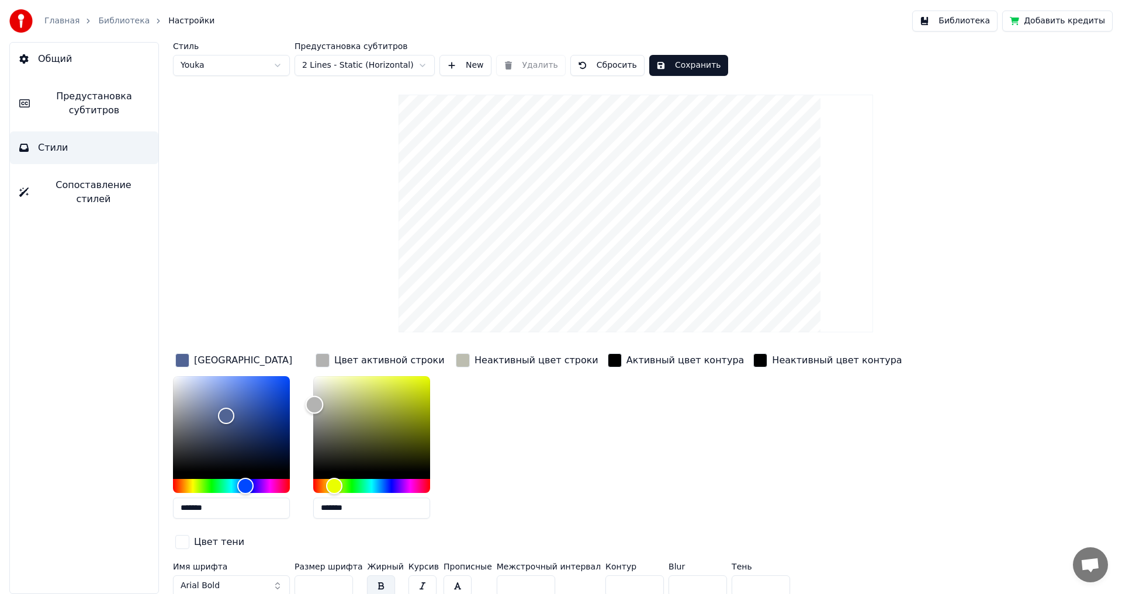
drag, startPoint x: 316, startPoint y: 403, endPoint x: 310, endPoint y: 410, distance: 9.1
click at [310, 410] on div "Color" at bounding box center [315, 405] width 18 height 18
click at [316, 398] on div "Color" at bounding box center [316, 400] width 18 height 18
type input "*******"
click at [685, 65] on button "Сохранить" at bounding box center [688, 65] width 79 height 21
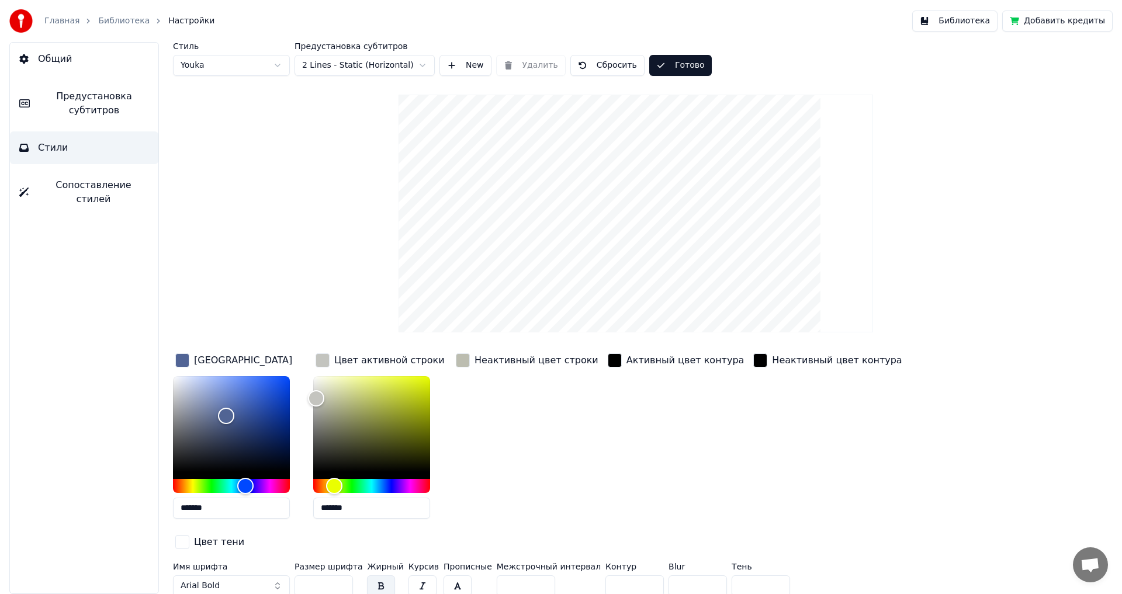
click at [132, 19] on link "Библиотека" at bounding box center [123, 21] width 51 height 12
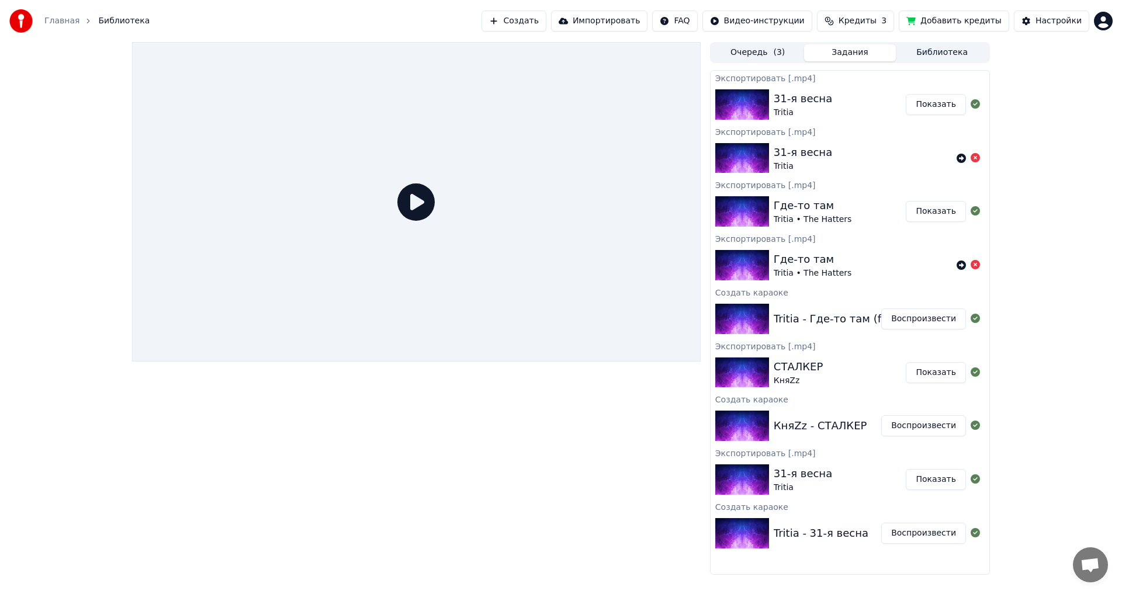
click at [912, 429] on button "Воспроизвести" at bounding box center [923, 426] width 85 height 21
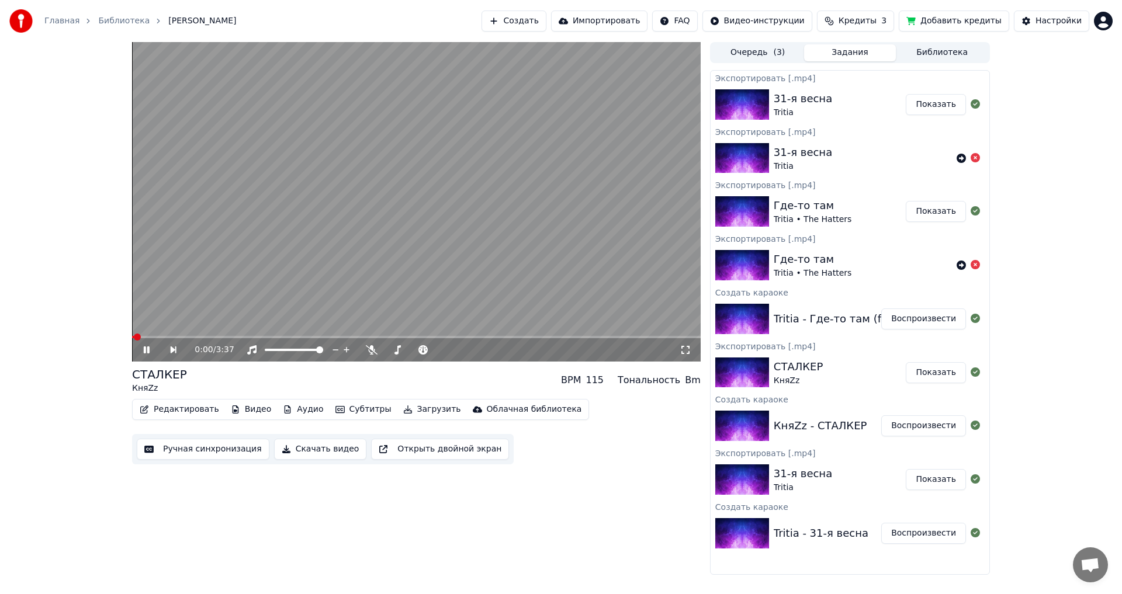
click at [209, 337] on span at bounding box center [416, 337] width 569 height 2
click at [151, 347] on icon at bounding box center [154, 349] width 27 height 9
click at [407, 410] on button "Загрузить" at bounding box center [432, 410] width 67 height 16
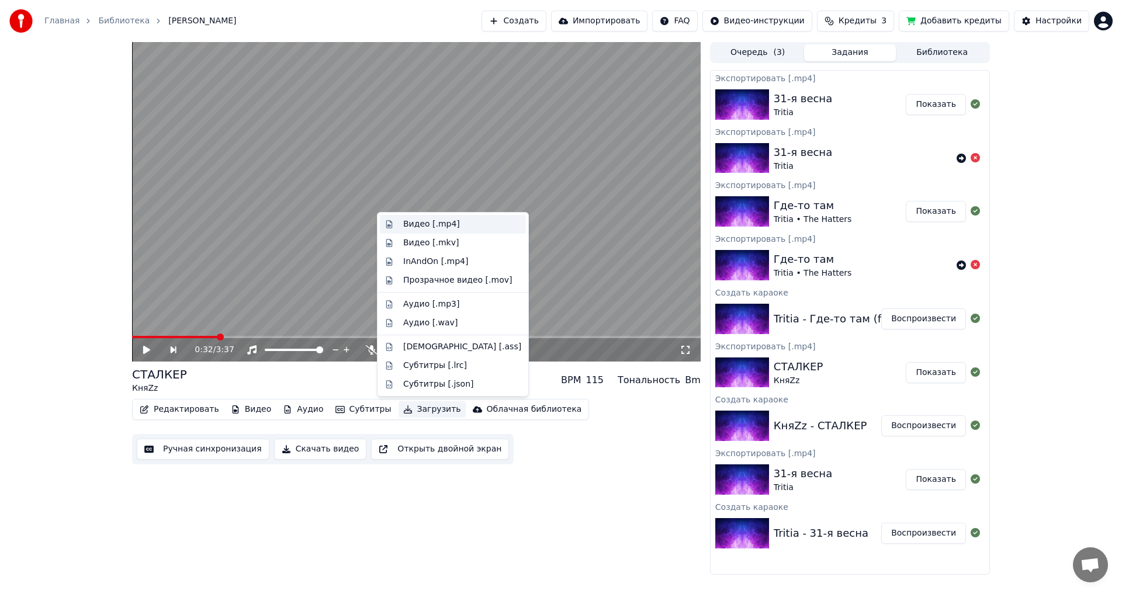
click at [434, 224] on div "Видео [.mp4]" at bounding box center [431, 225] width 57 height 12
